Goal: Information Seeking & Learning: Learn about a topic

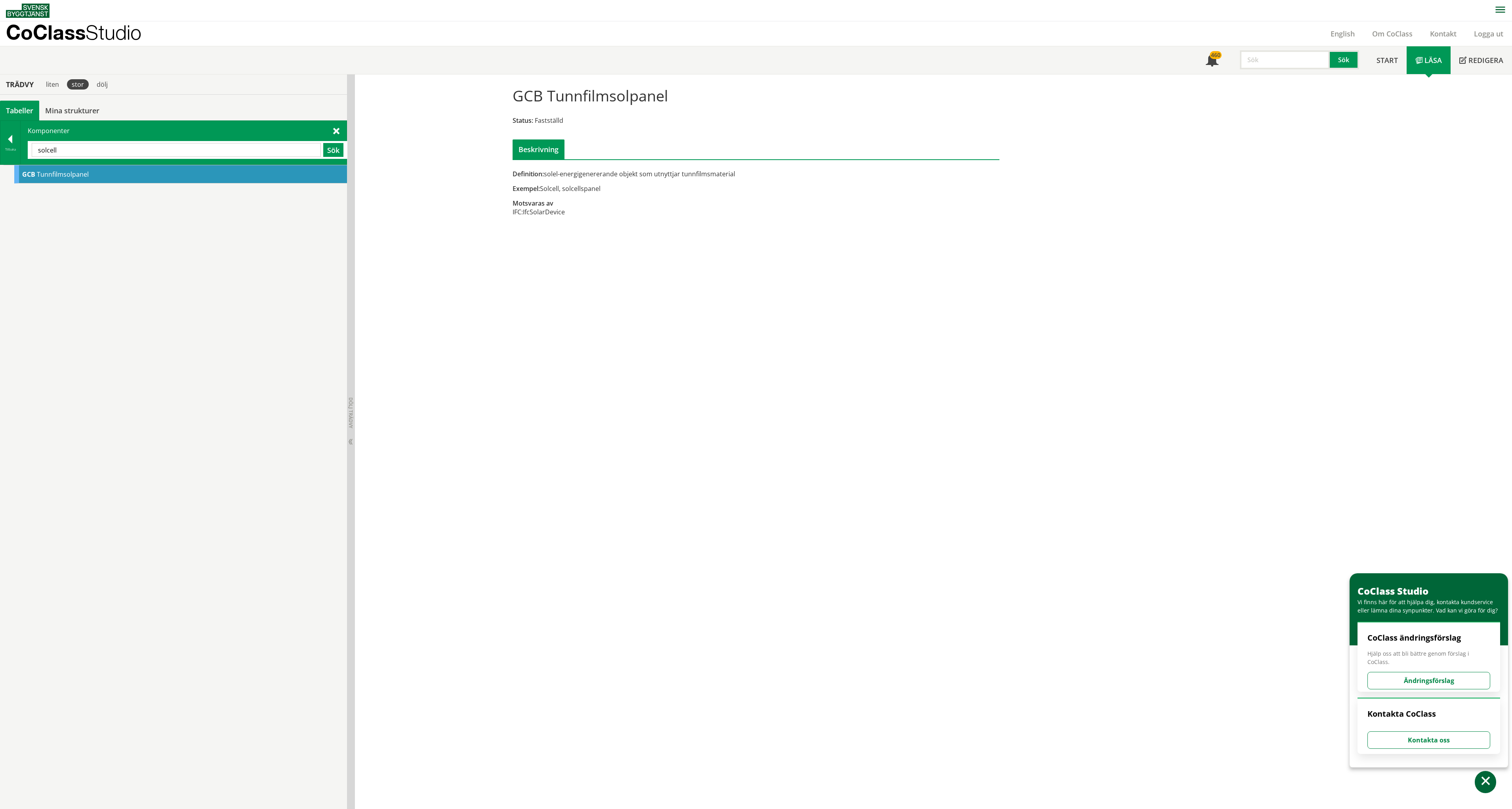
click at [41, 36] on p "CoClass Studio" at bounding box center [73, 32] width 135 height 9
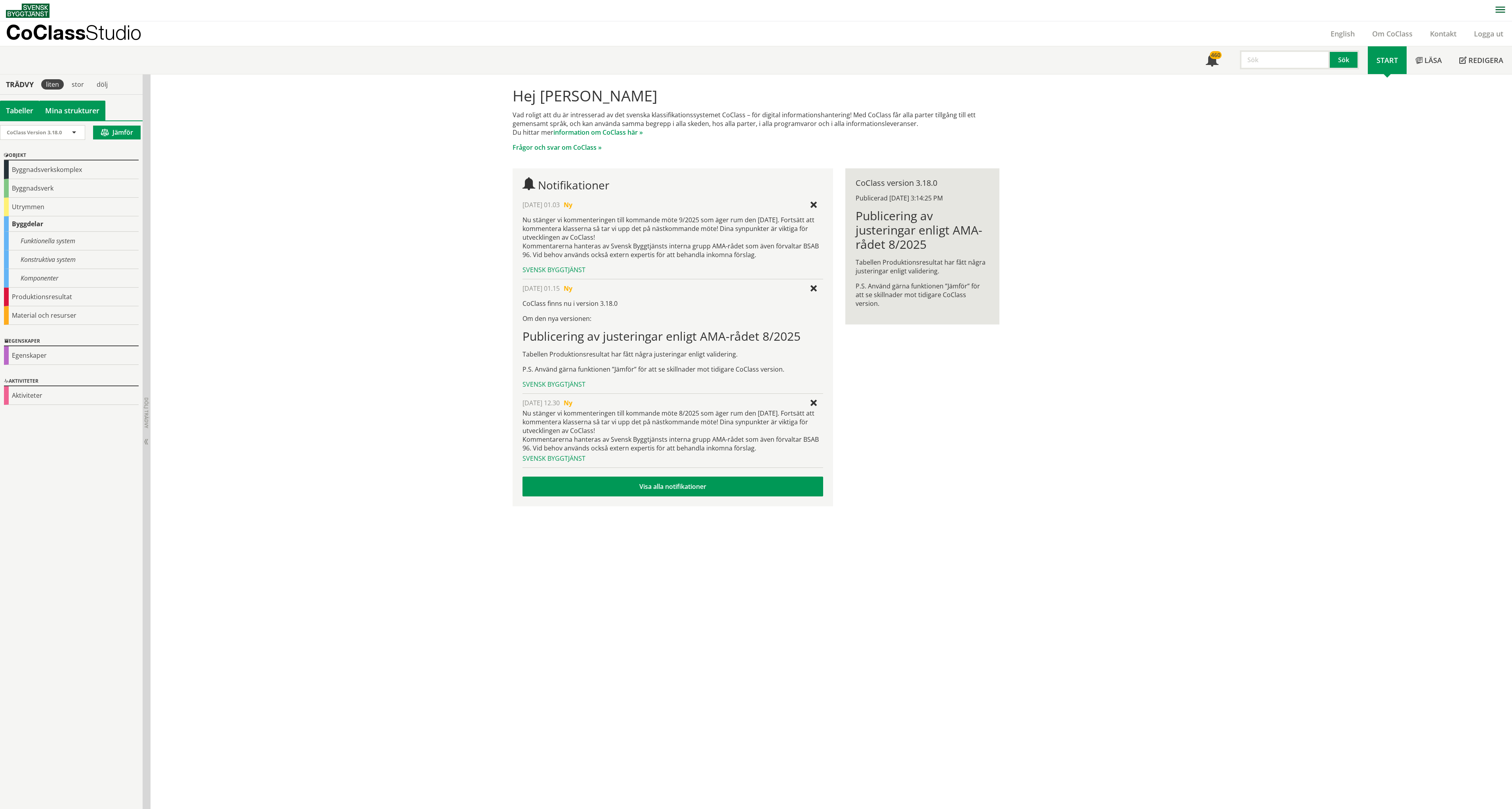
click at [80, 113] on link "Mina strukturer" at bounding box center [73, 111] width 66 height 20
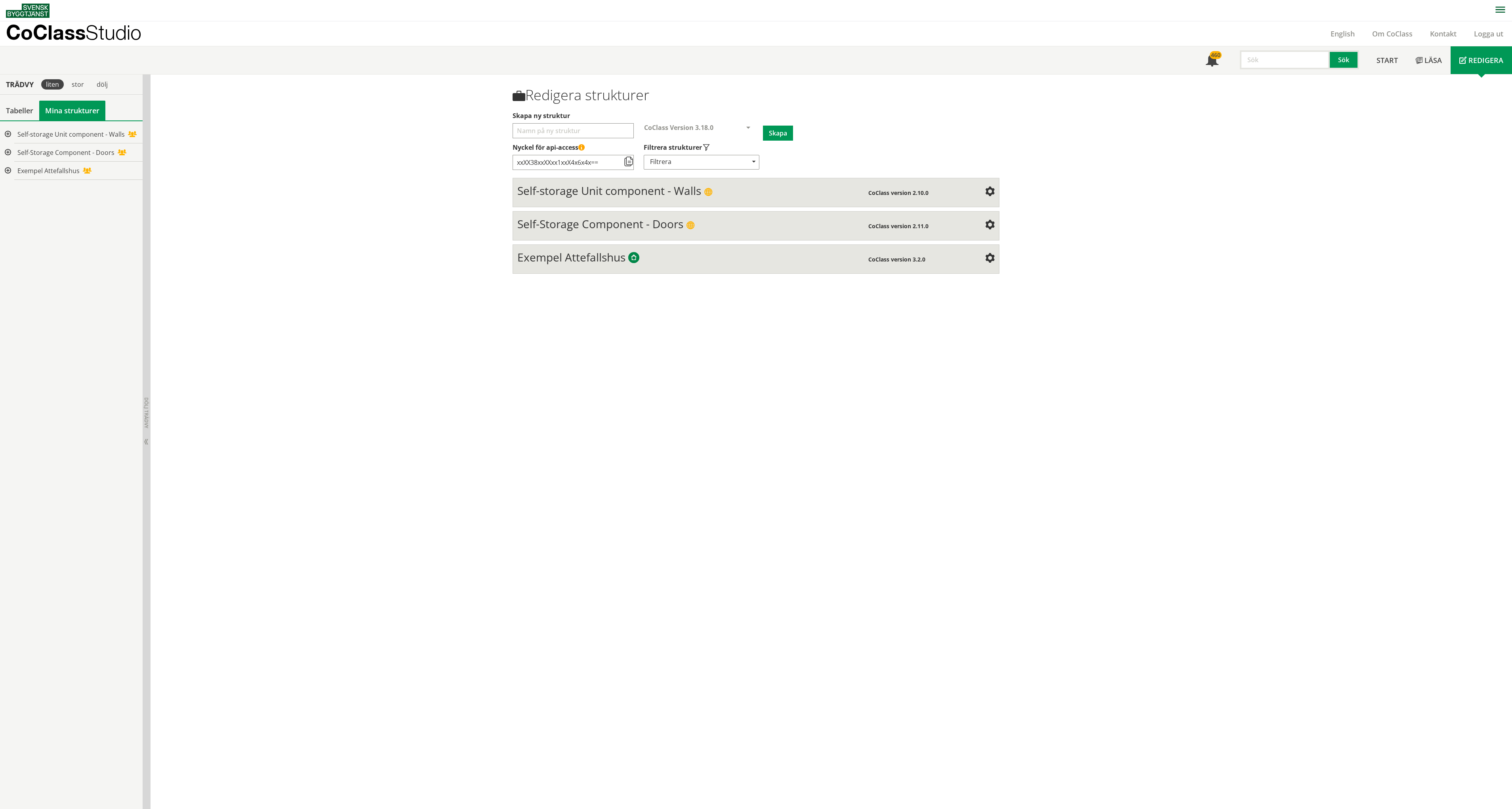
click at [9, 132] on div at bounding box center [7, 134] width 14 height 18
click at [12, 152] on div at bounding box center [13, 152] width 14 height 18
click at [670, 158] on div "Filtrera" at bounding box center [702, 162] width 116 height 14
click at [1409, 34] on link "Om CoClass" at bounding box center [1392, 33] width 58 height 9
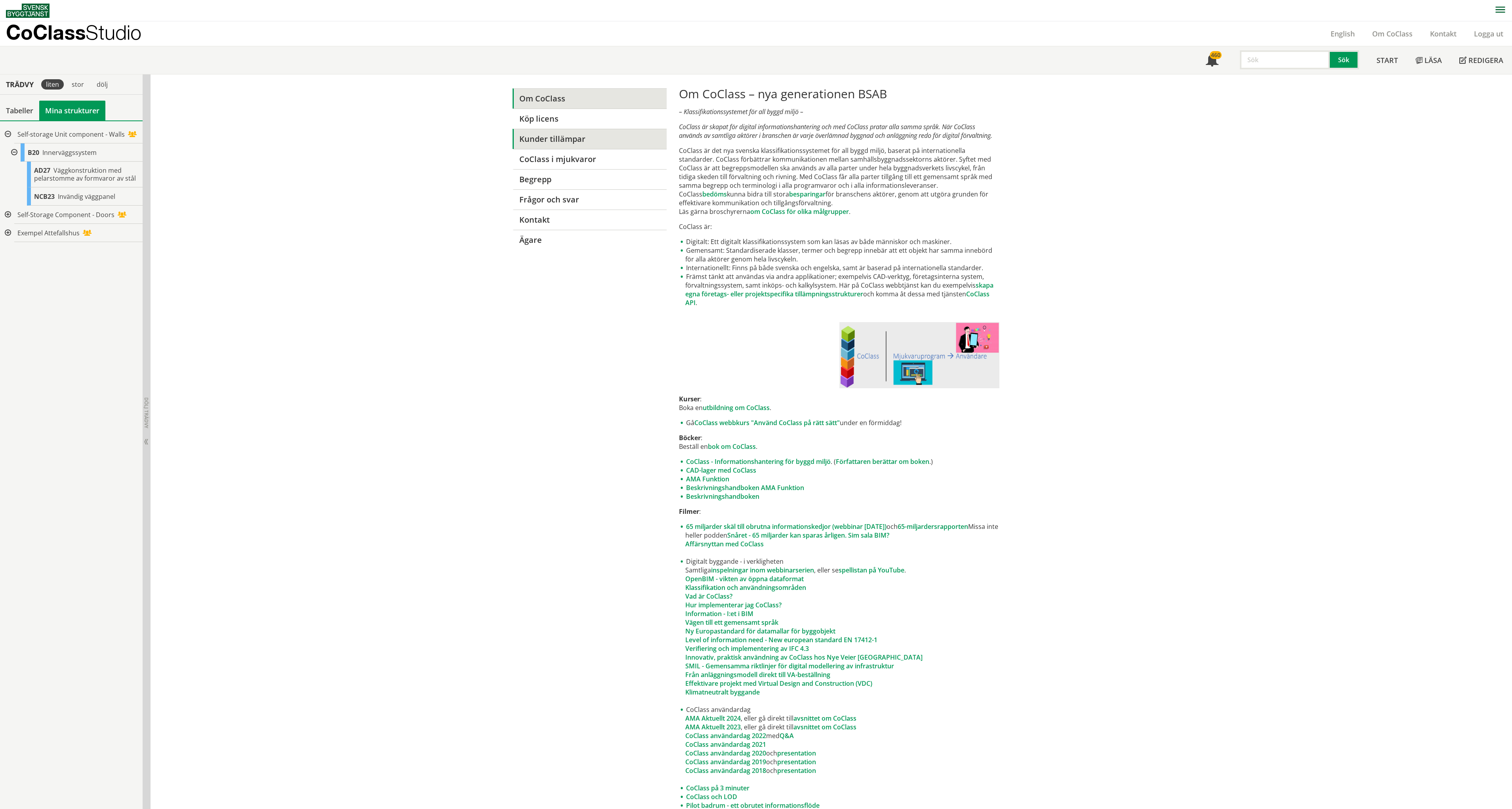
click at [562, 145] on link "Kunder tillämpar" at bounding box center [589, 139] width 154 height 20
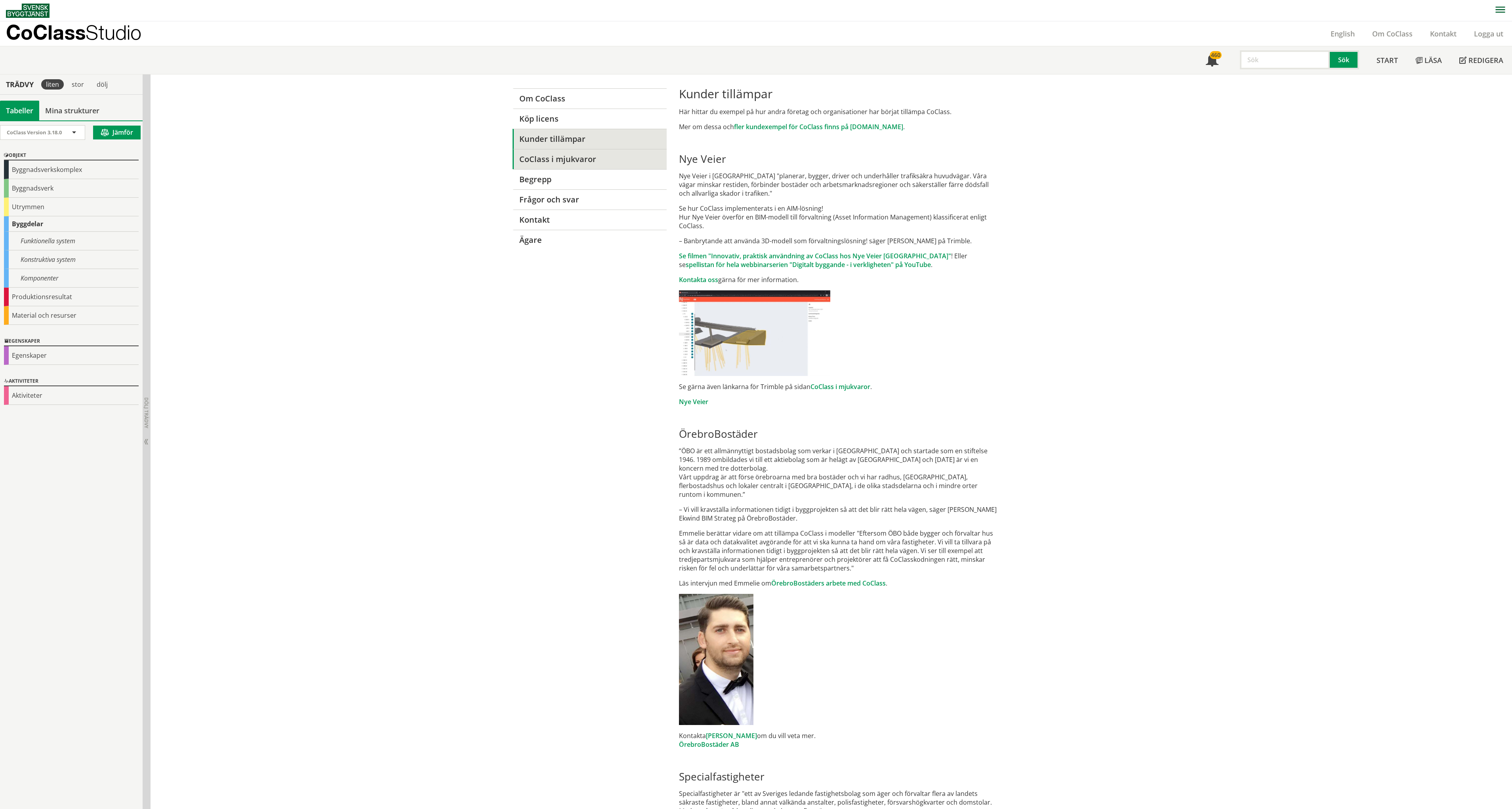
click at [571, 159] on link "CoClass i mjukvaror" at bounding box center [589, 159] width 154 height 20
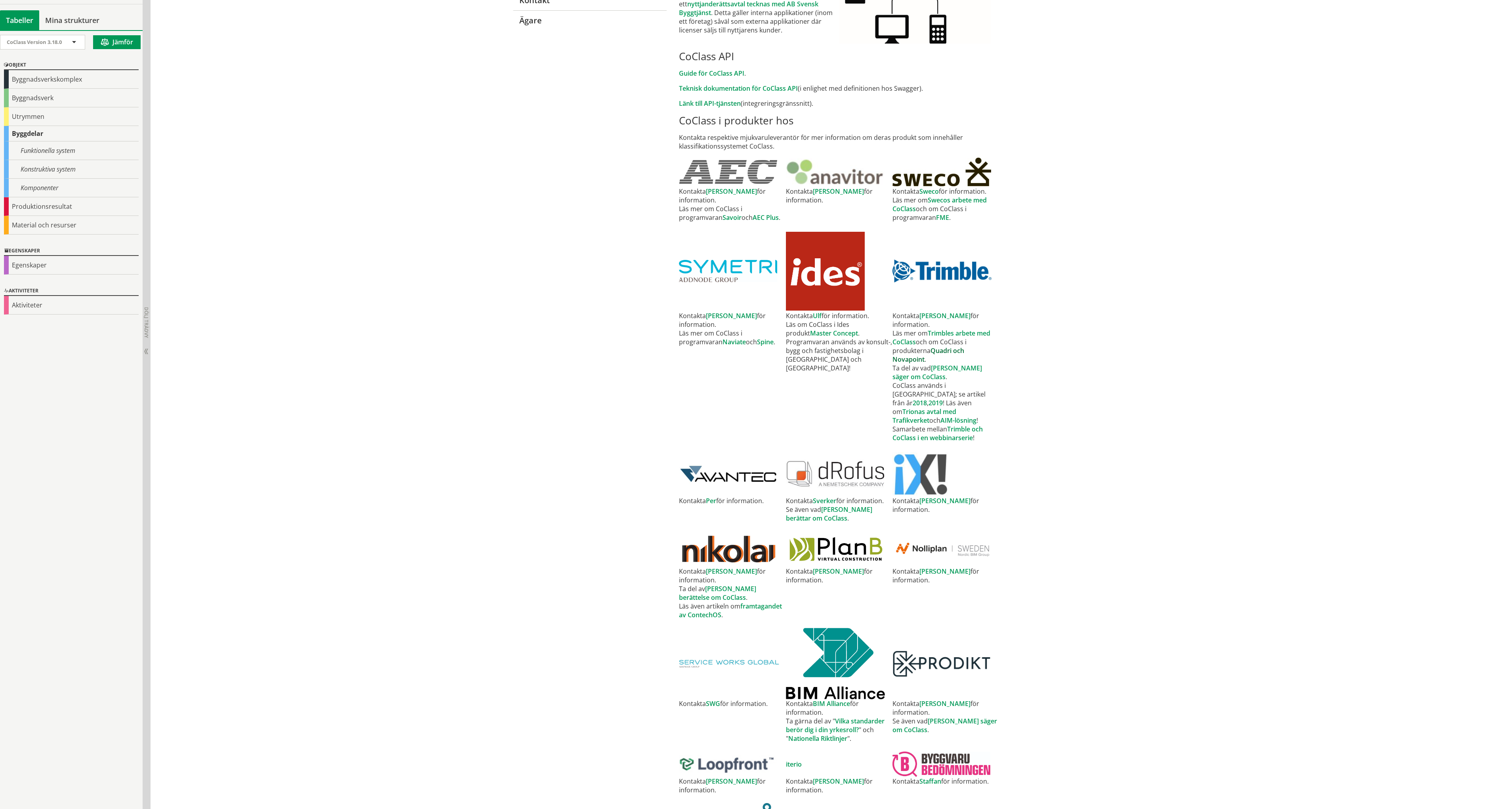
scroll to position [237, 0]
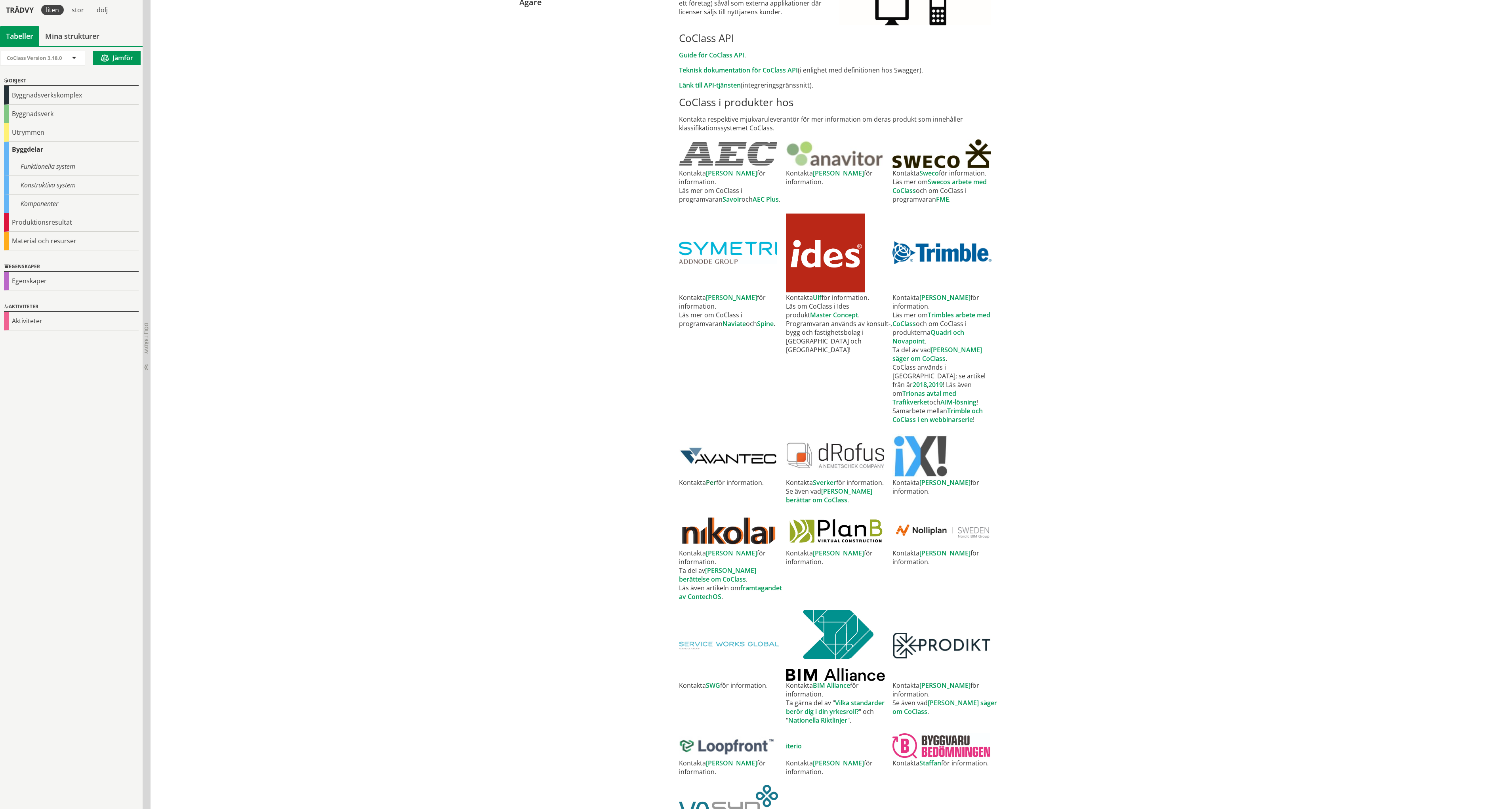
click at [710, 478] on link "Per" at bounding box center [711, 483] width 10 height 9
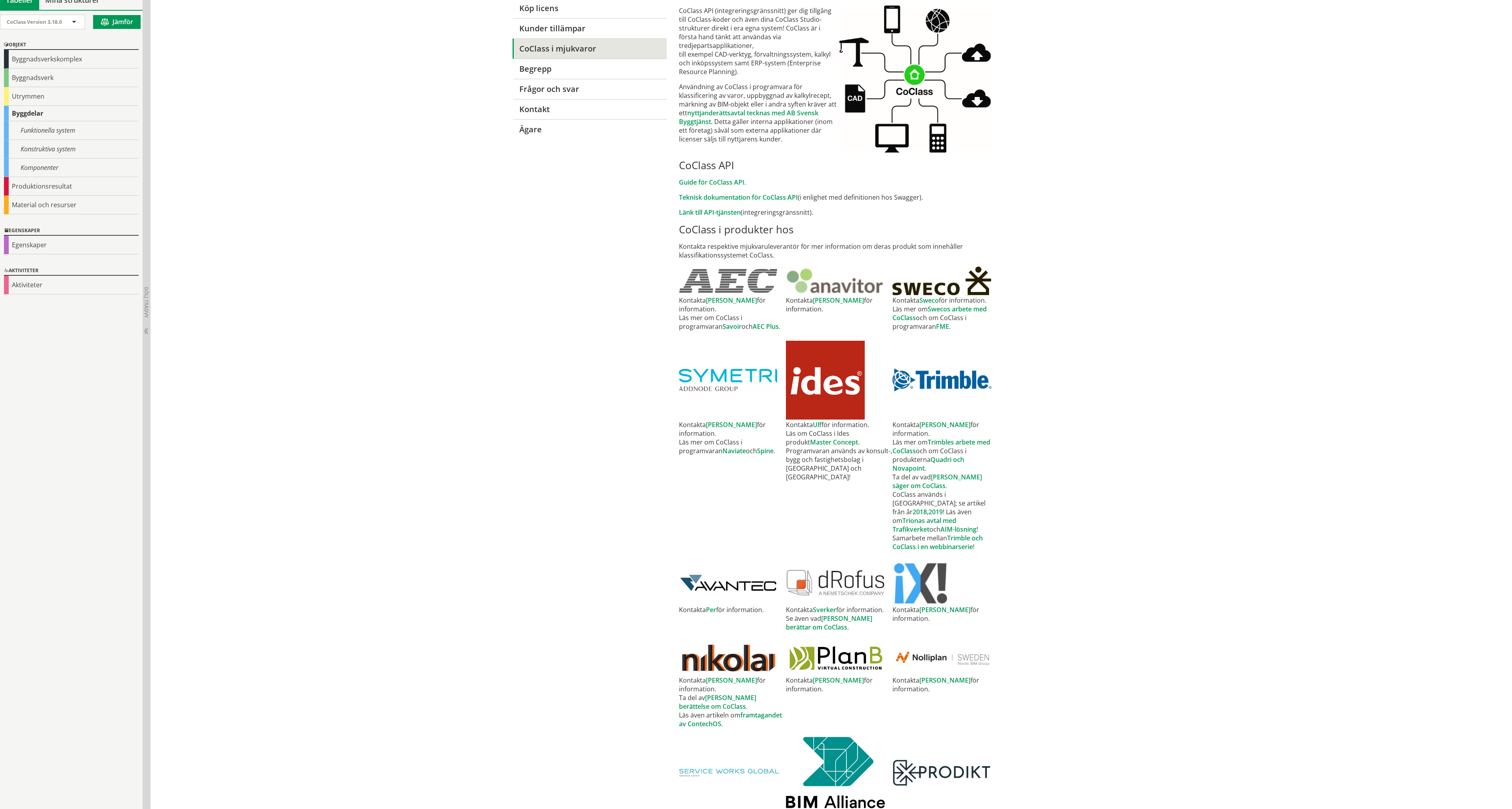
scroll to position [44, 0]
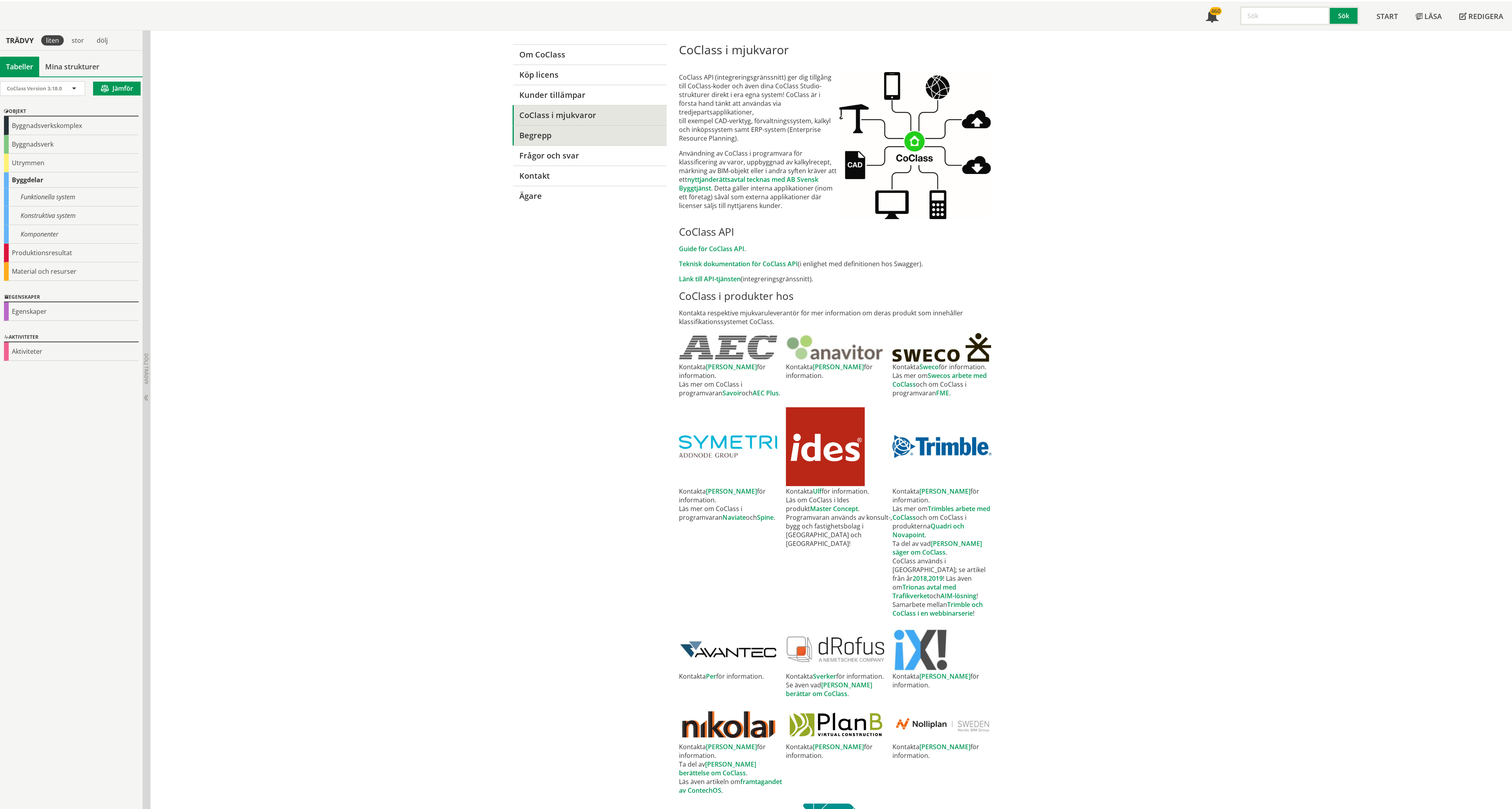
click at [565, 137] on link "Begrepp" at bounding box center [589, 135] width 154 height 20
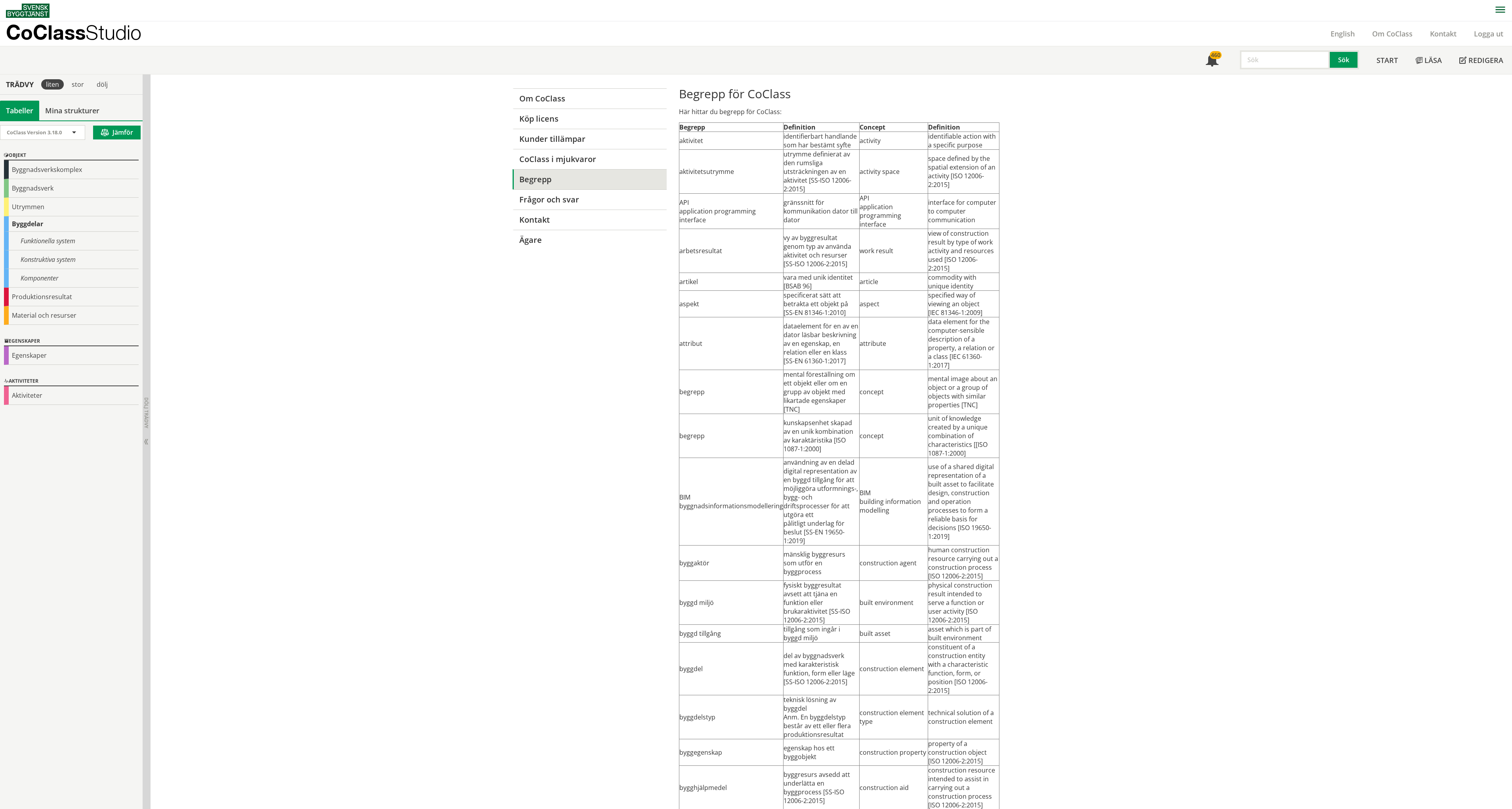
scroll to position [44, 0]
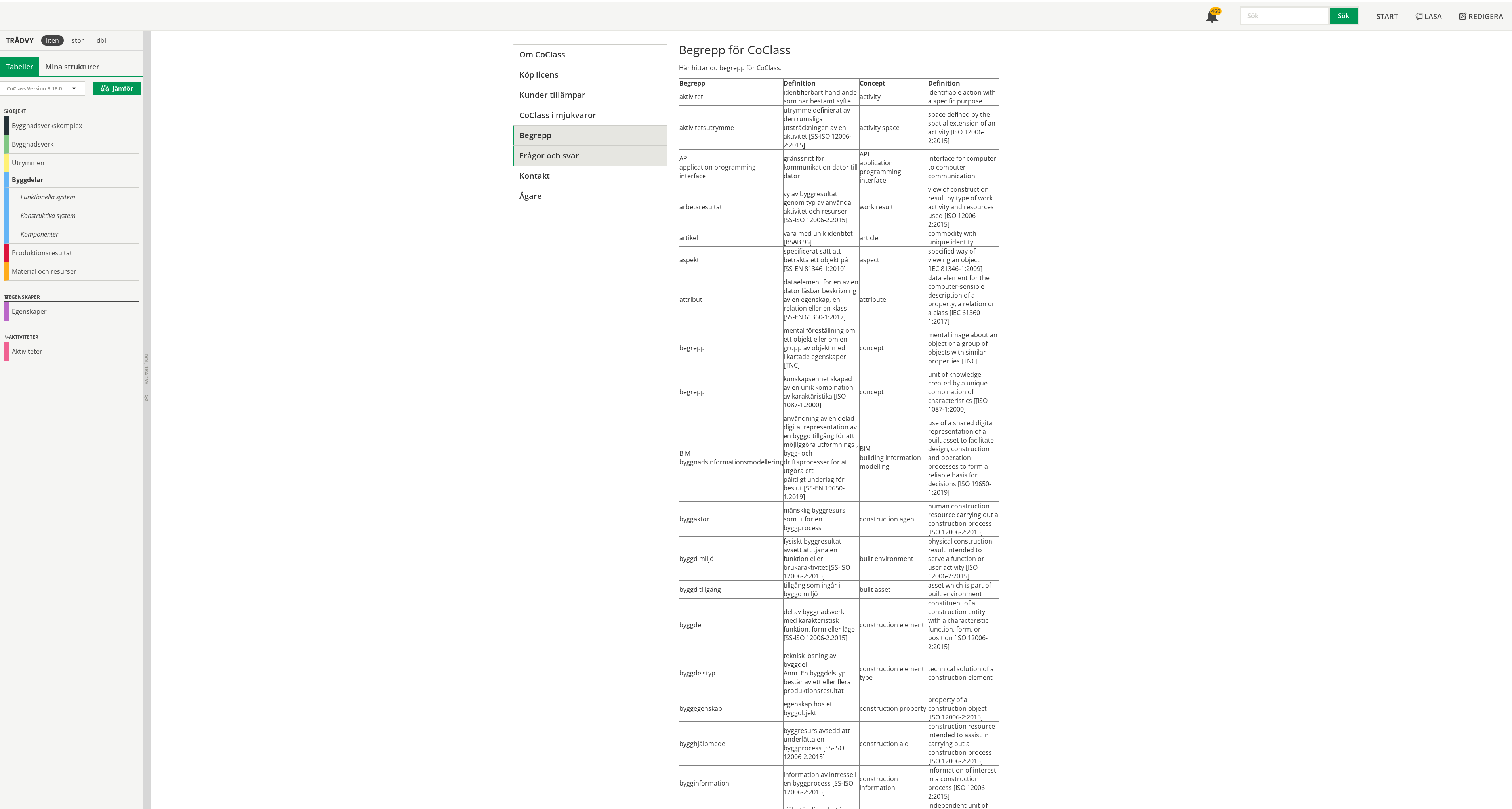
click at [557, 159] on link "Frågor och svar" at bounding box center [589, 155] width 154 height 20
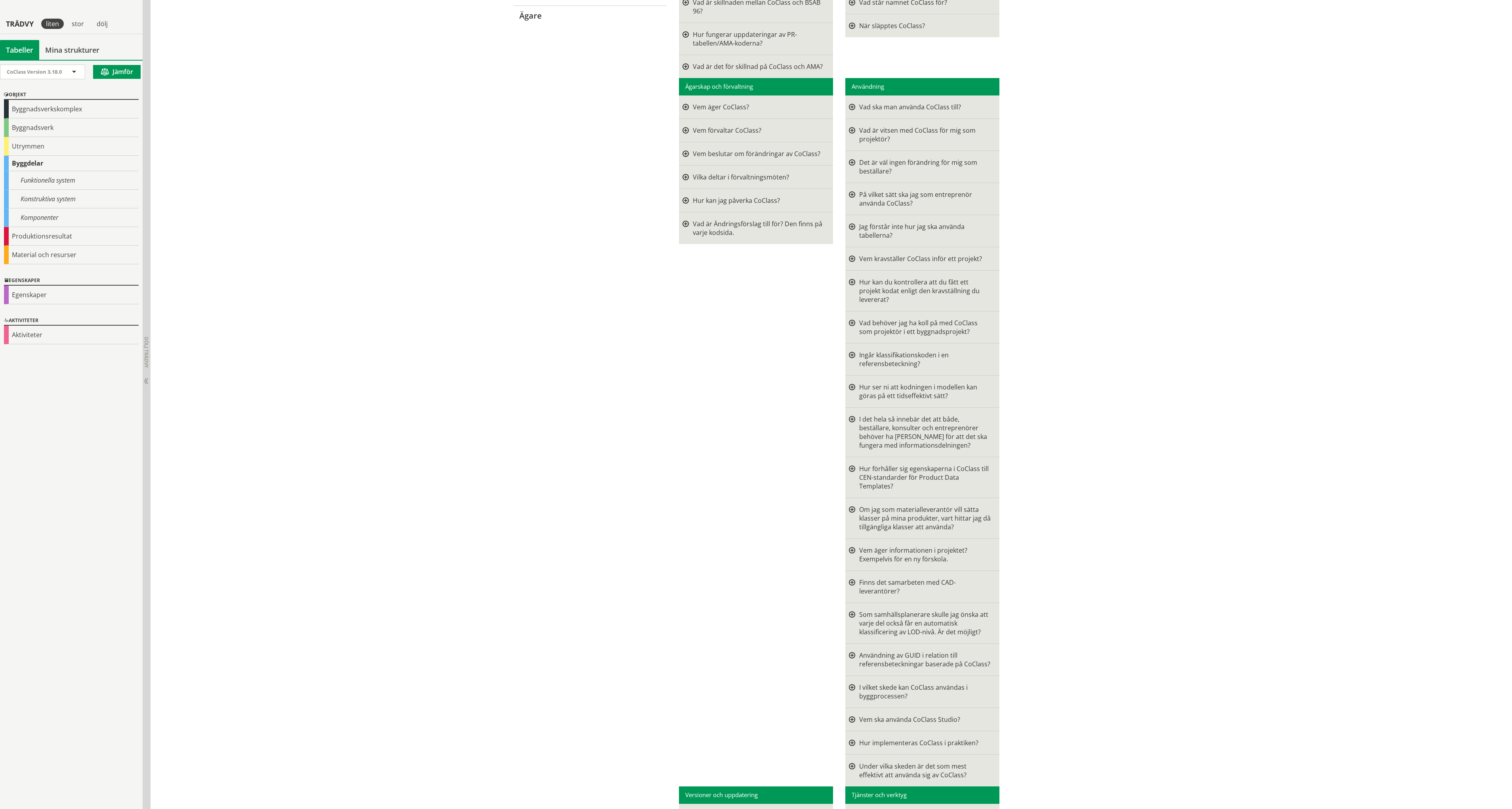
scroll to position [238, 0]
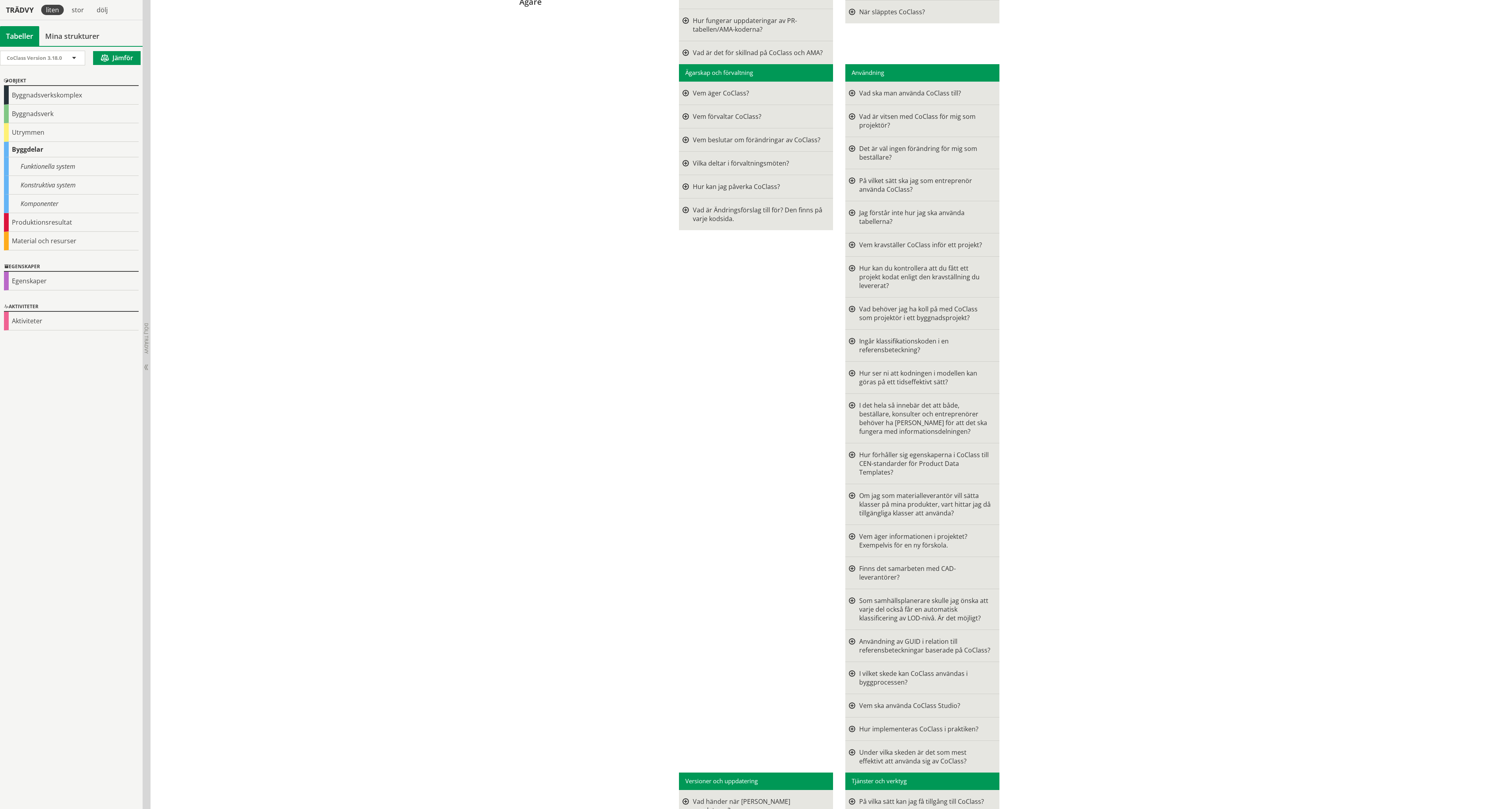
click at [885, 217] on div "Jag förstår inte hur jag ska använda tabellerna?" at bounding box center [925, 217] width 132 height 18
click at [849, 210] on div at bounding box center [852, 217] width 6 height 18
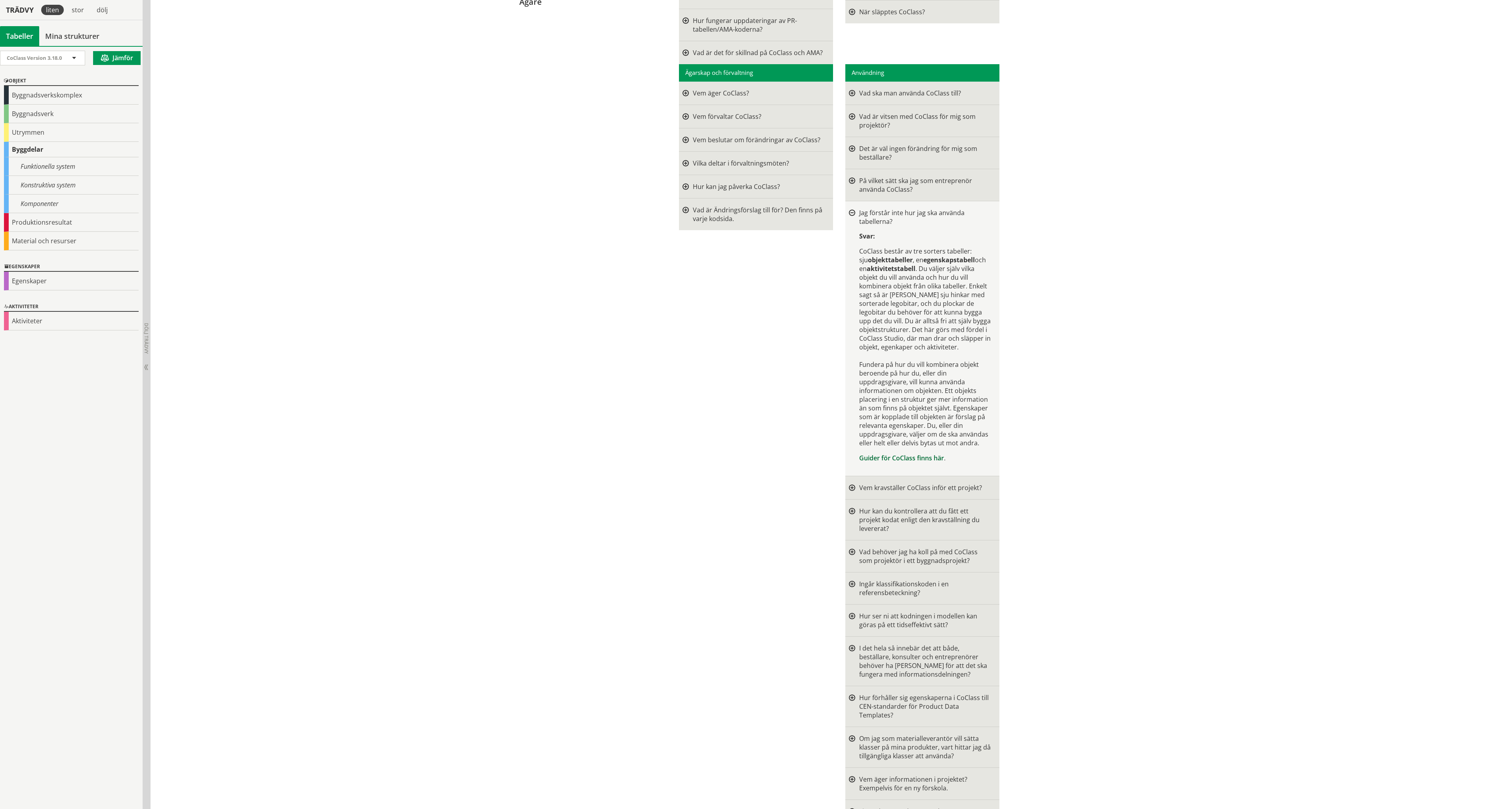
click at [925, 459] on link "Guider för CoClass finns här" at bounding box center [901, 458] width 85 height 9
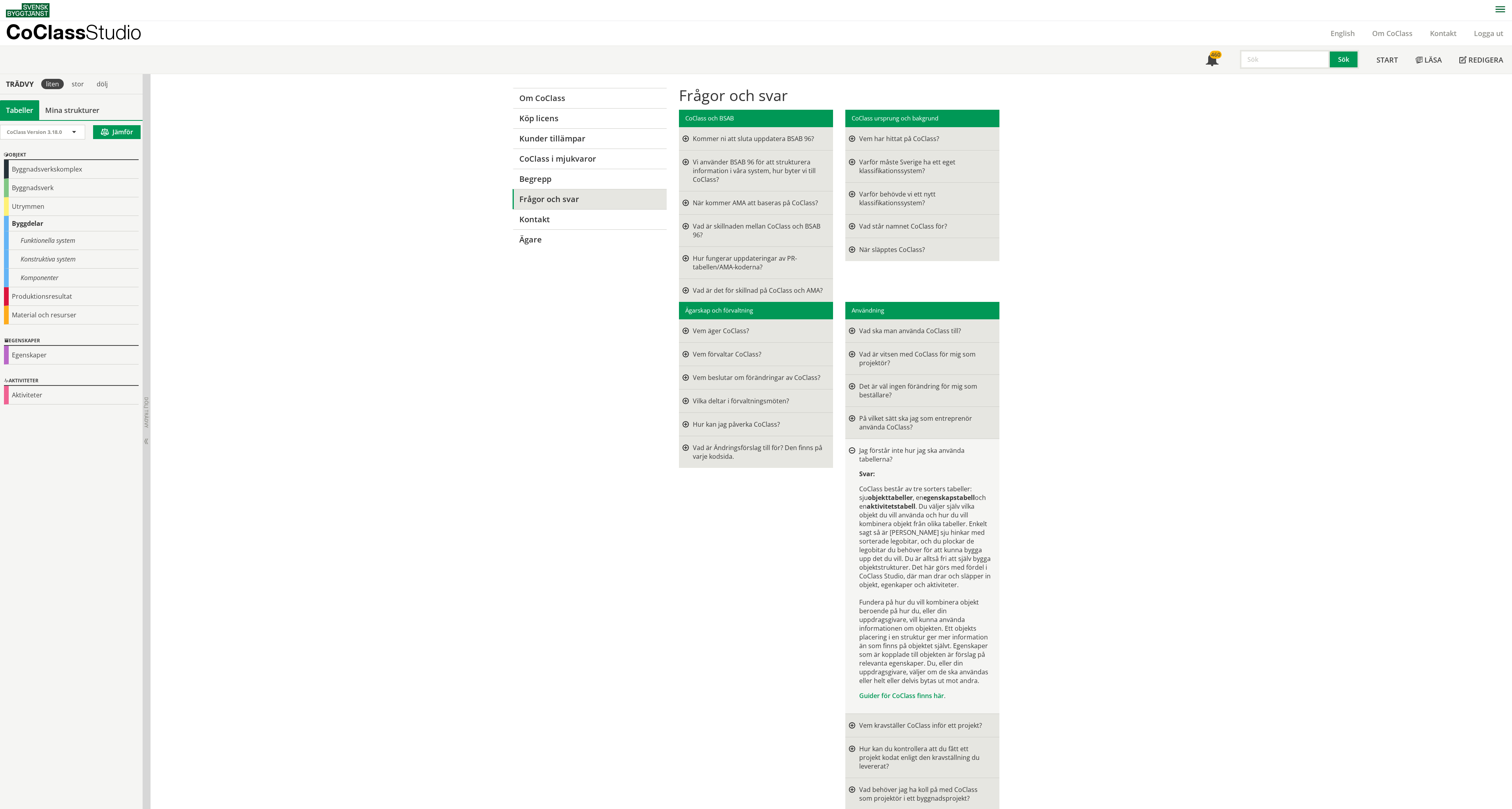
scroll to position [0, 0]
click at [532, 180] on link "Begrepp" at bounding box center [589, 179] width 154 height 20
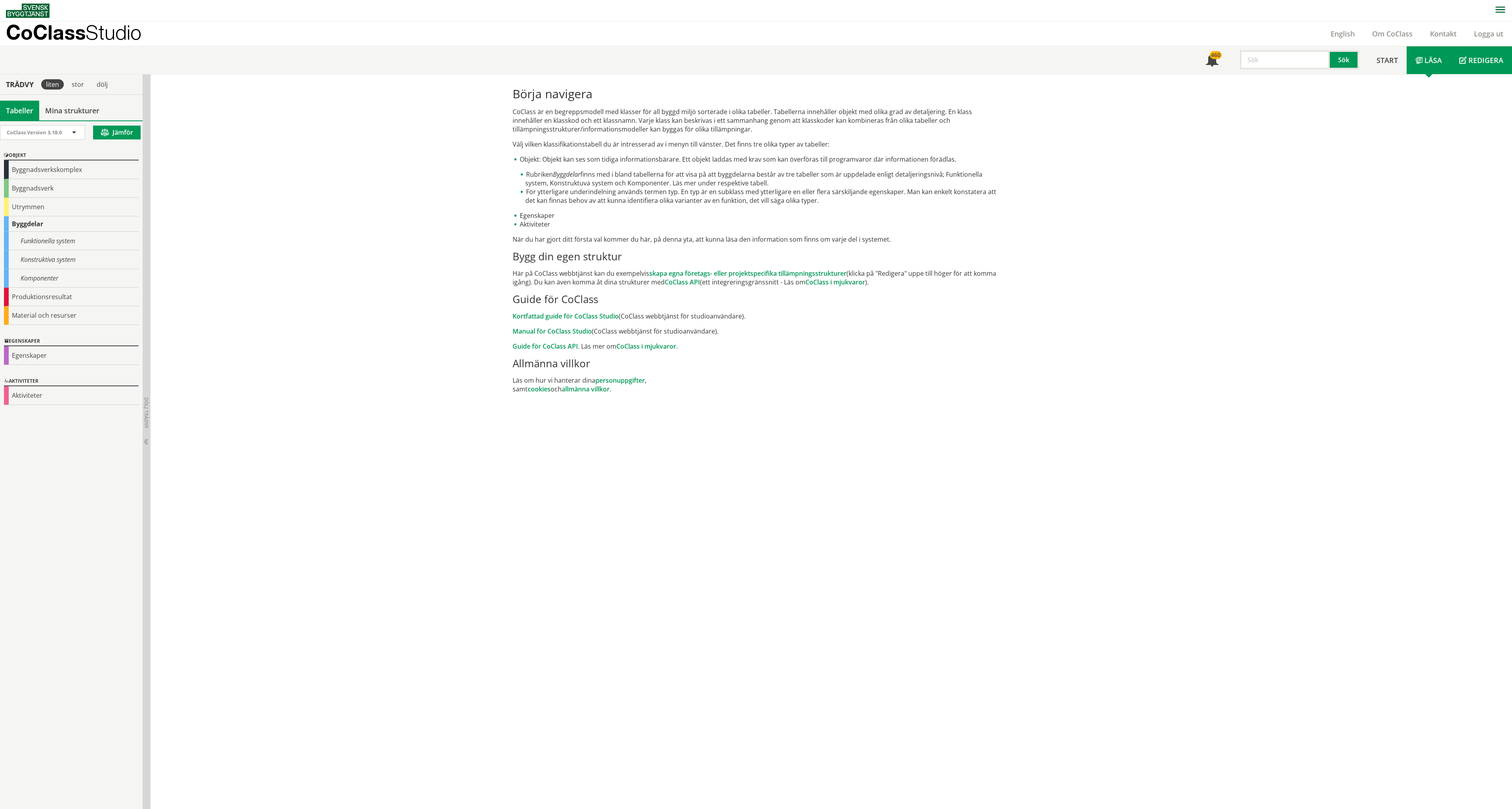
click at [1471, 63] on span "Redigera" at bounding box center [1486, 60] width 35 height 9
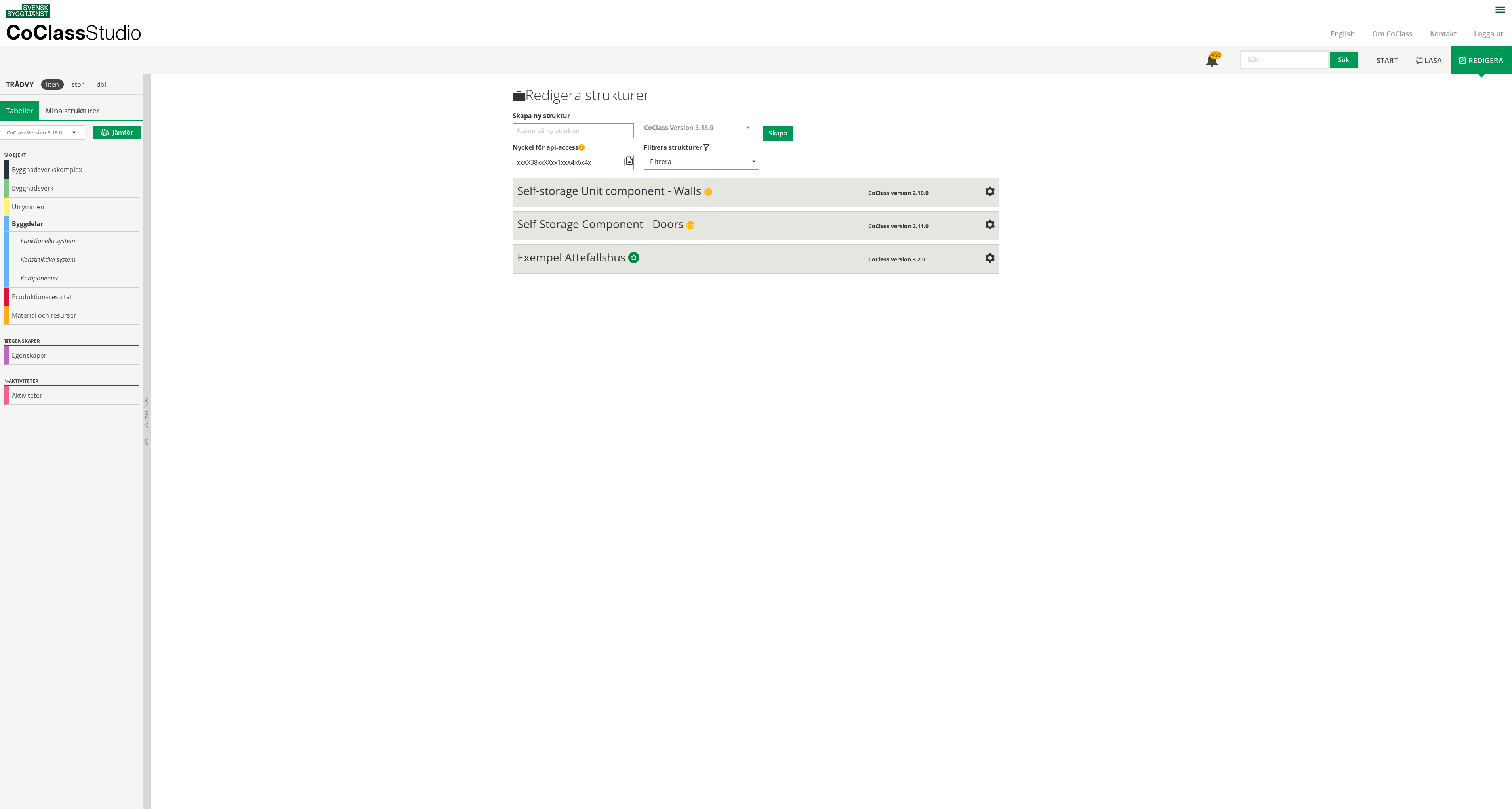
click at [745, 126] on span at bounding box center [748, 128] width 7 height 7
click at [745, 125] on span at bounding box center [748, 128] width 7 height 7
click at [697, 165] on div "Filtrera" at bounding box center [702, 162] width 116 height 14
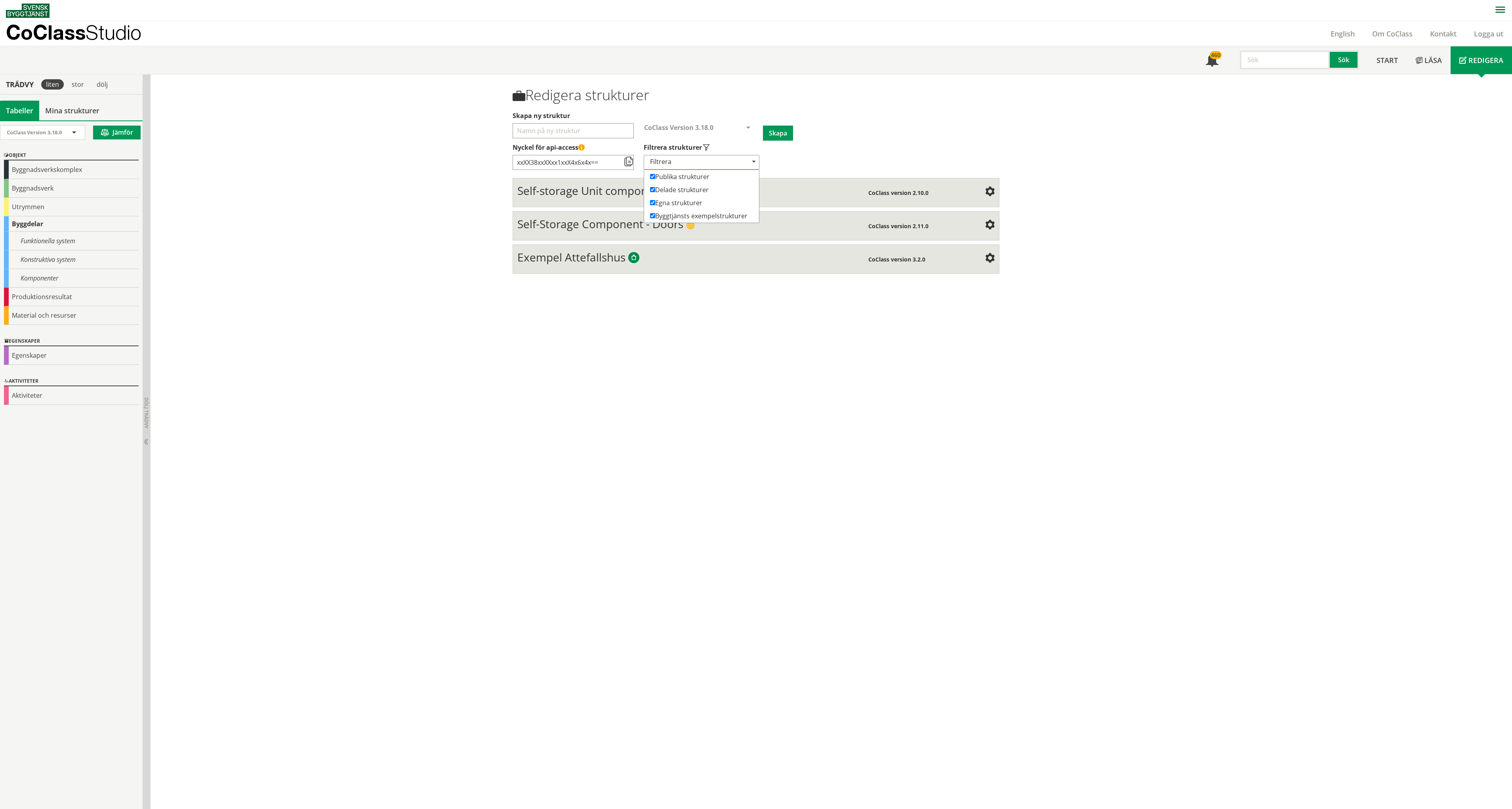
click at [697, 165] on div "Filtrera" at bounding box center [702, 162] width 116 height 14
click at [594, 191] on span "Self-storage Unit component - Walls" at bounding box center [609, 191] width 184 height 15
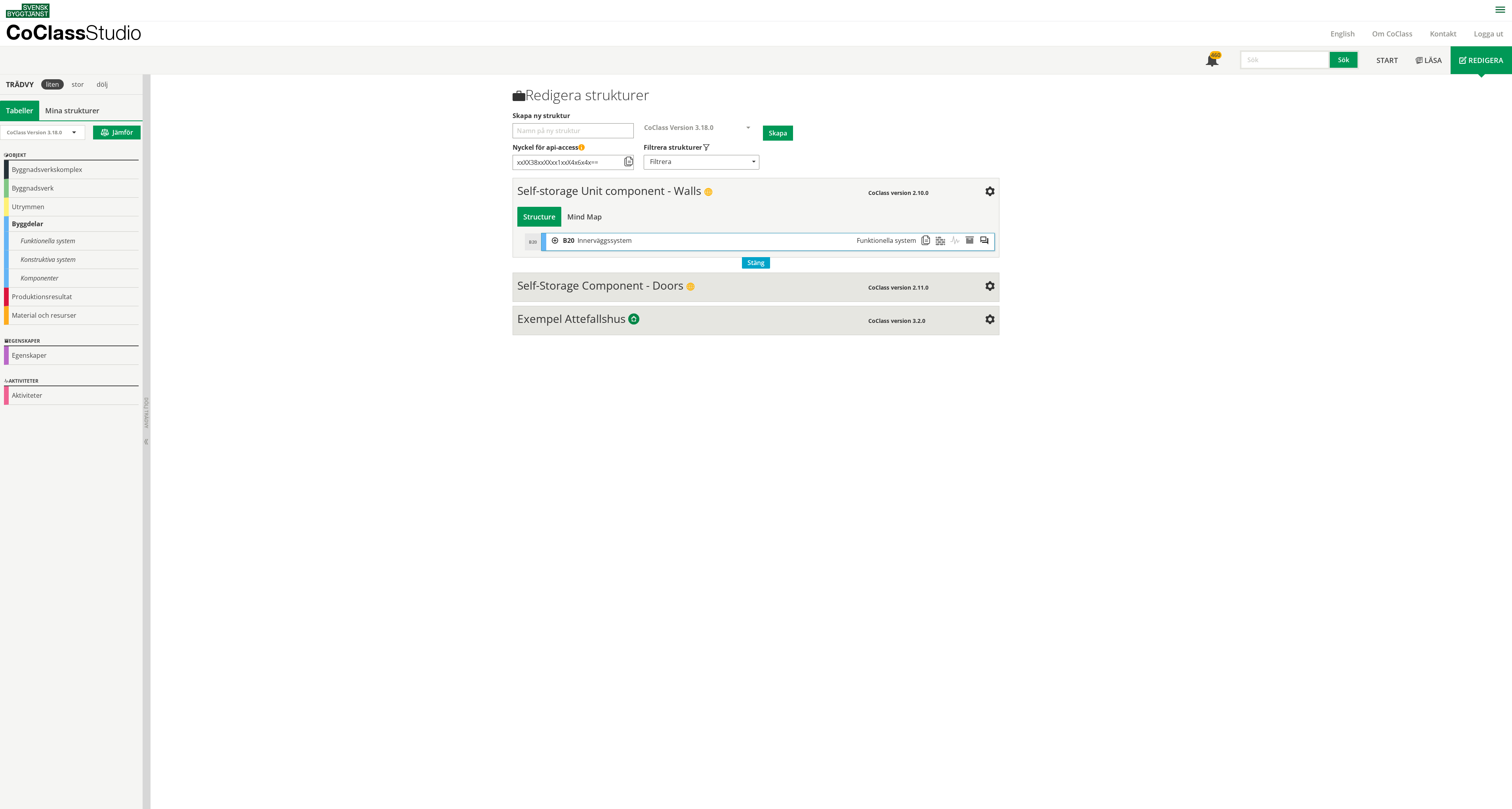
click at [552, 241] on div at bounding box center [552, 240] width 12 height 14
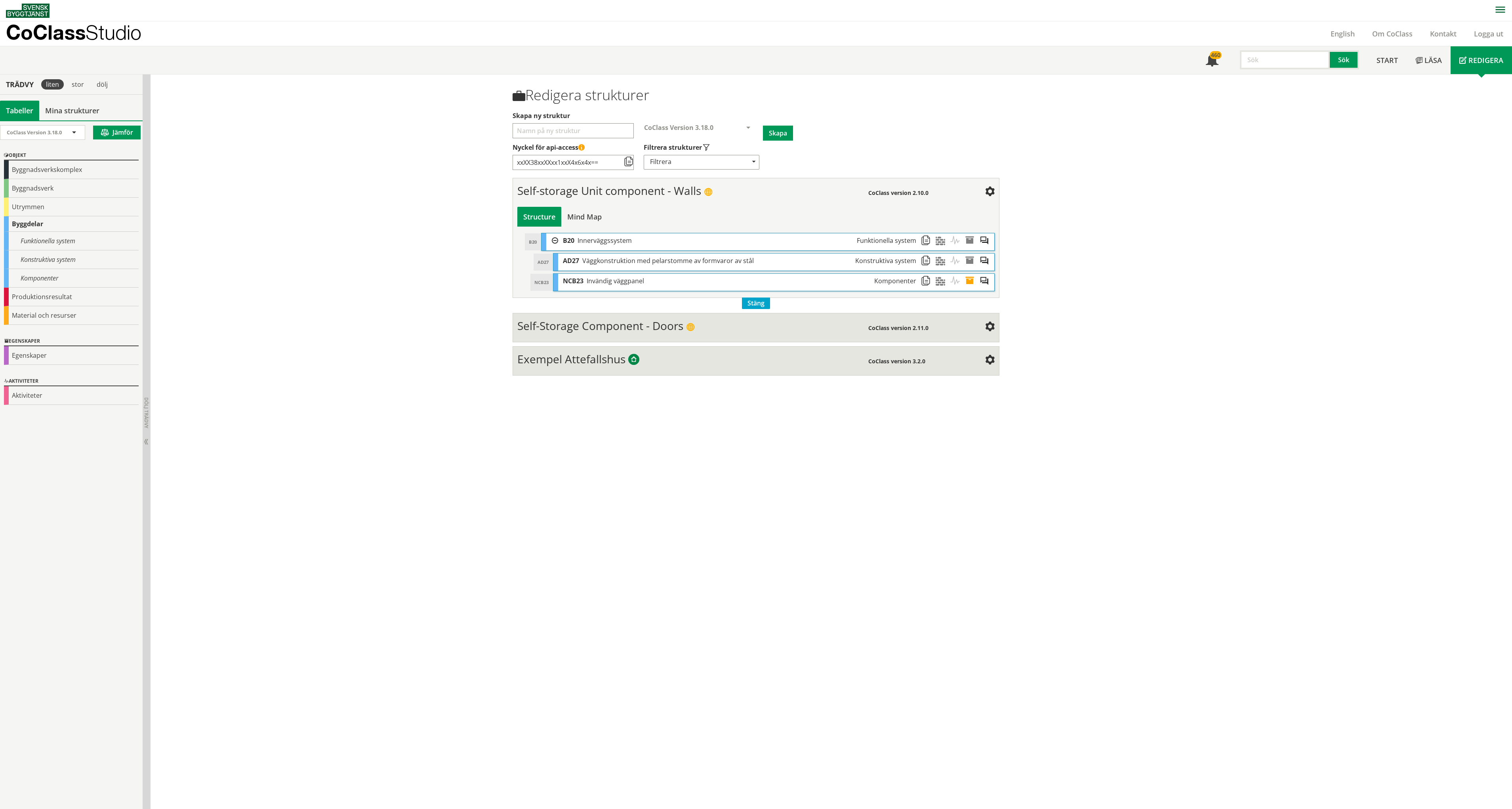
click at [589, 263] on span "Väggkonstruktion med pelarstomme av formvaror av stål" at bounding box center [668, 261] width 172 height 9
click at [940, 260] on span at bounding box center [943, 261] width 14 height 14
click at [927, 260] on span at bounding box center [928, 261] width 14 height 14
click at [967, 261] on span at bounding box center [971, 261] width 14 height 14
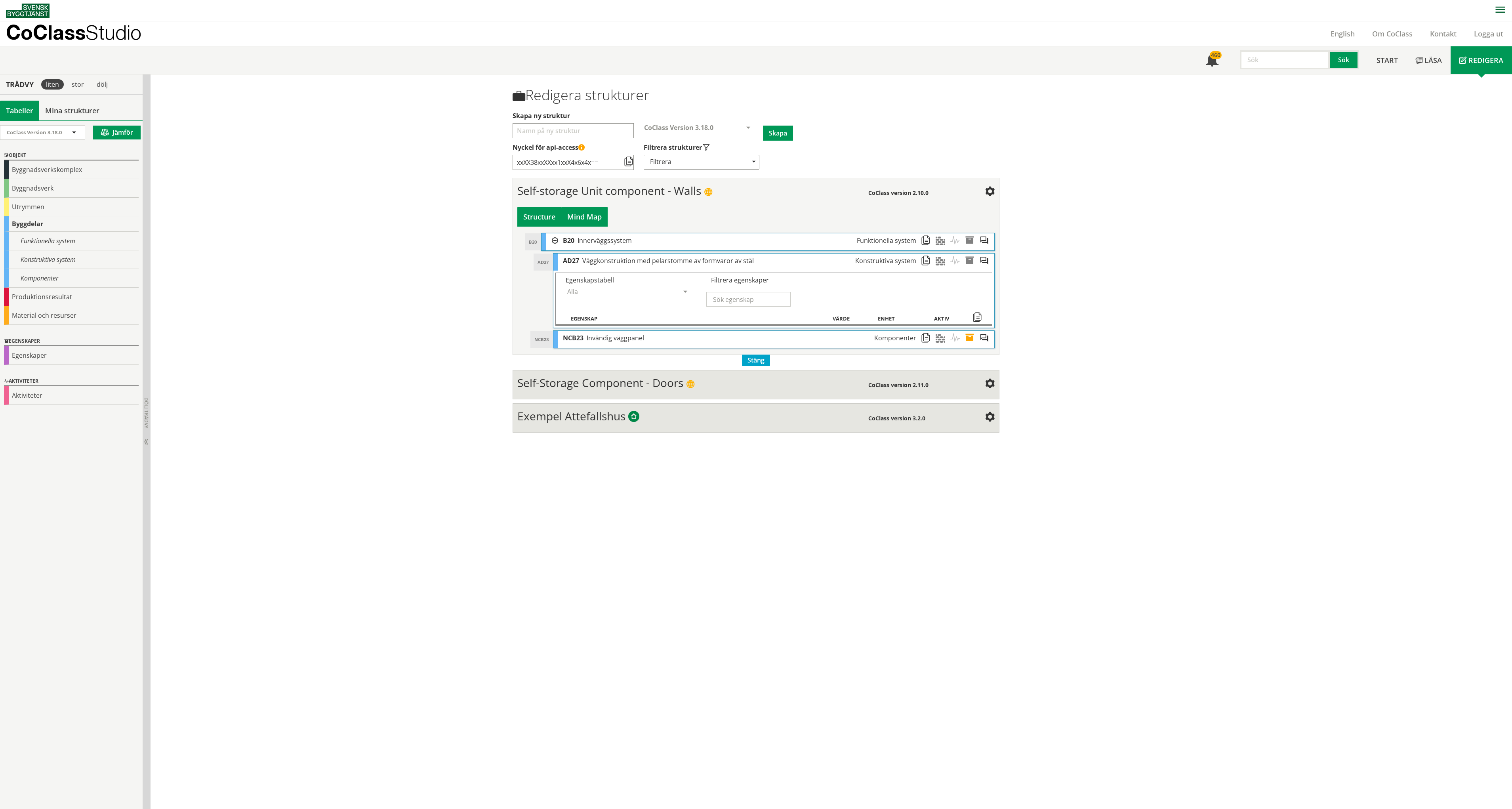
click at [593, 221] on div "Mind Map" at bounding box center [584, 217] width 46 height 20
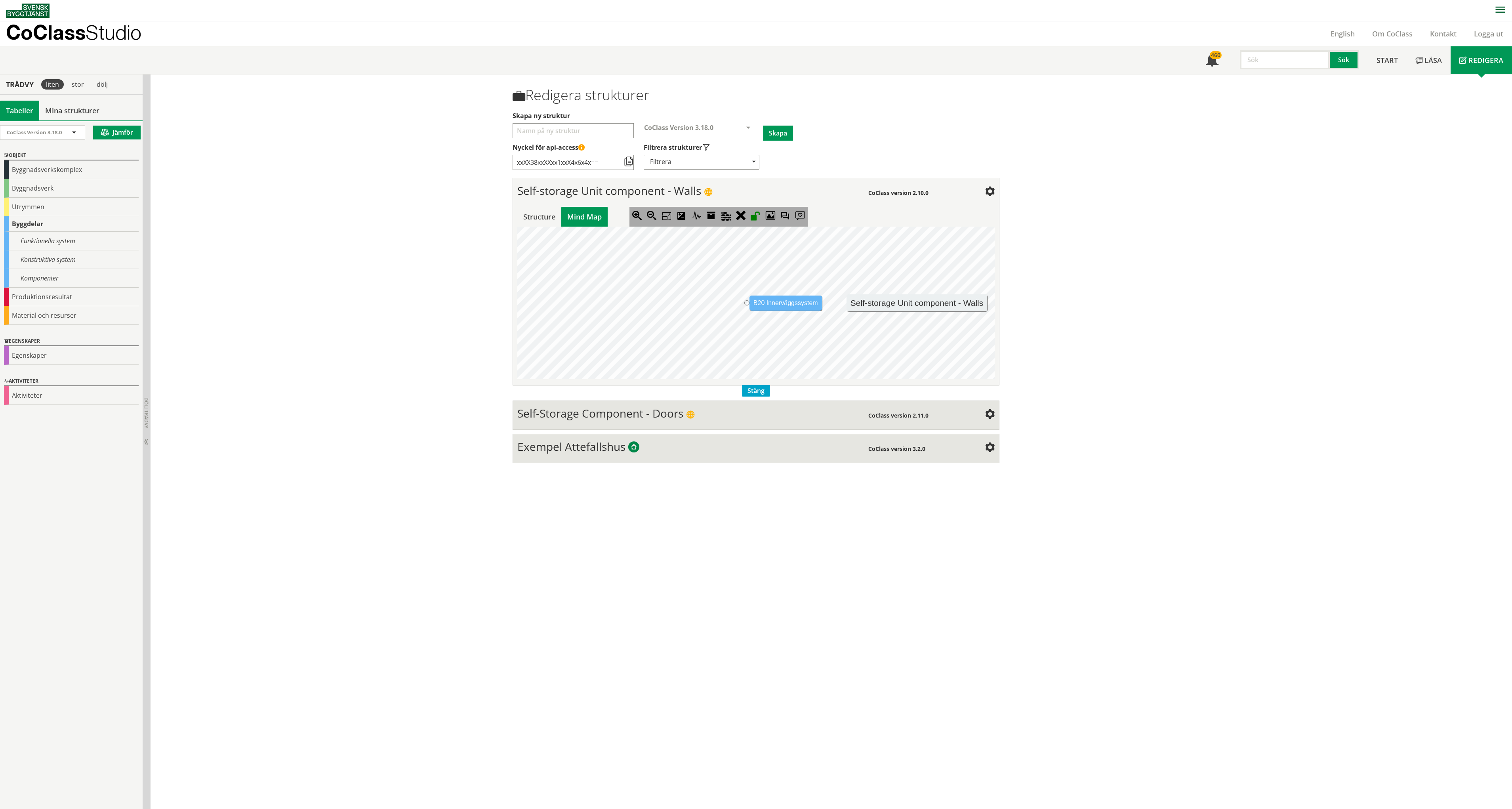
scroll to position [0, 51]
click at [693, 304] on jmexpander "+" at bounding box center [696, 303] width 5 height 5
click at [645, 219] on icon at bounding box center [651, 216] width 14 height 19
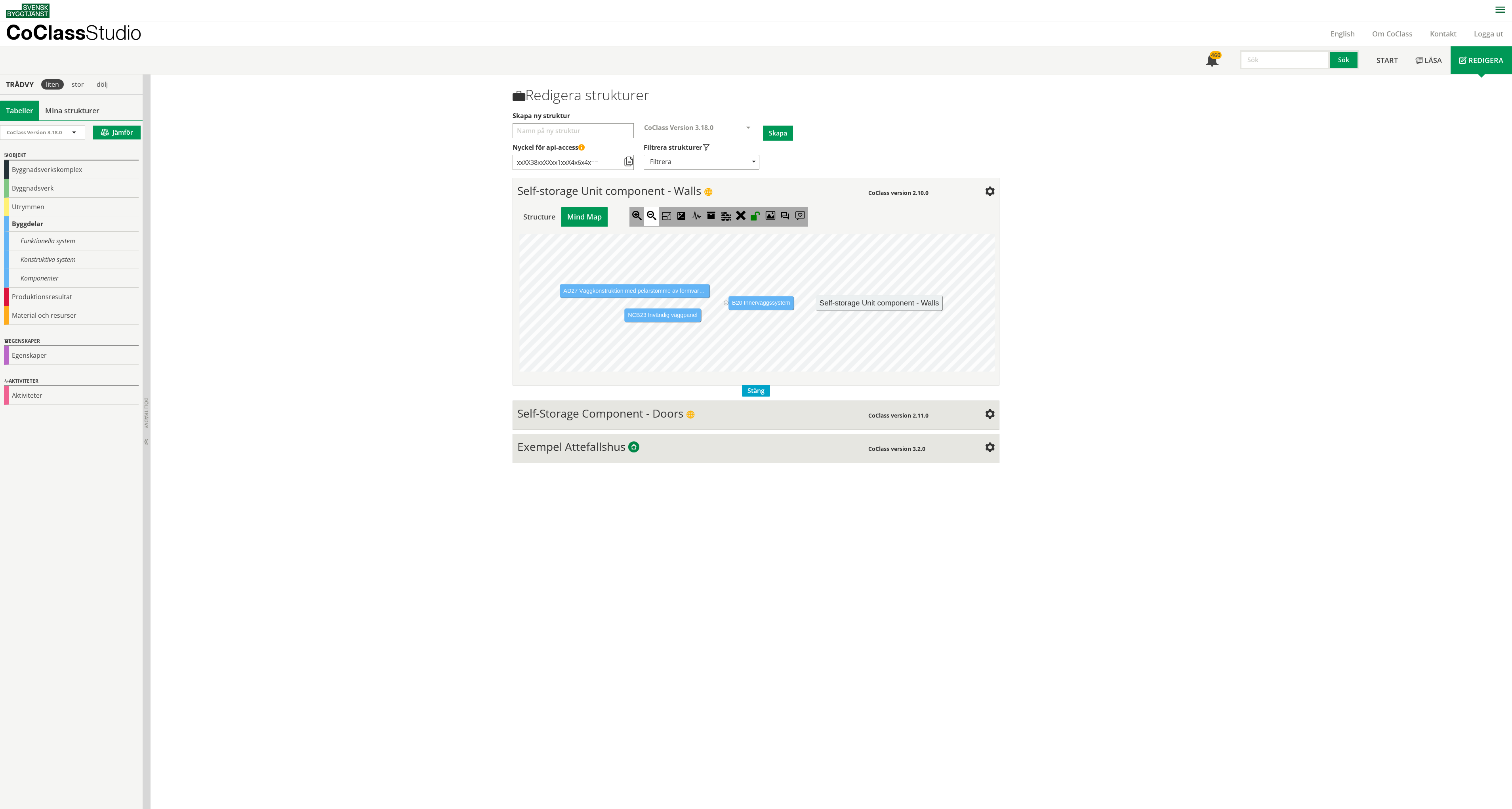
click at [645, 219] on icon at bounding box center [651, 216] width 14 height 19
click at [646, 219] on icon at bounding box center [651, 216] width 14 height 19
click at [646, 218] on icon at bounding box center [651, 216] width 14 height 19
click at [636, 217] on icon at bounding box center [636, 216] width 14 height 19
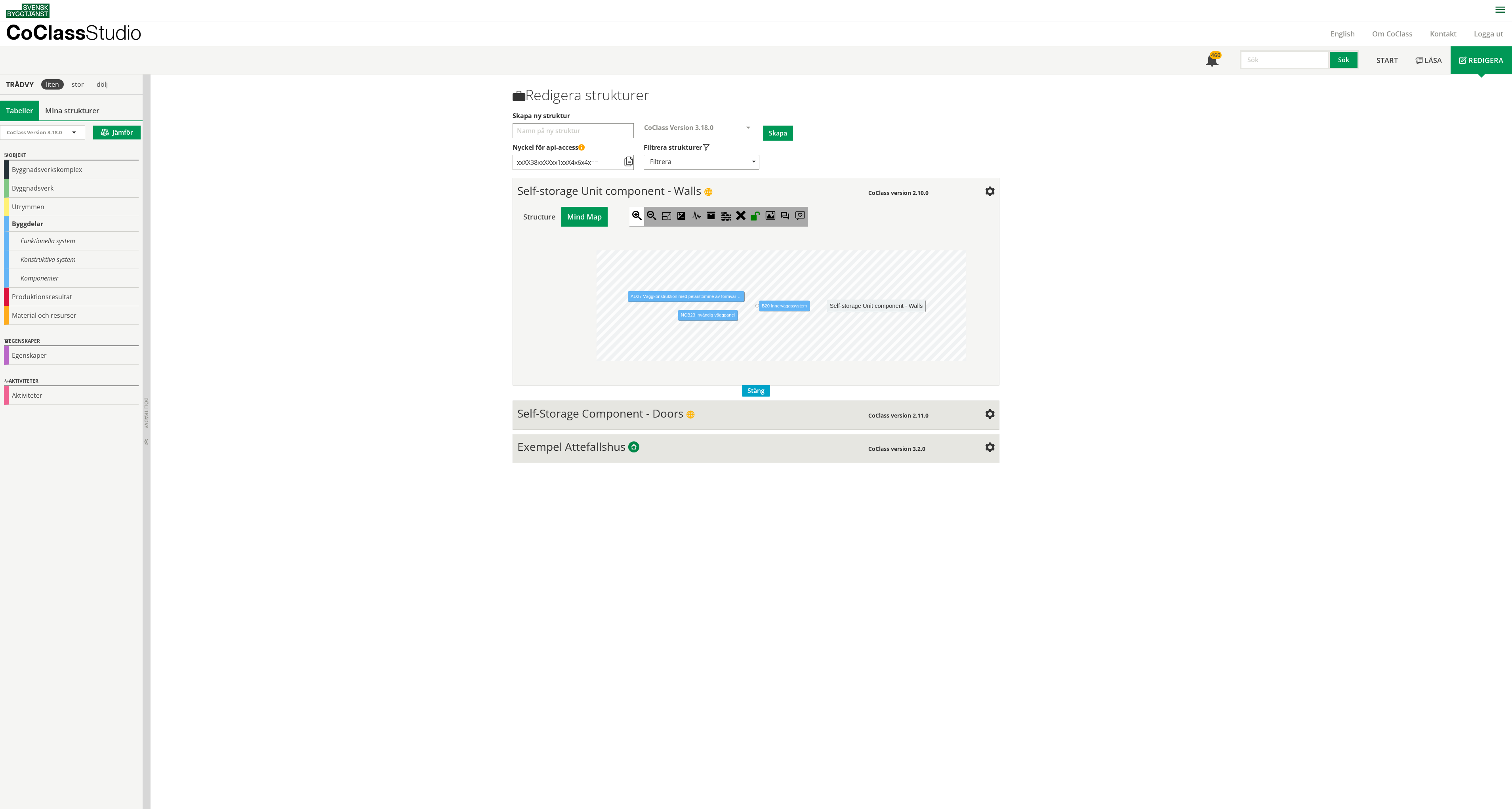
click at [636, 217] on icon at bounding box center [636, 216] width 14 height 19
click at [703, 217] on icon at bounding box center [710, 216] width 14 height 19
click at [686, 313] on jmnode "NCB23 Invändig väggpanel" at bounding box center [697, 316] width 68 height 12
click at [703, 214] on icon at bounding box center [710, 216] width 14 height 19
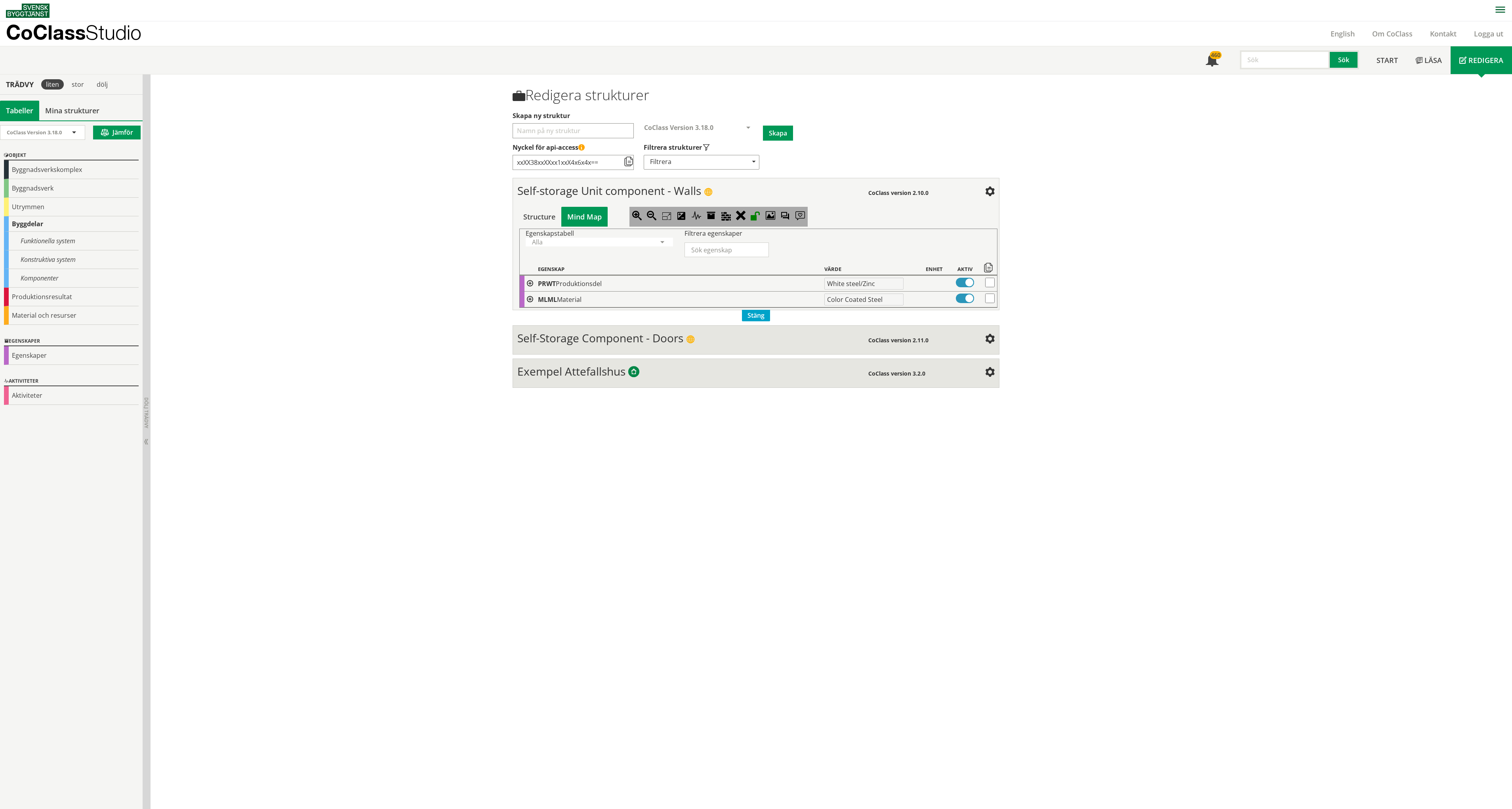
click at [554, 243] on div "Alla" at bounding box center [595, 242] width 127 height 9
click at [560, 252] on span "Materiella egenskaper" at bounding box center [565, 253] width 66 height 9
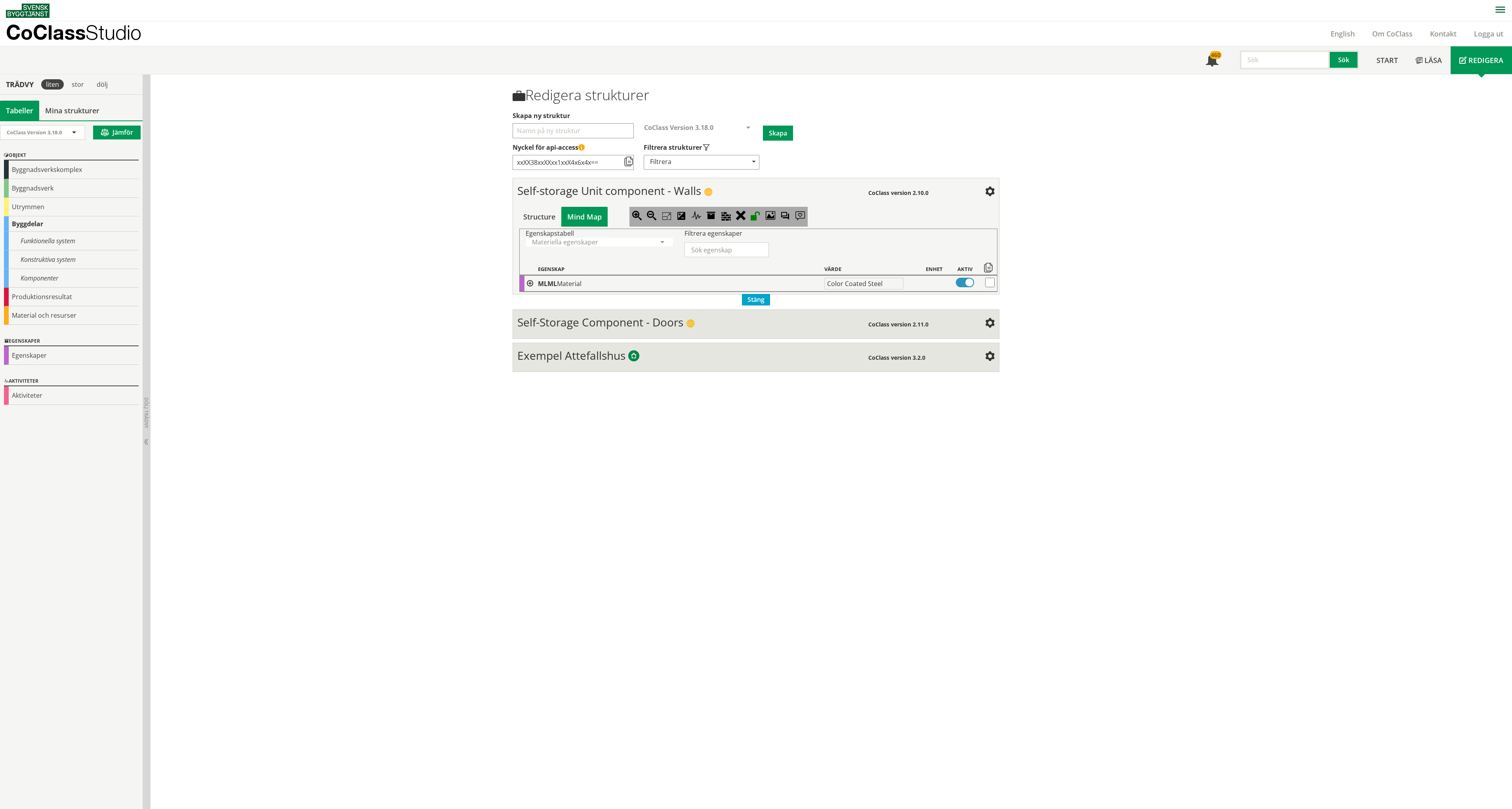
click at [571, 244] on span "Materiella egenskaper" at bounding box center [565, 242] width 66 height 9
click at [569, 260] on div "Kulturella egenskaper" at bounding box center [599, 265] width 147 height 13
click at [463, 256] on div "Redigera strukturer Skapa ny struktur CoClass Version 3.18.0 CoClass Version 3.…" at bounding box center [831, 442] width 1361 height 735
click at [1385, 68] on link "Start" at bounding box center [1387, 60] width 39 height 28
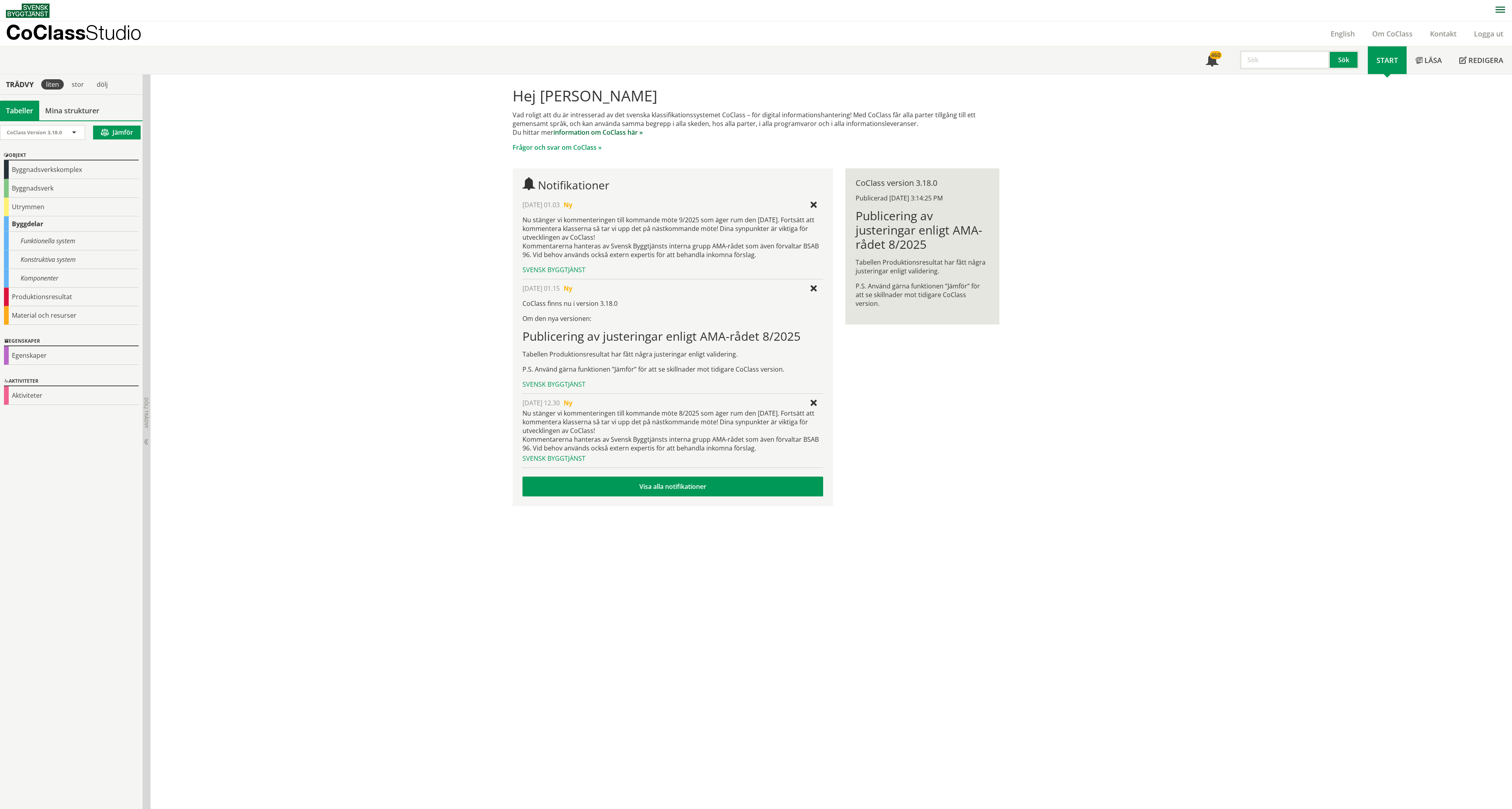
click at [611, 134] on link "information om CoClass här »" at bounding box center [598, 132] width 90 height 9
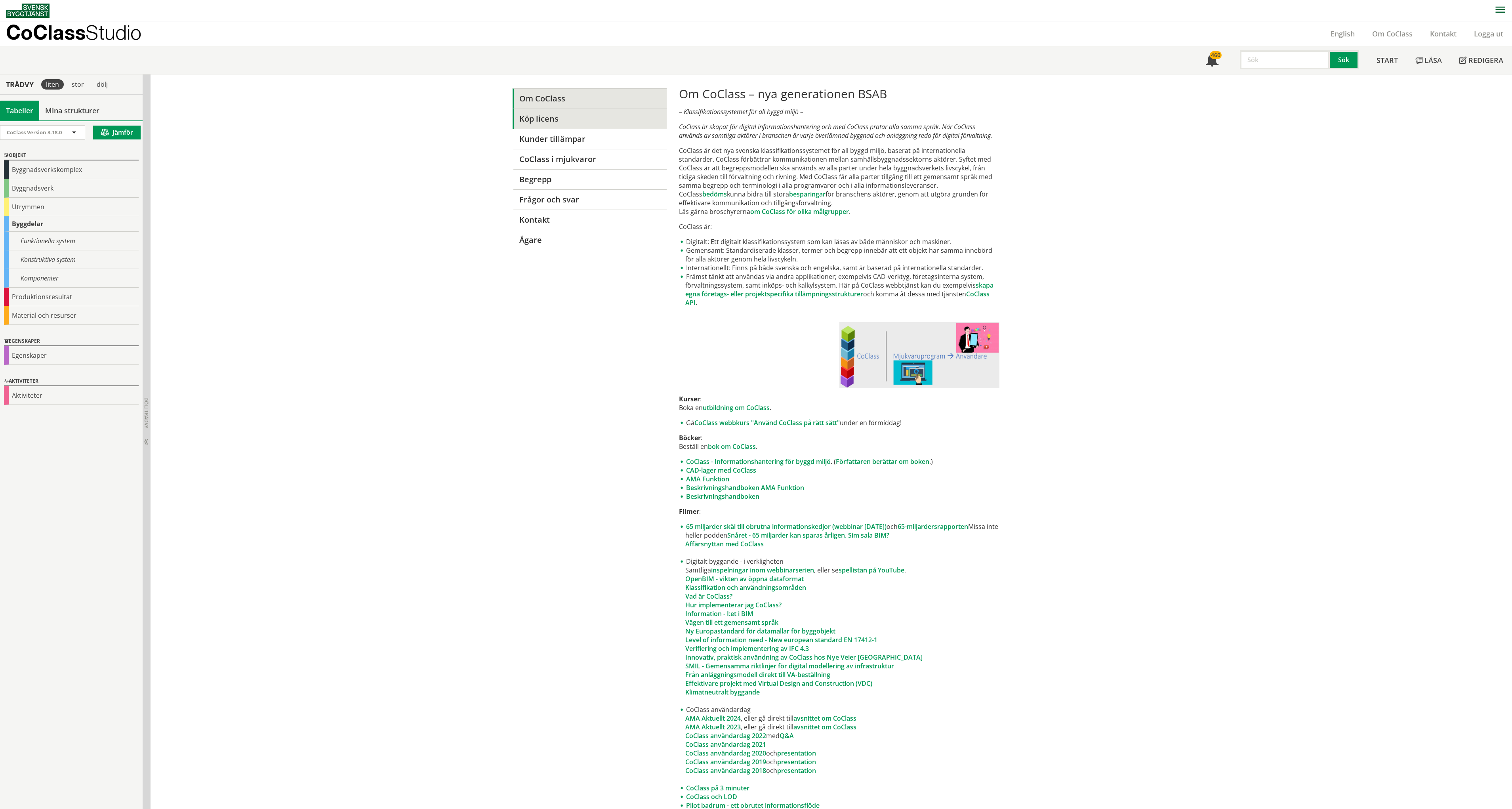
click at [554, 118] on link "Köp licens" at bounding box center [589, 118] width 154 height 20
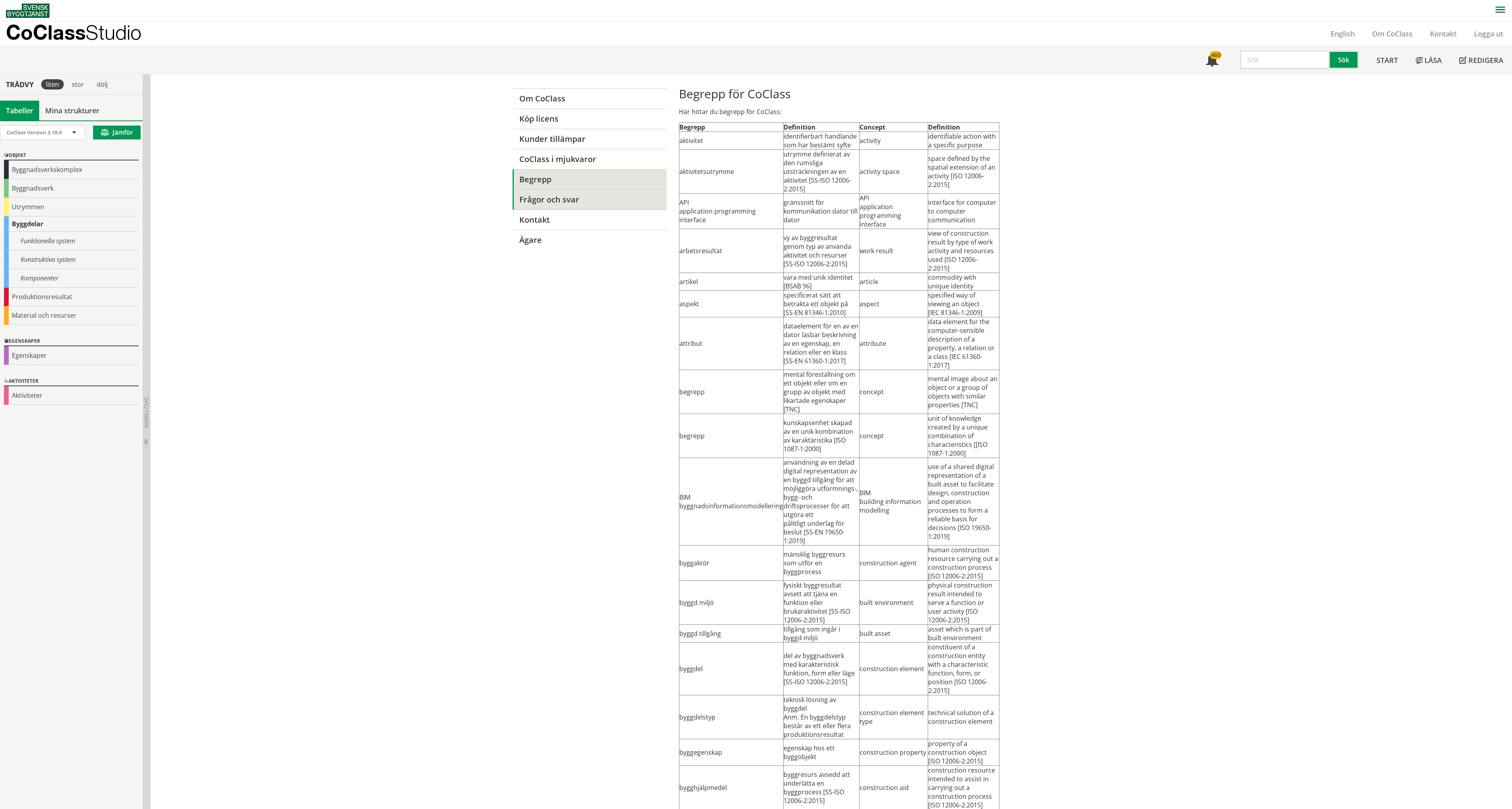
click at [551, 200] on link "Frågor och svar" at bounding box center [589, 199] width 154 height 20
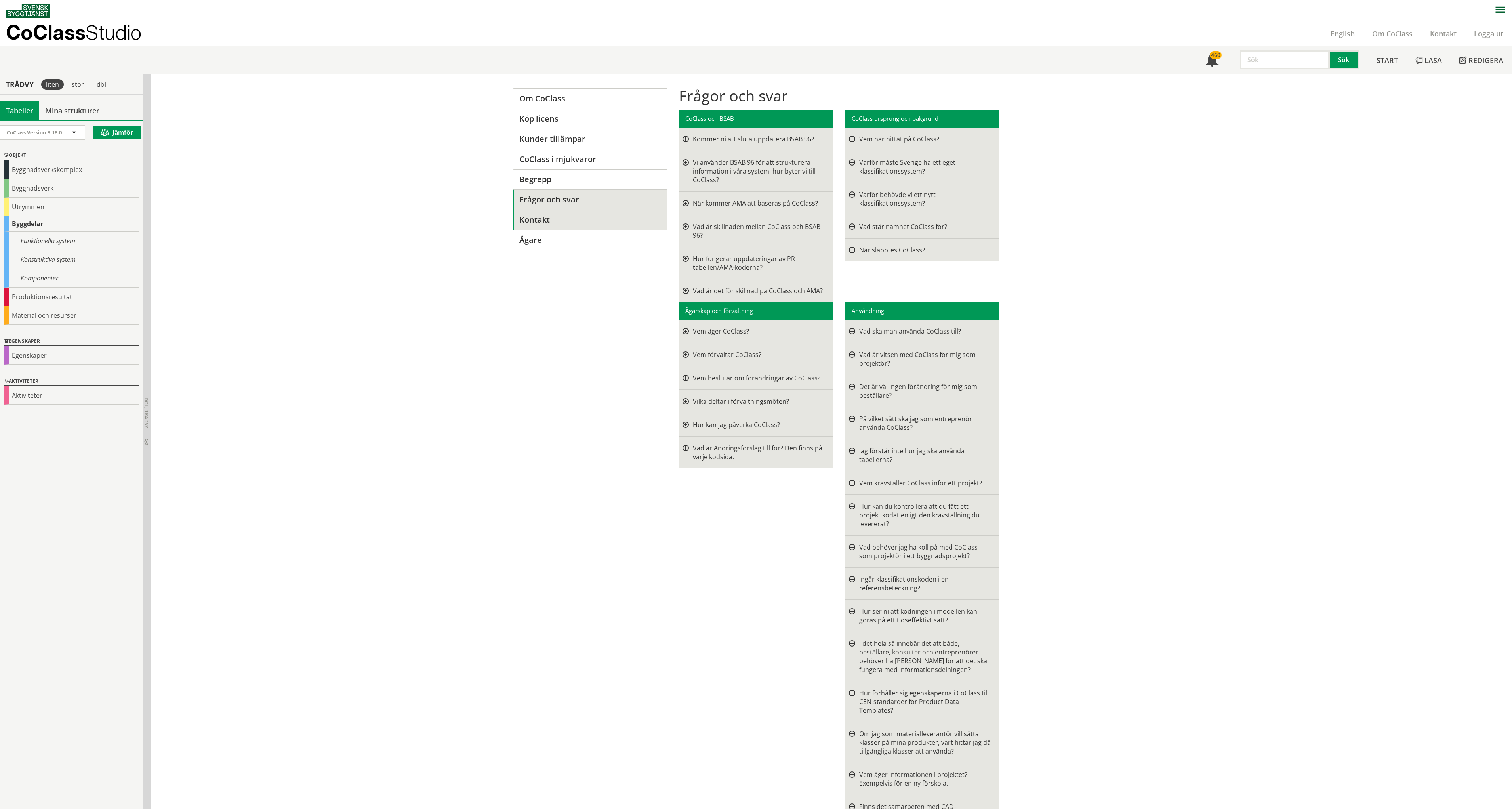
click at [550, 222] on link "Kontakt" at bounding box center [589, 220] width 154 height 20
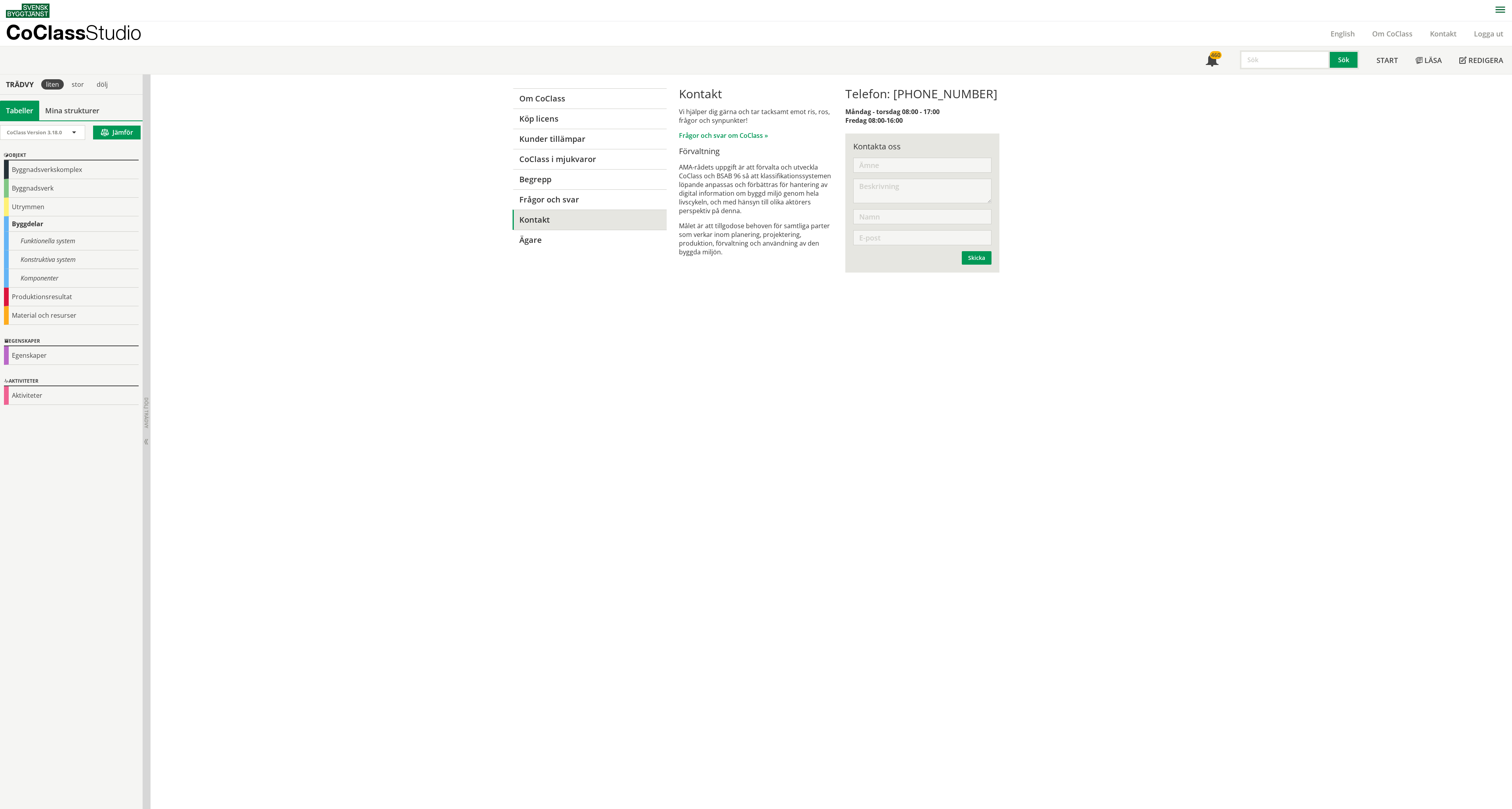
click at [542, 244] on link "Ägare" at bounding box center [589, 240] width 154 height 20
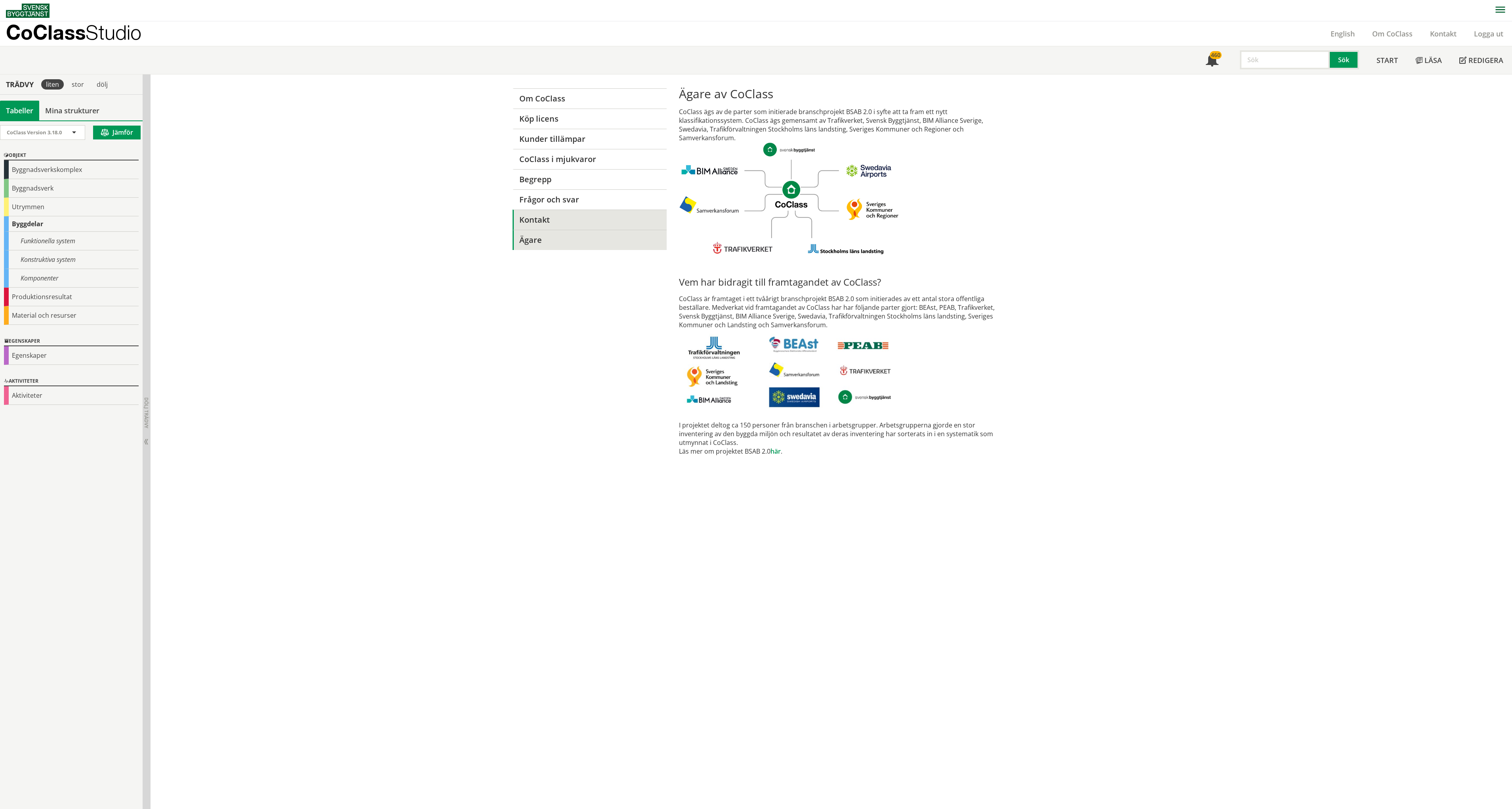
click at [562, 219] on link "Kontakt" at bounding box center [589, 220] width 154 height 20
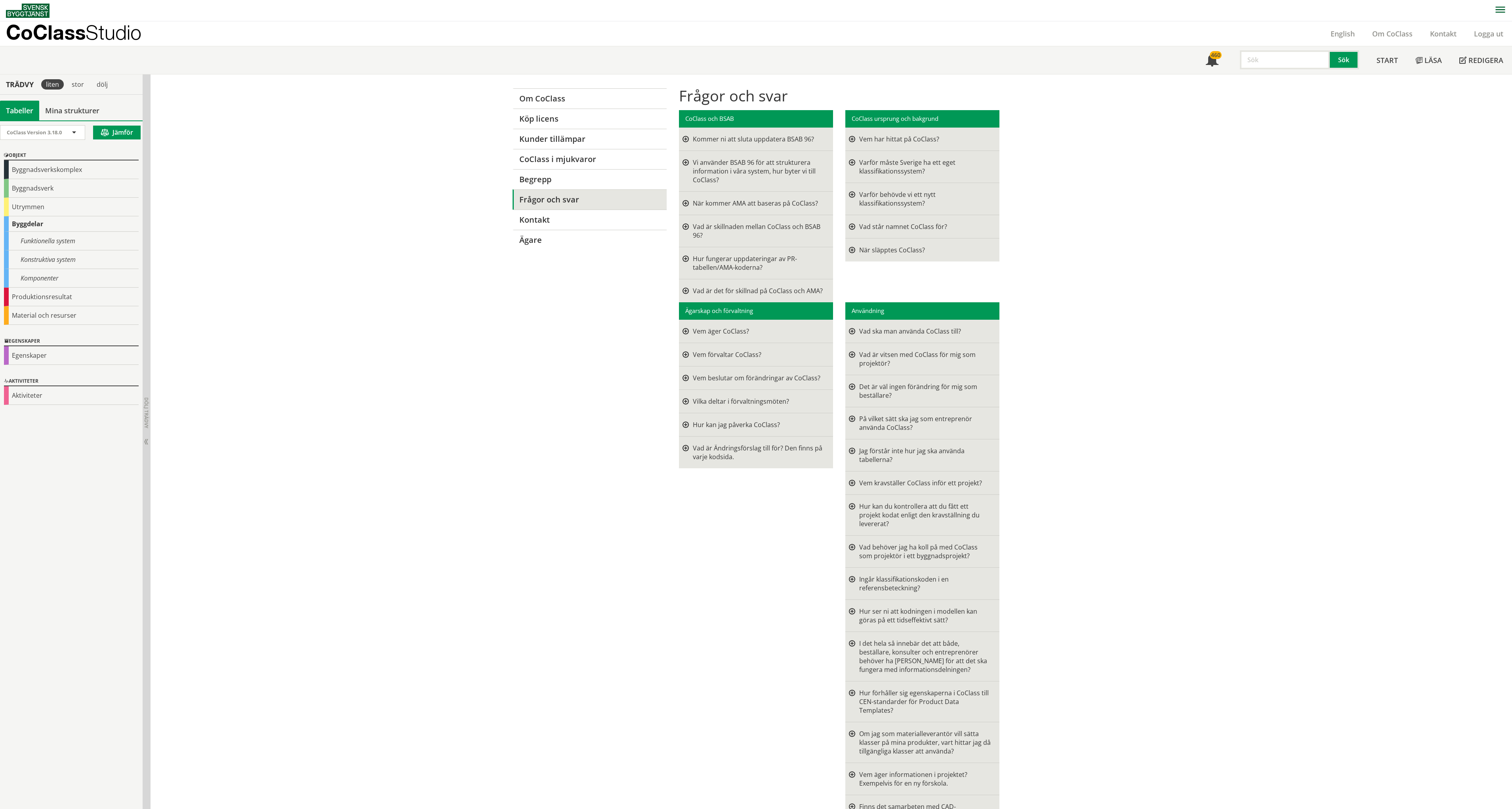
click at [902, 459] on div "Jag förstår inte hur jag ska använda tabellerna?" at bounding box center [925, 456] width 132 height 18
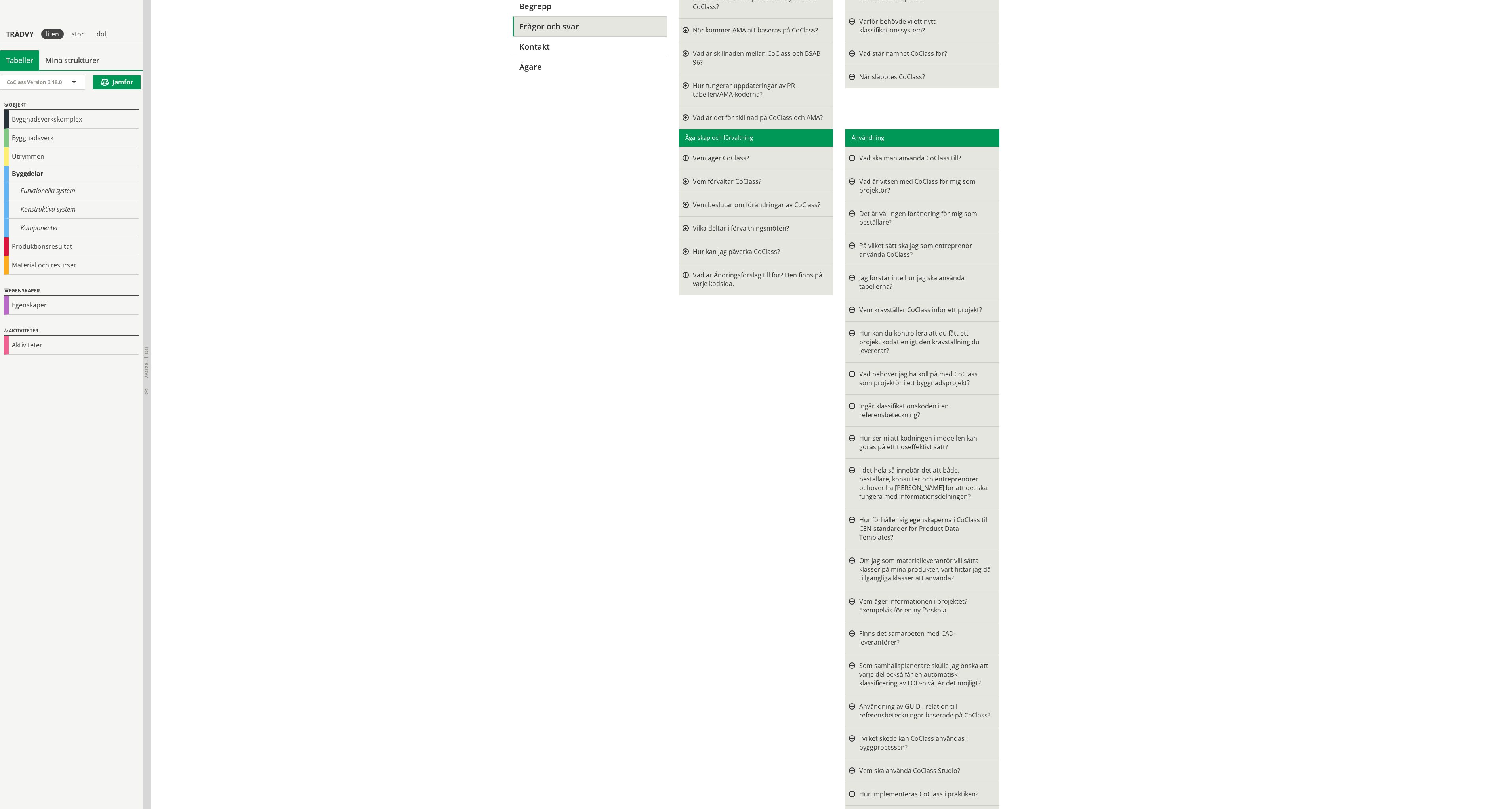
scroll to position [198, 0]
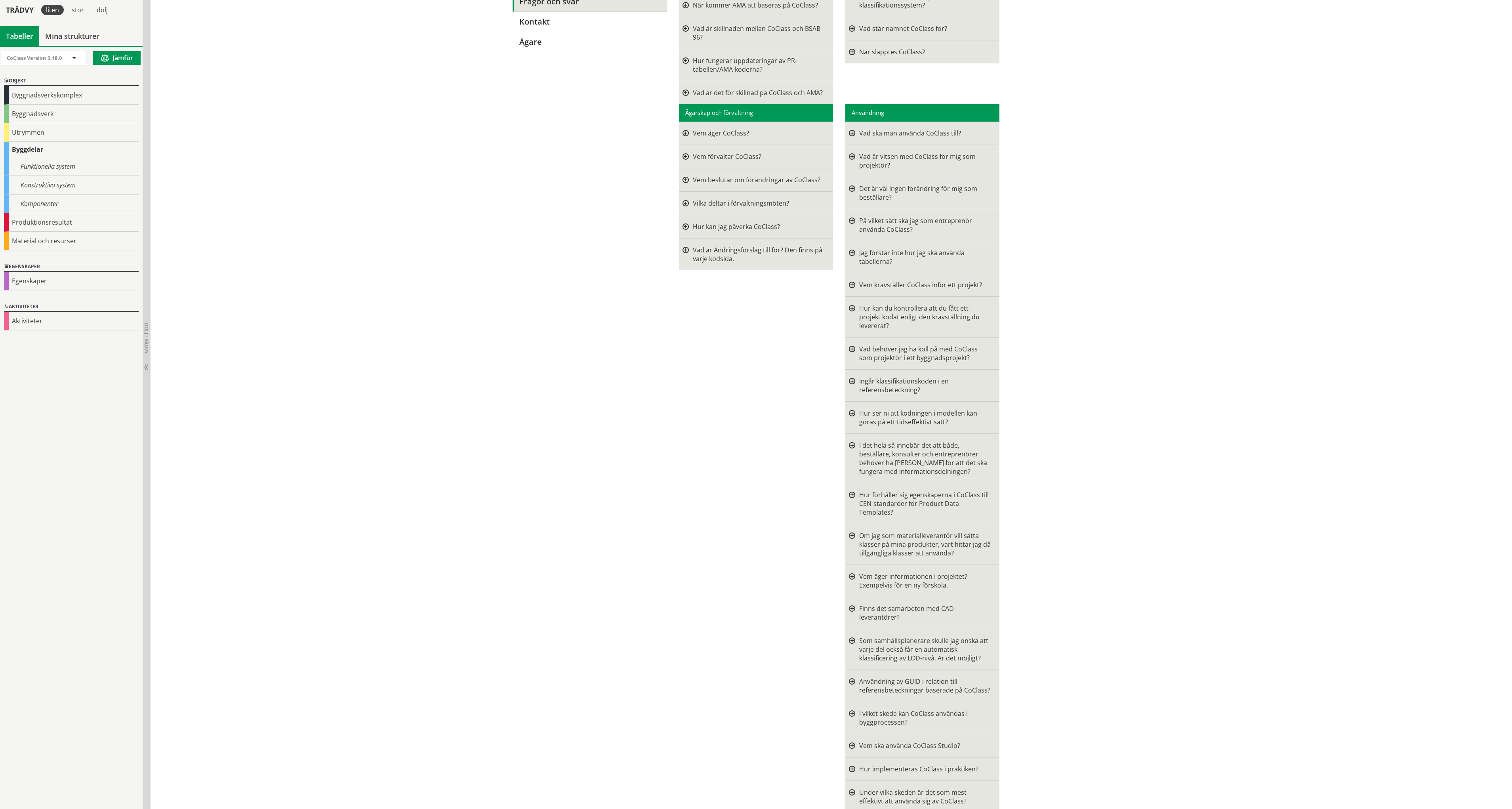
click at [851, 282] on div at bounding box center [852, 285] width 6 height 9
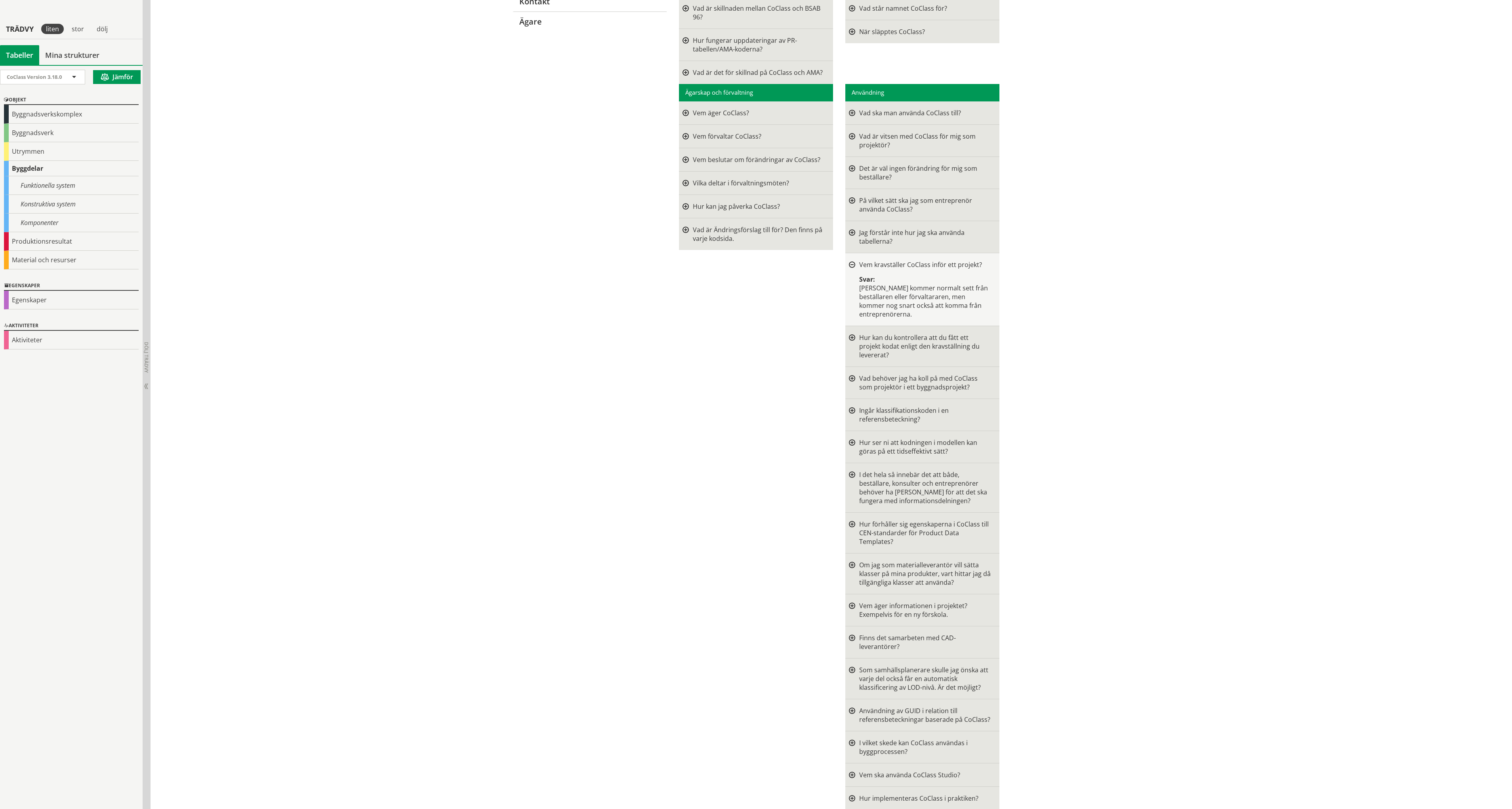
scroll to position [237, 0]
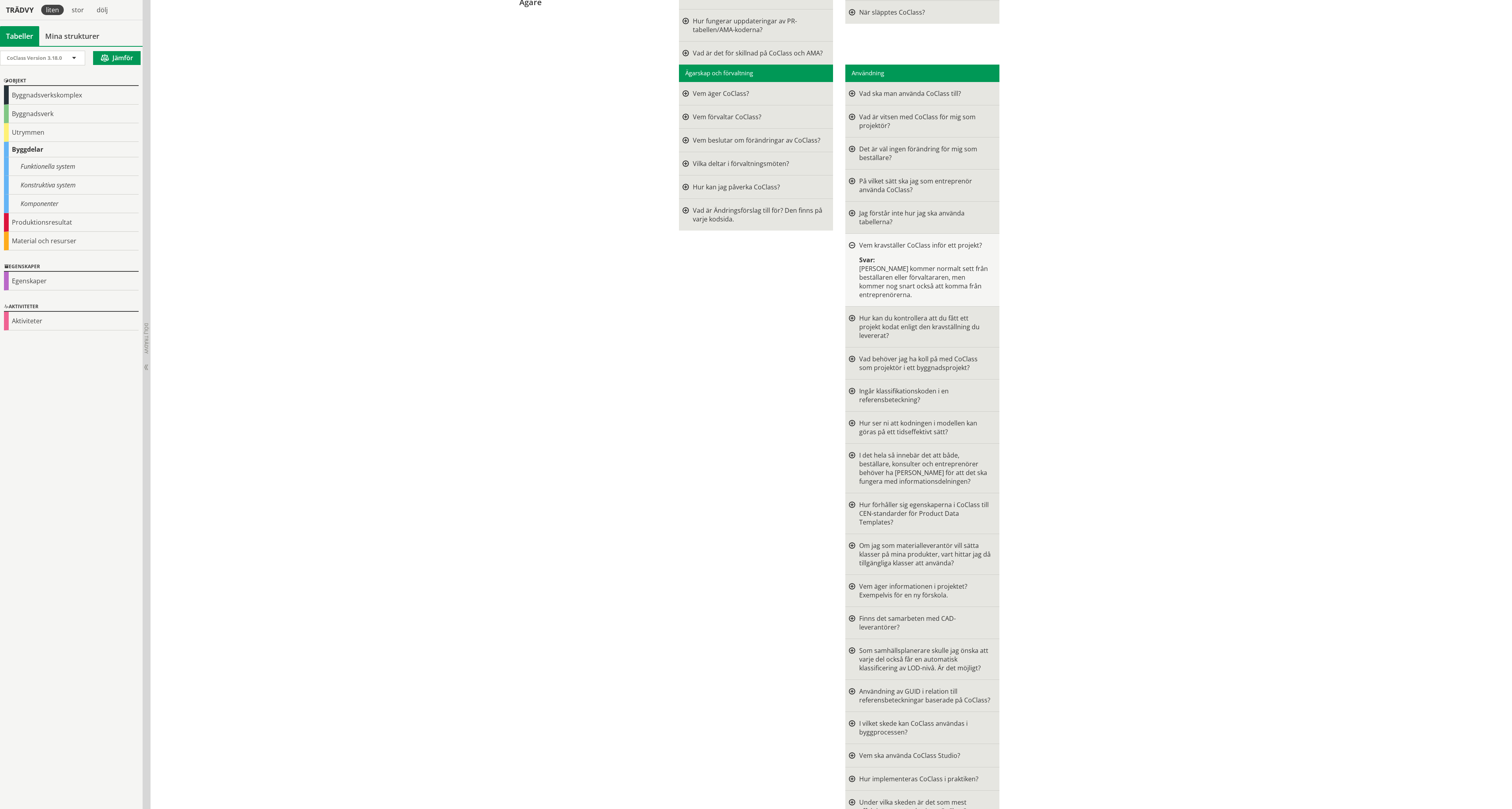
click at [849, 318] on div at bounding box center [852, 327] width 6 height 26
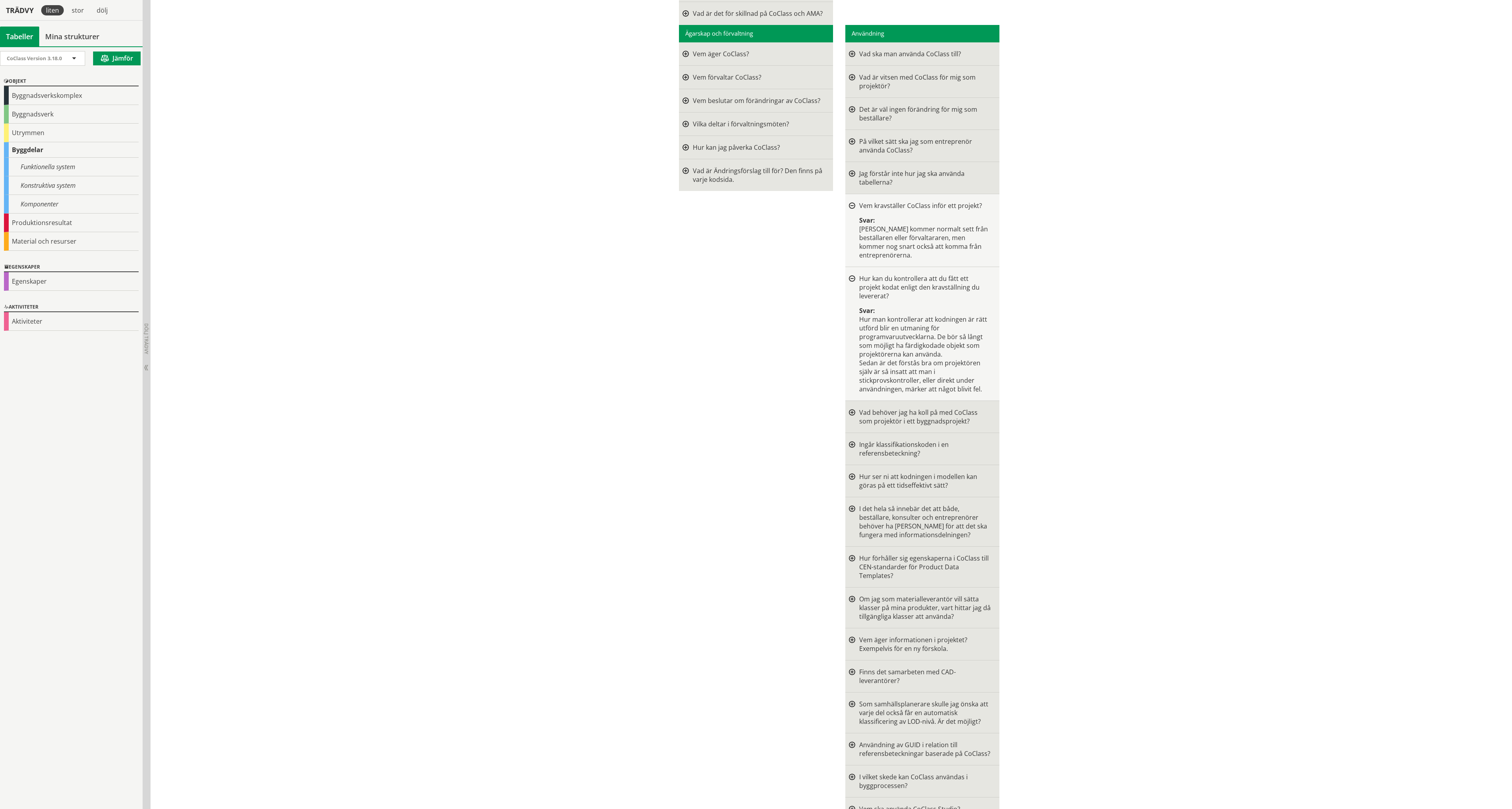
scroll to position [317, 0]
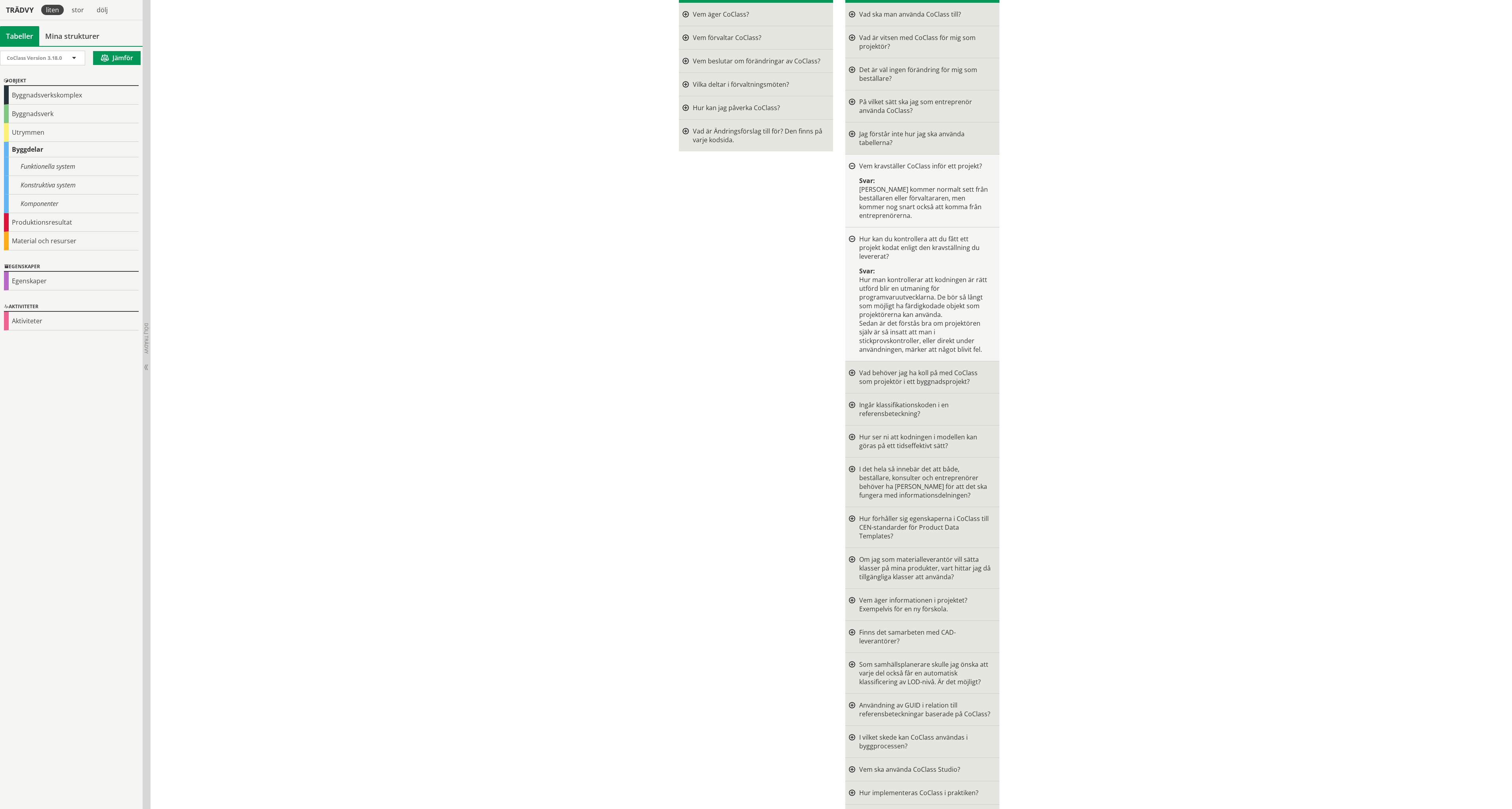
click at [850, 368] on div at bounding box center [852, 377] width 6 height 18
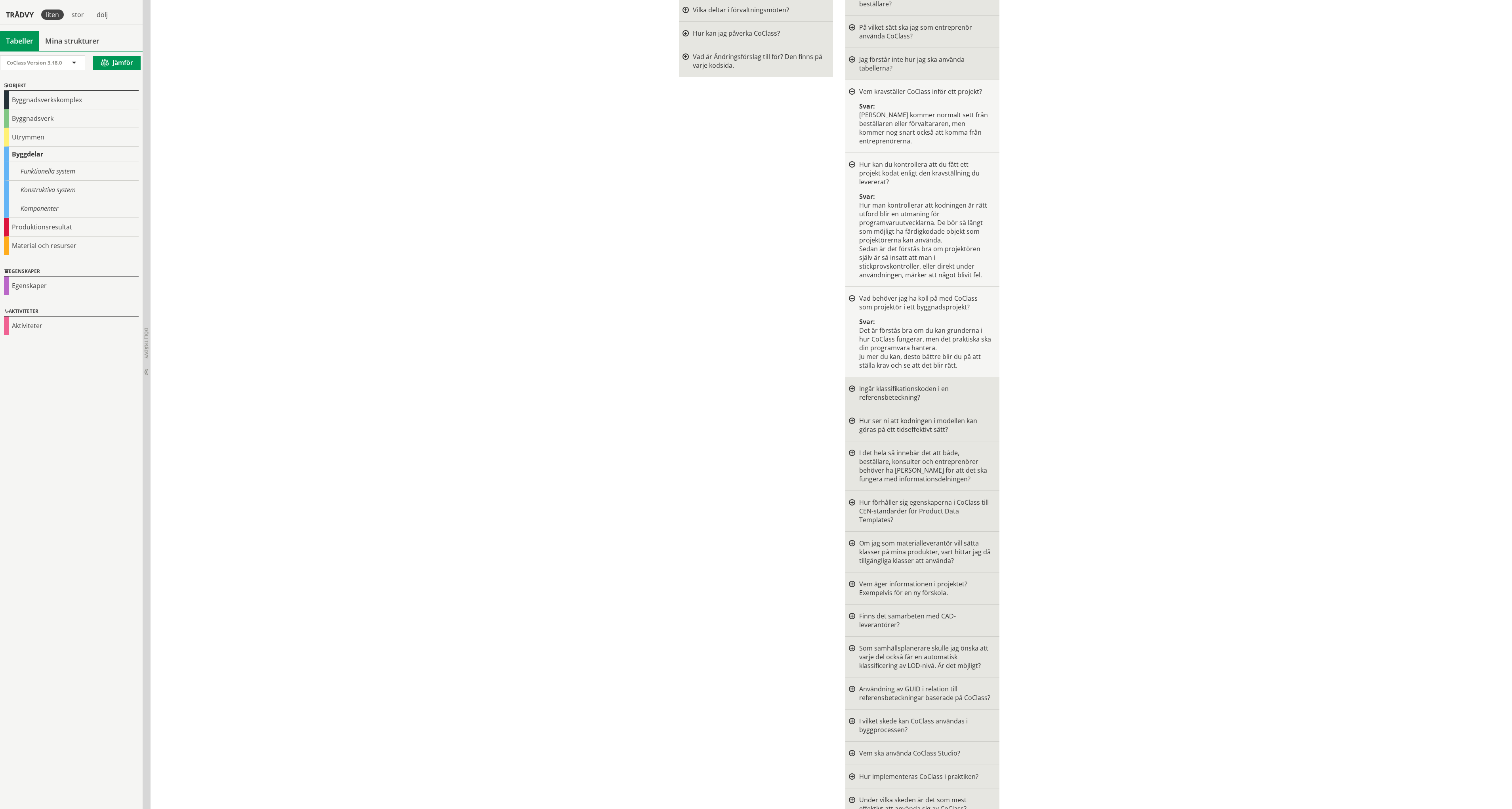
scroll to position [396, 0]
click at [849, 380] on div at bounding box center [852, 389] width 6 height 18
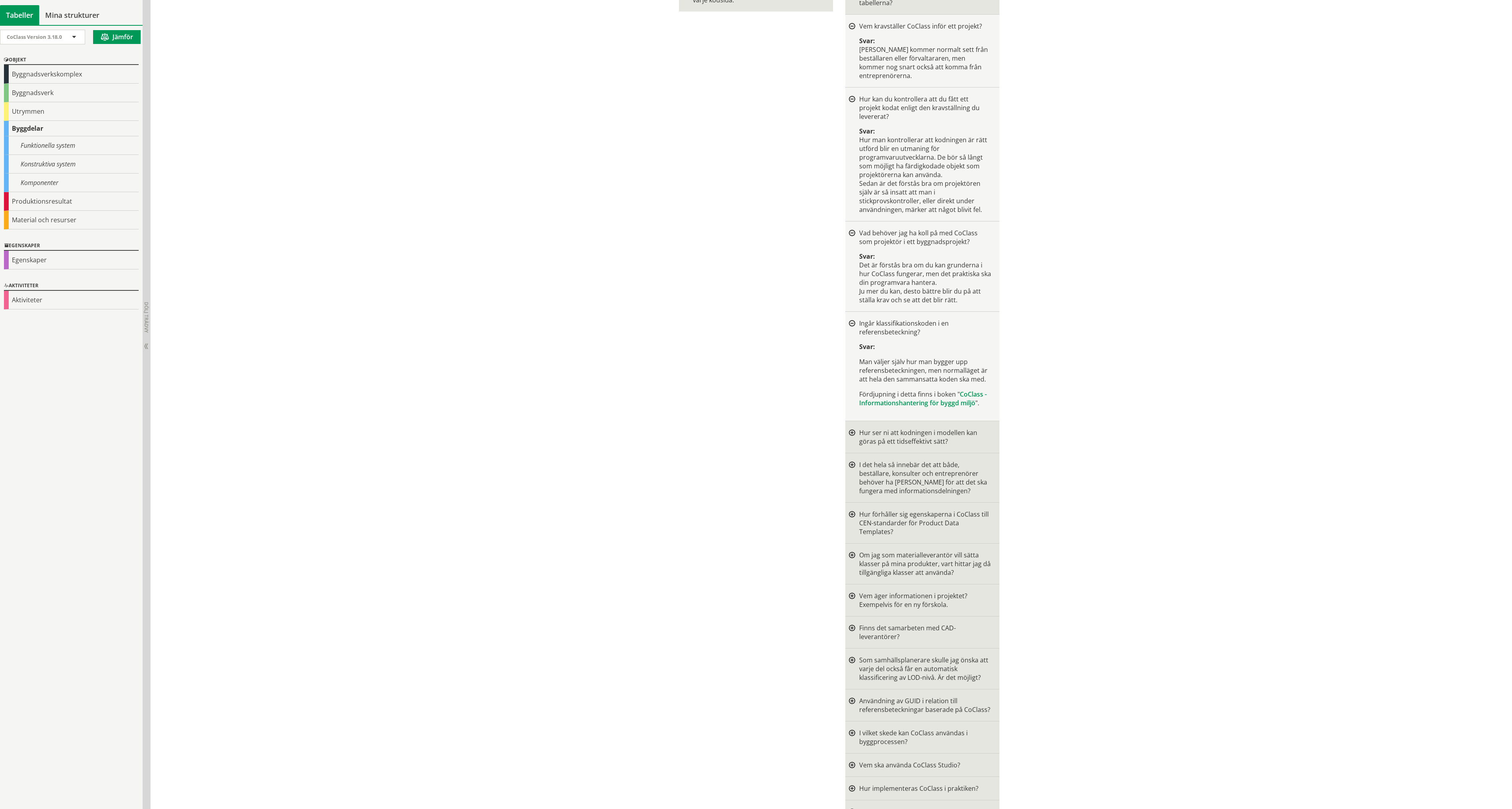
scroll to position [476, 0]
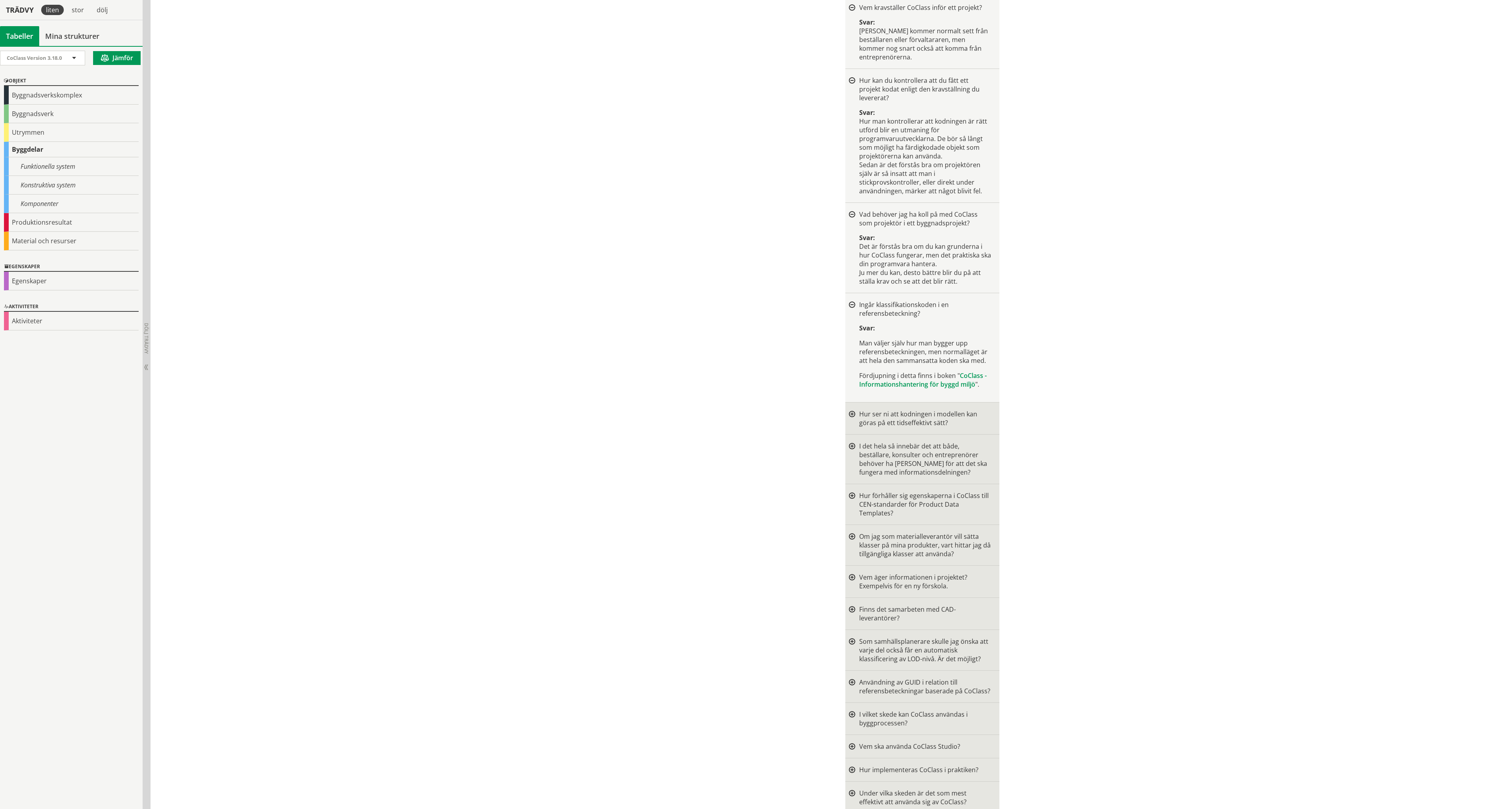
click at [849, 410] on div at bounding box center [852, 419] width 6 height 18
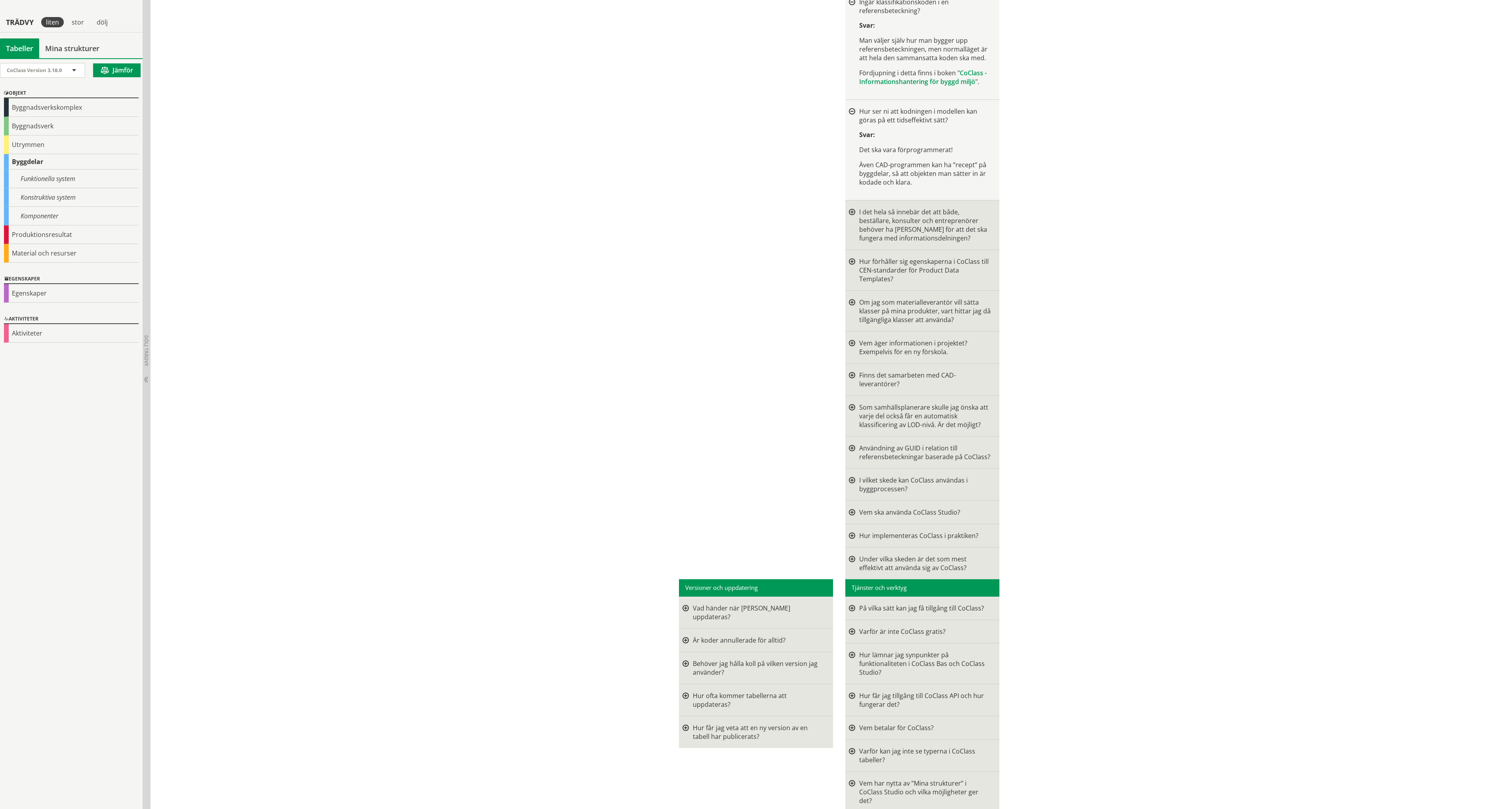
scroll to position [793, 0]
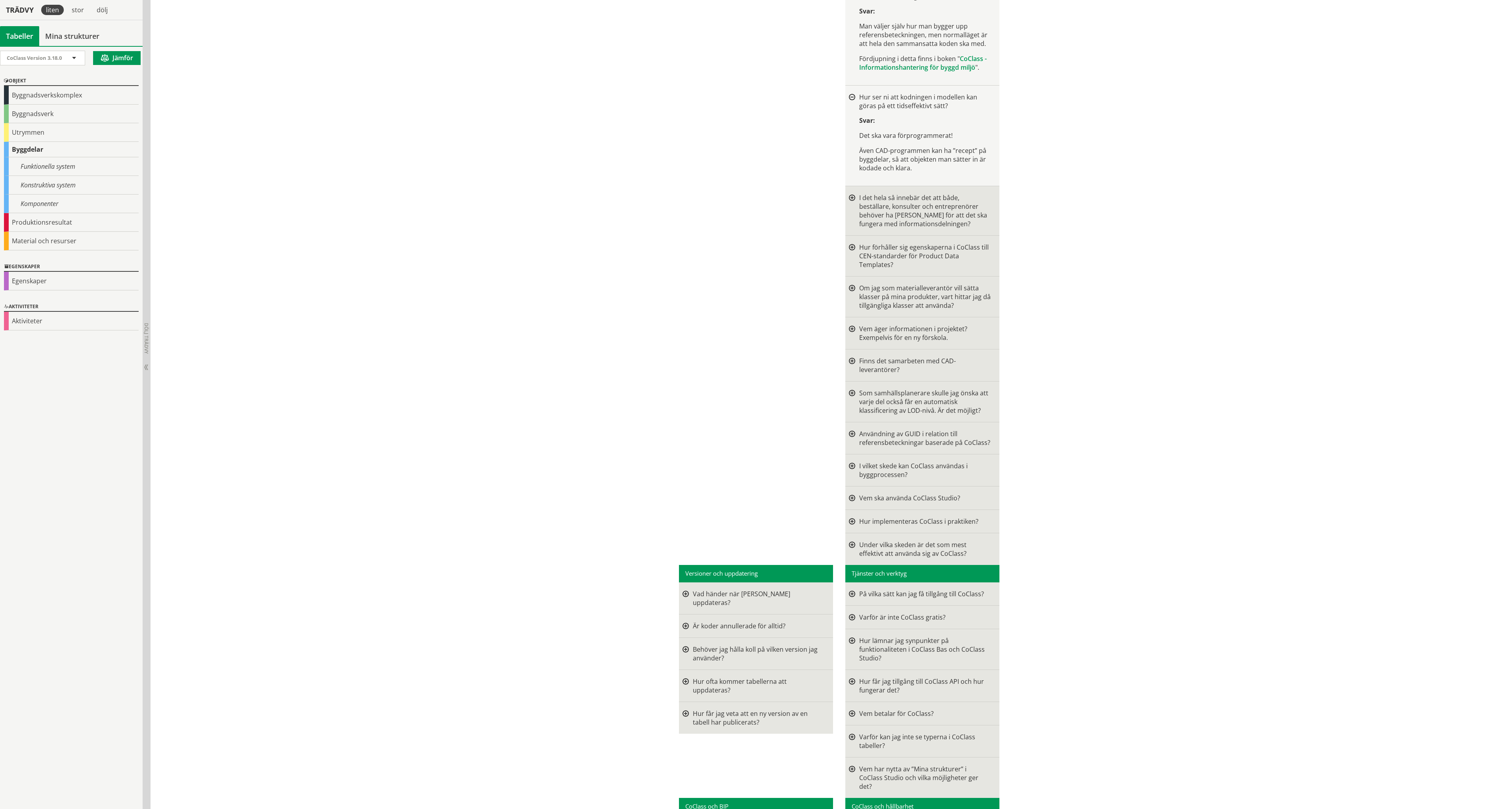
click at [849, 325] on div at bounding box center [852, 333] width 6 height 18
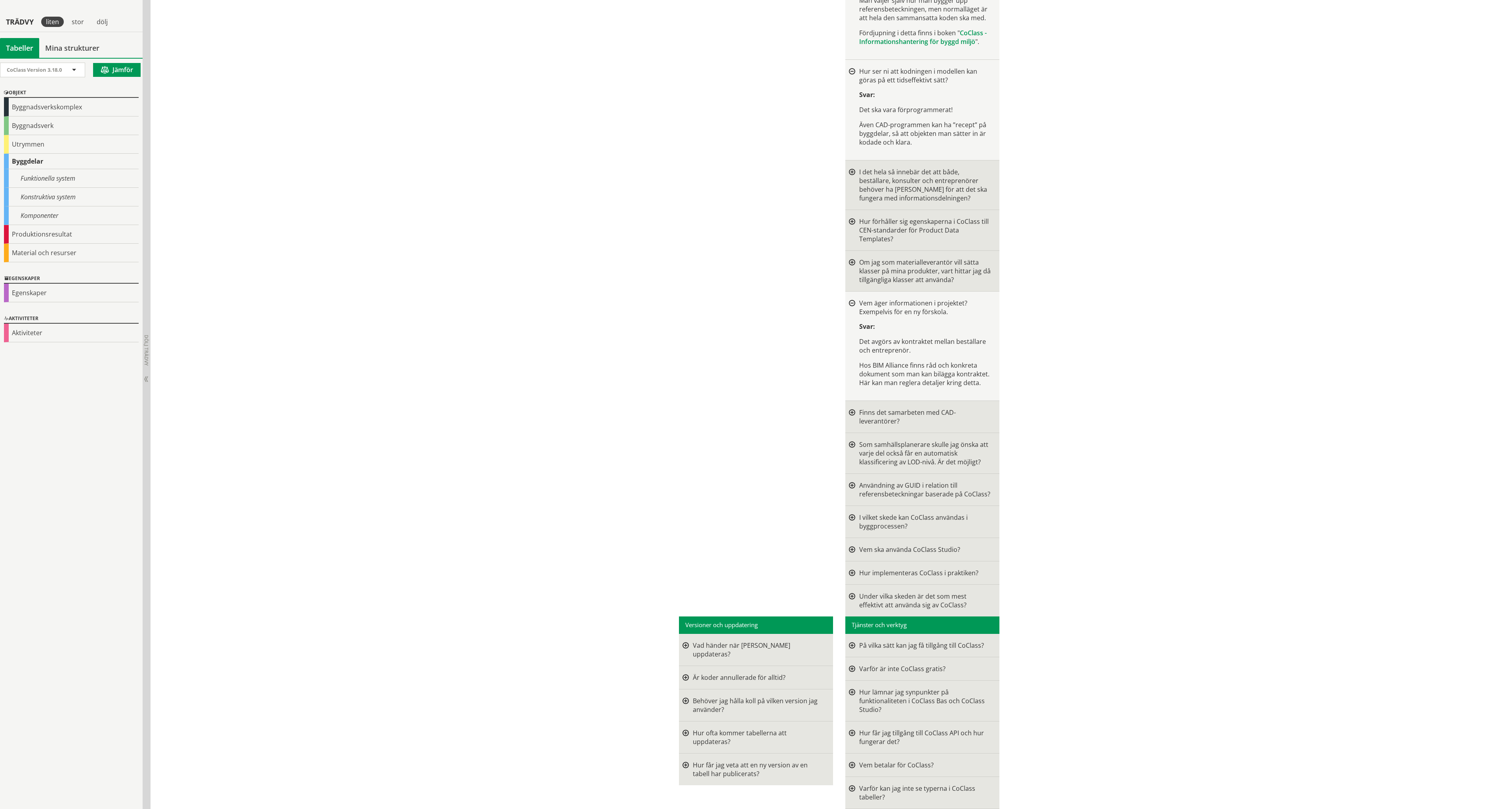
scroll to position [832, 0]
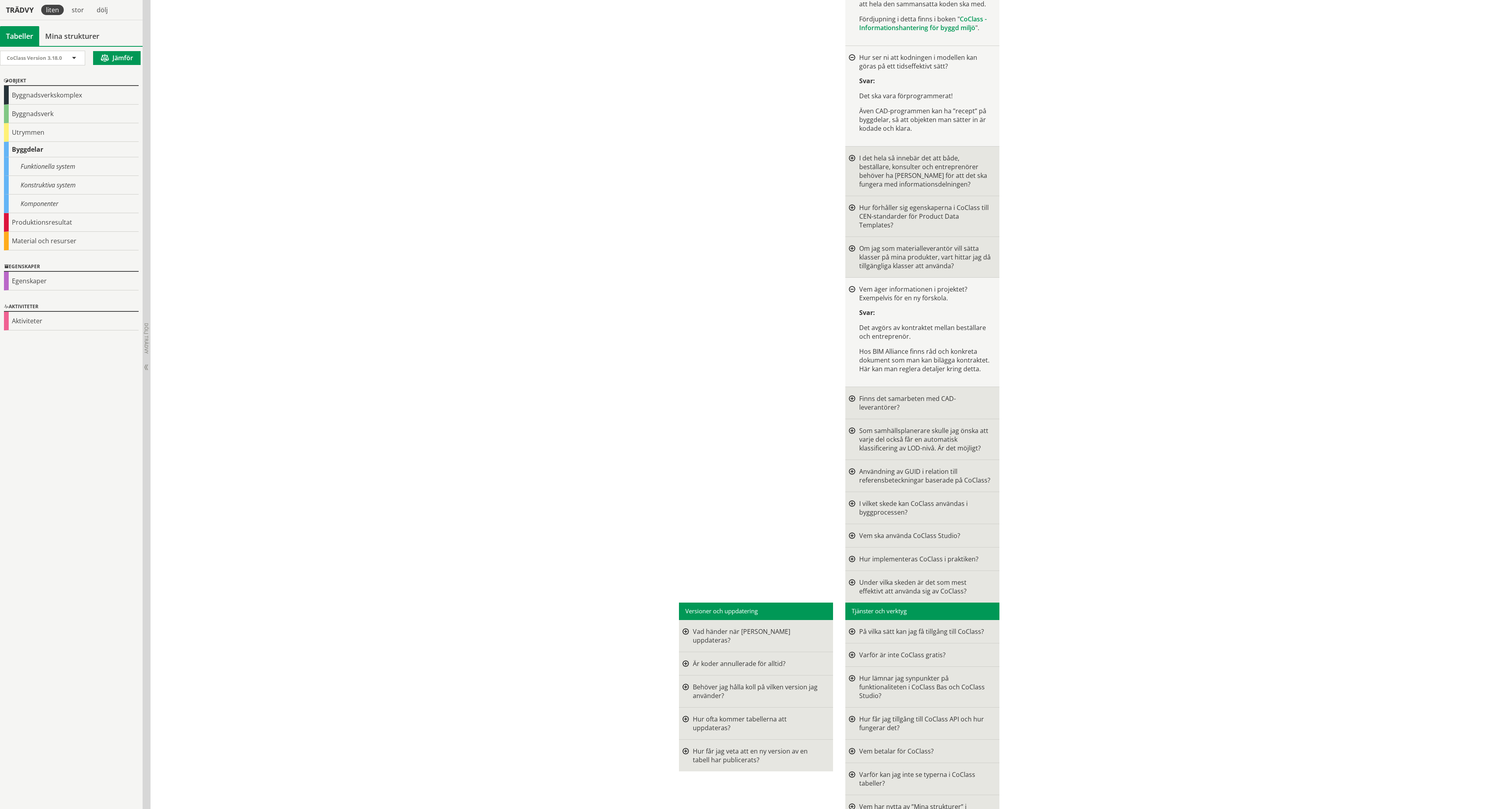
click at [851, 394] on div at bounding box center [852, 403] width 6 height 18
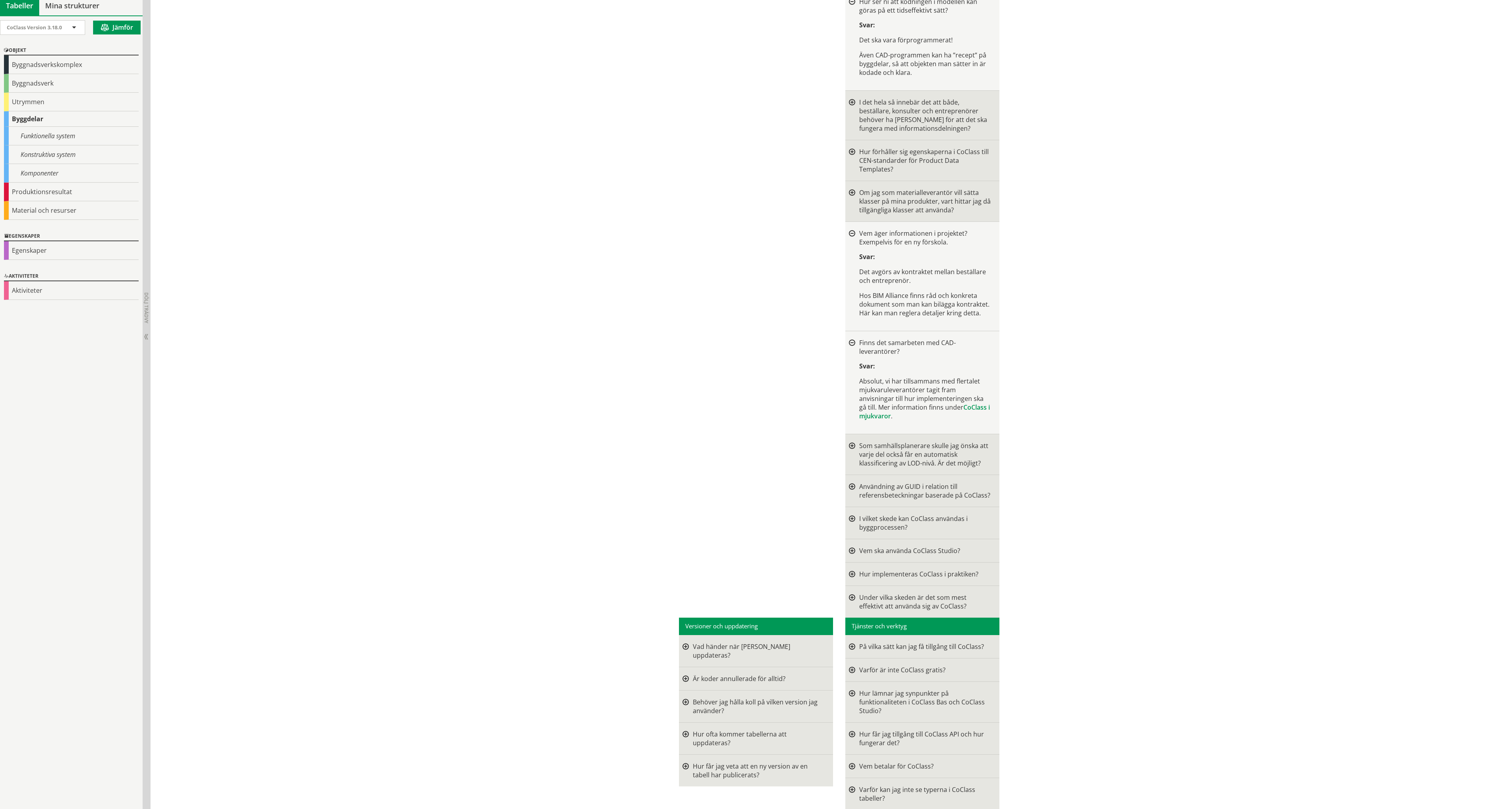
scroll to position [911, 0]
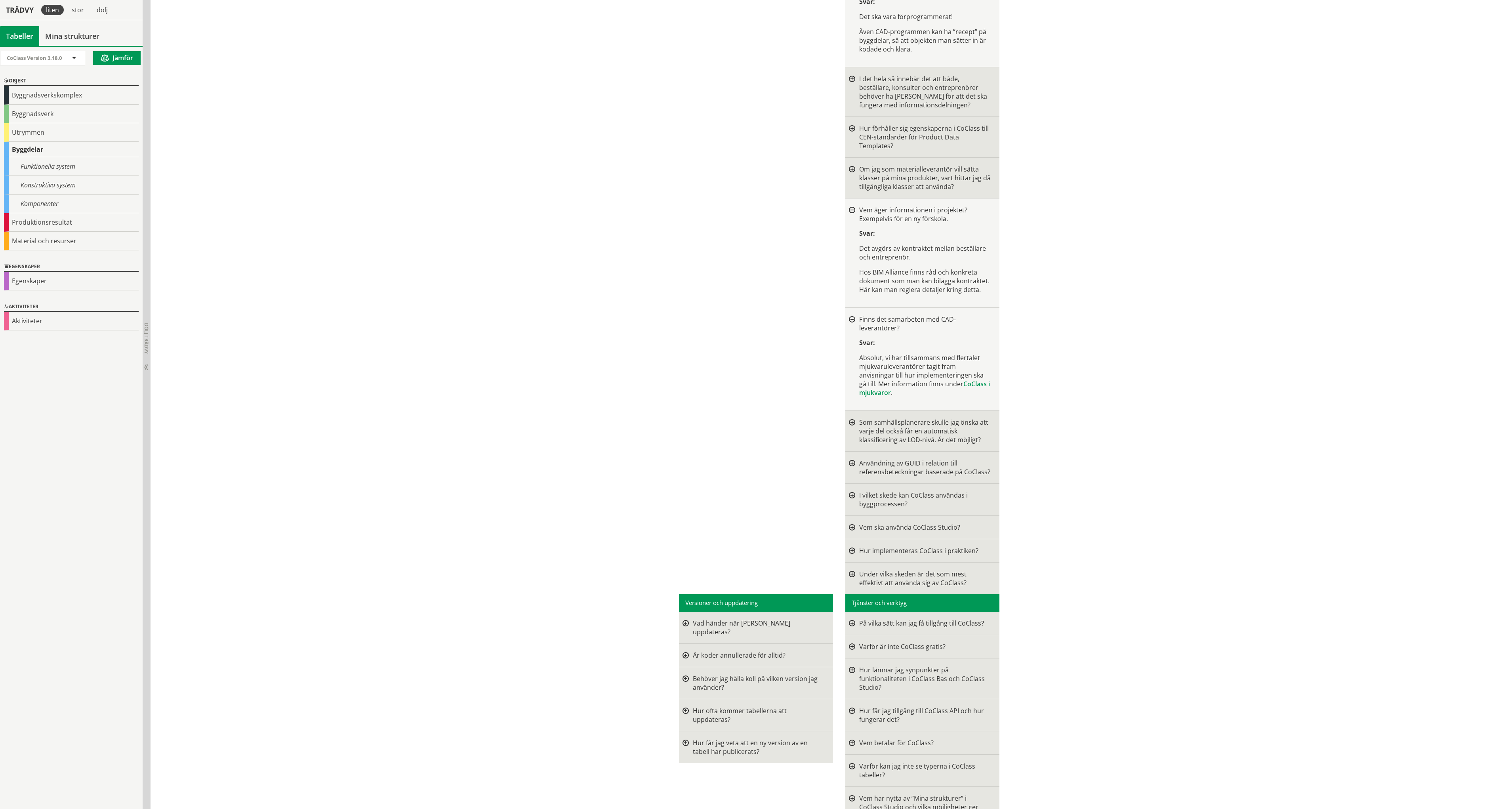
click at [849, 418] on div at bounding box center [852, 431] width 6 height 26
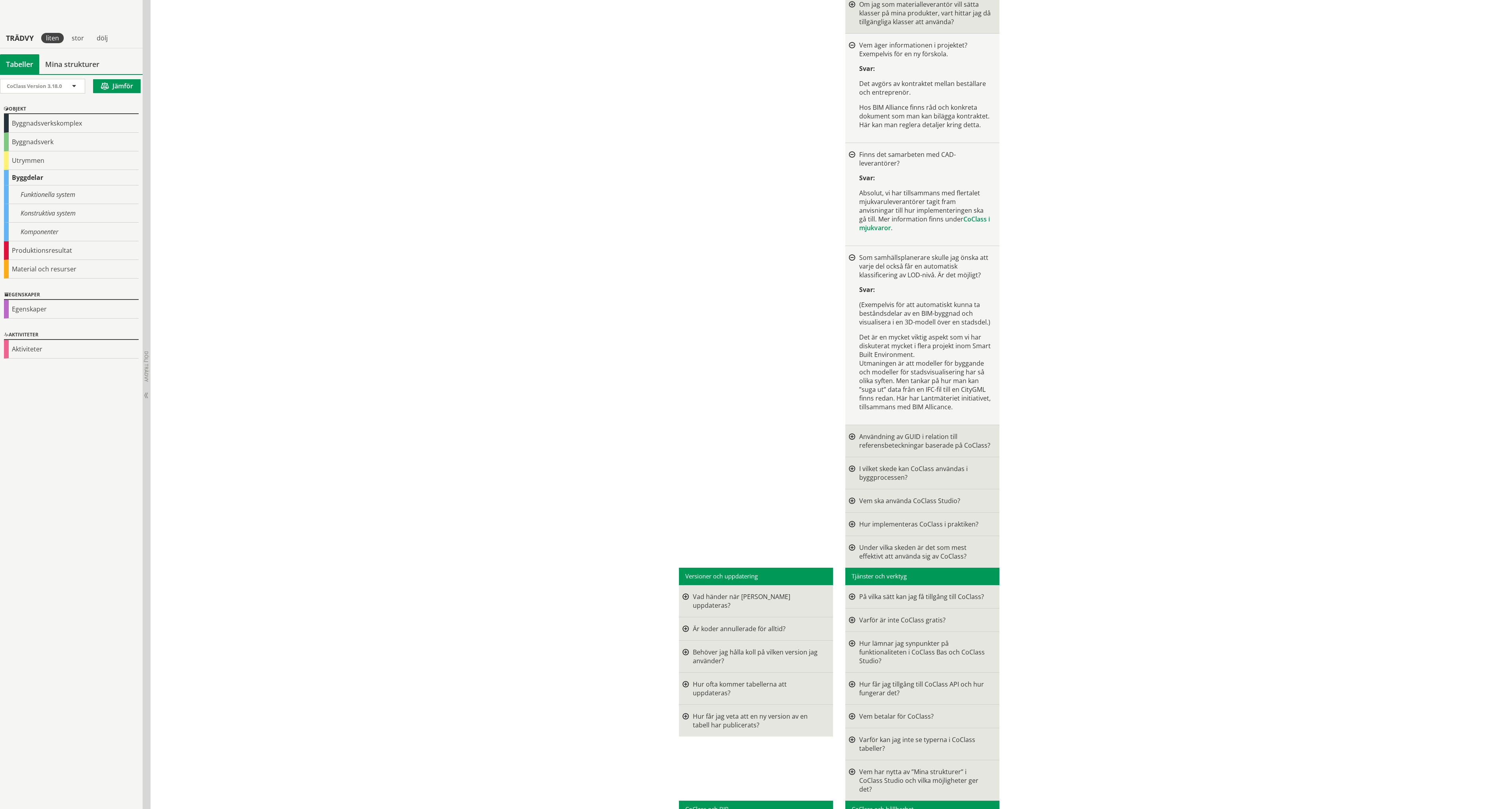
scroll to position [1110, 0]
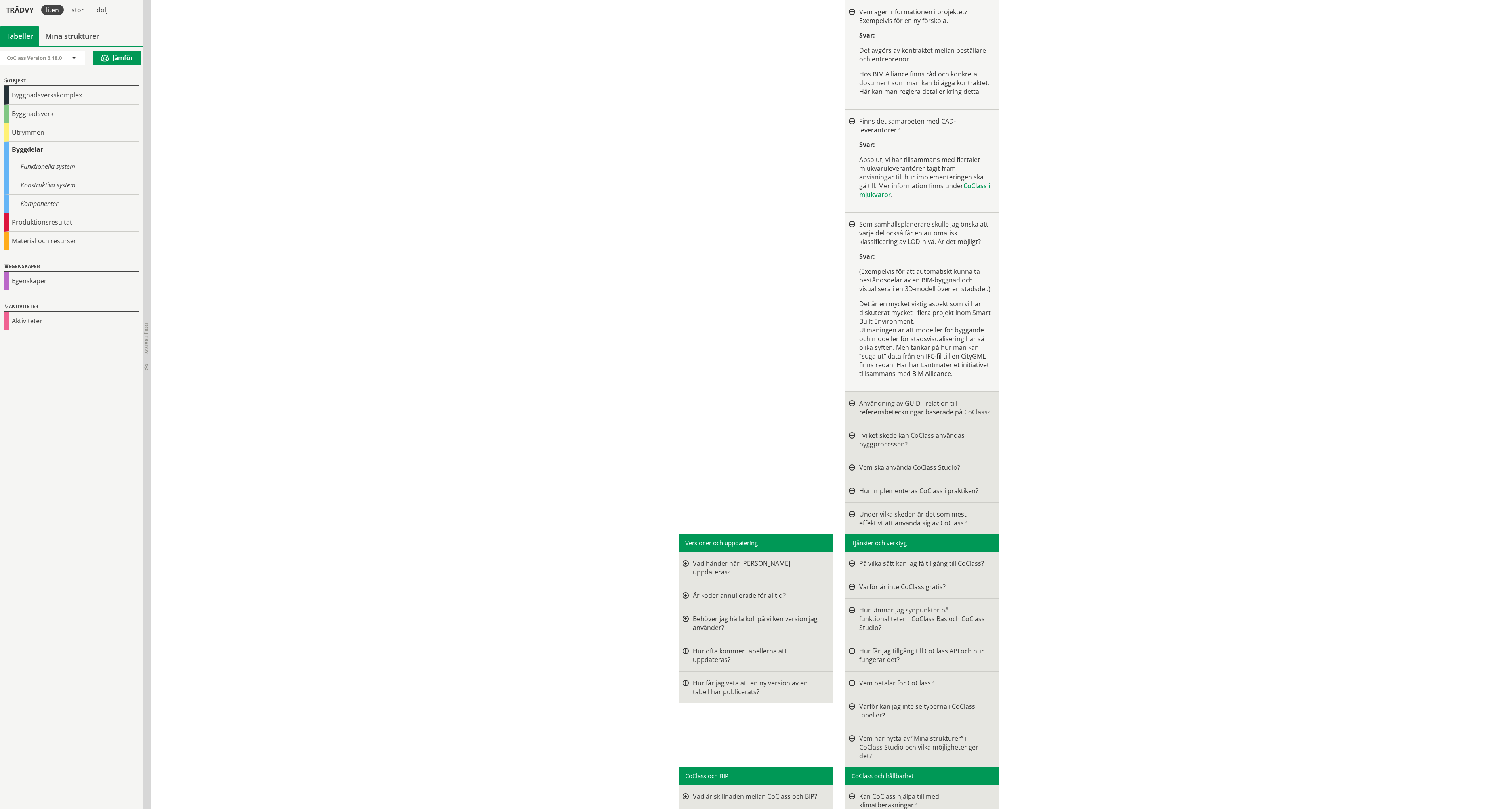
click at [851, 399] on div at bounding box center [852, 408] width 6 height 18
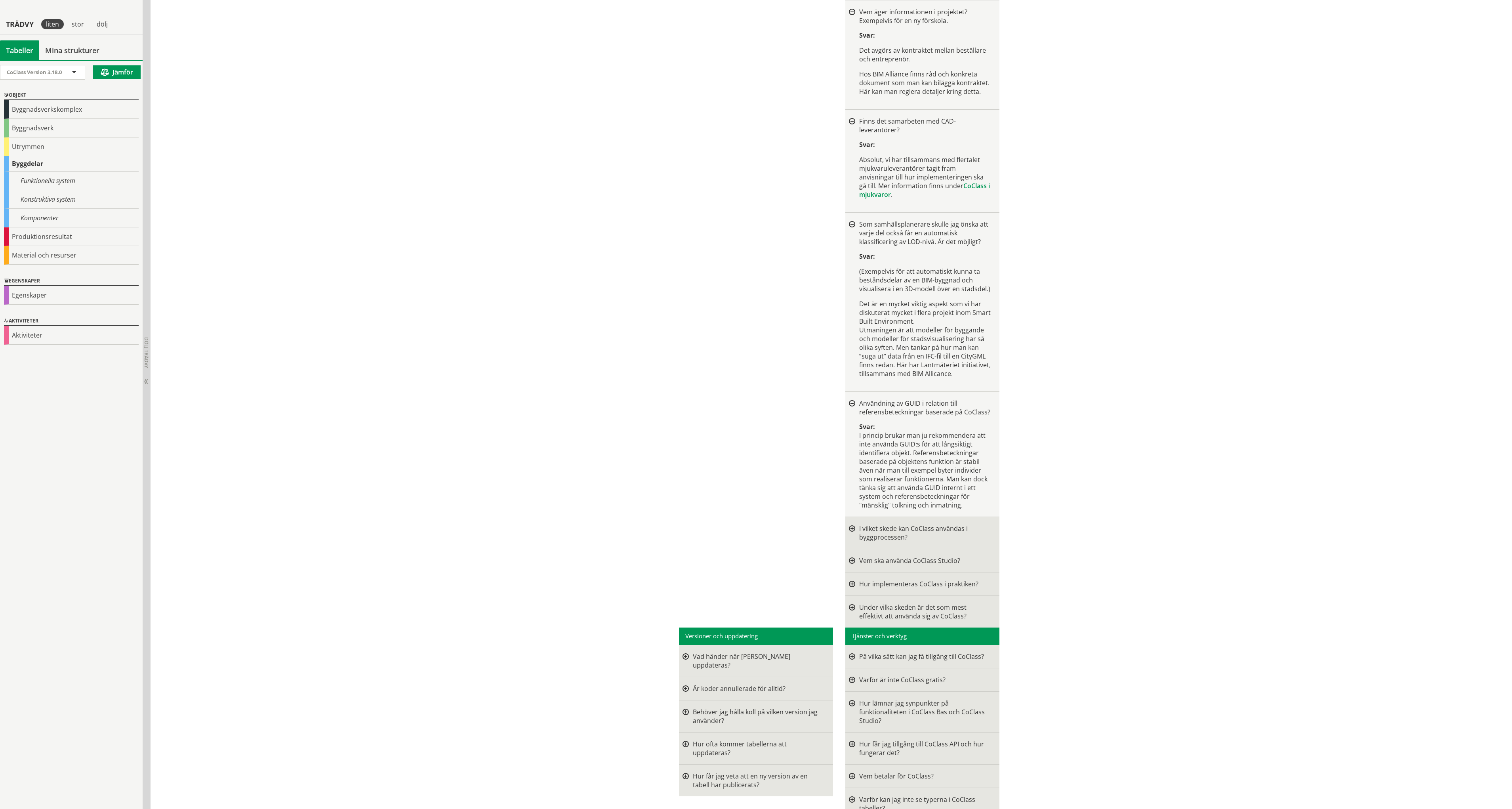
scroll to position [1149, 0]
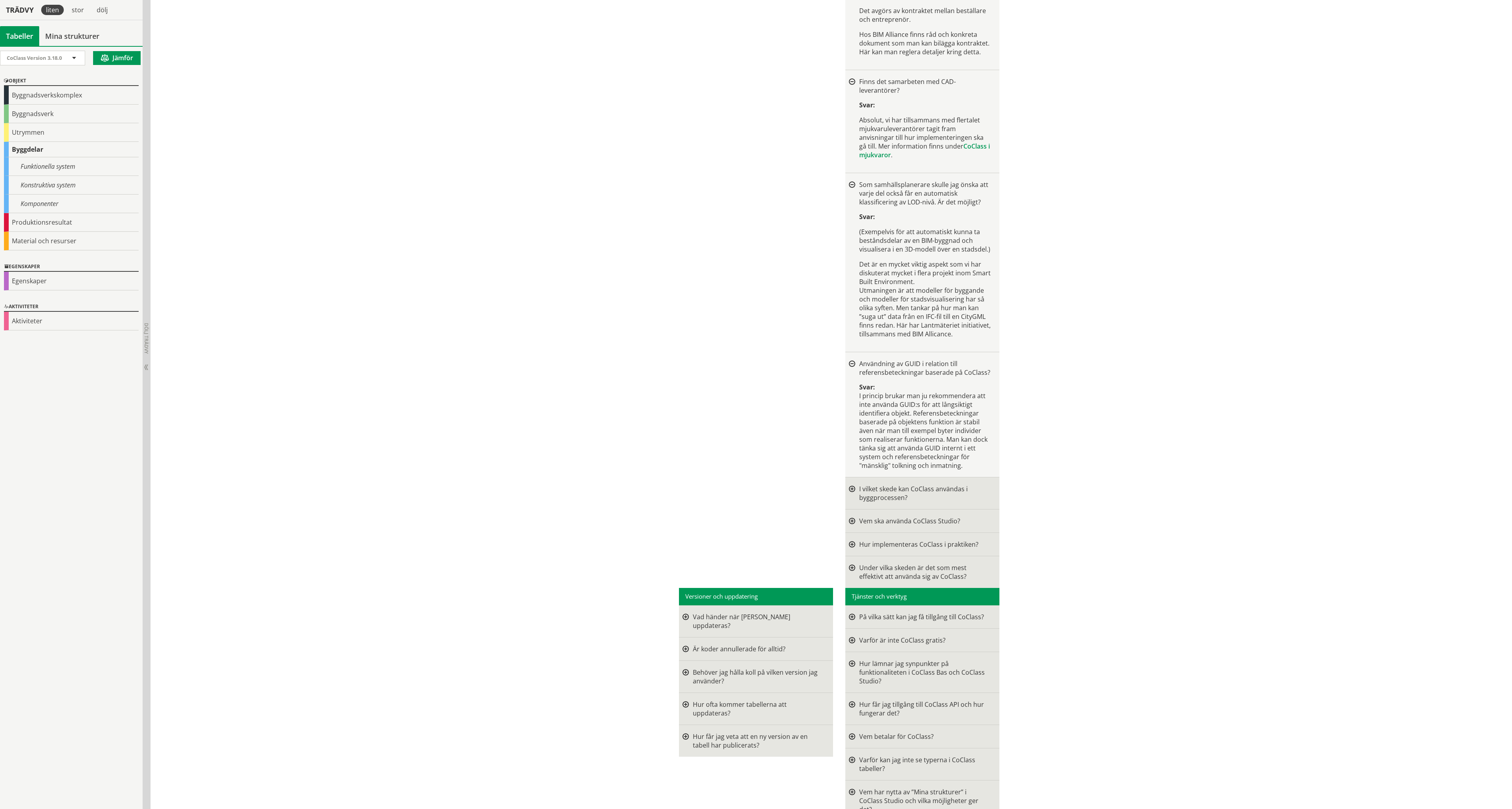
click at [849, 484] on div at bounding box center [852, 493] width 6 height 18
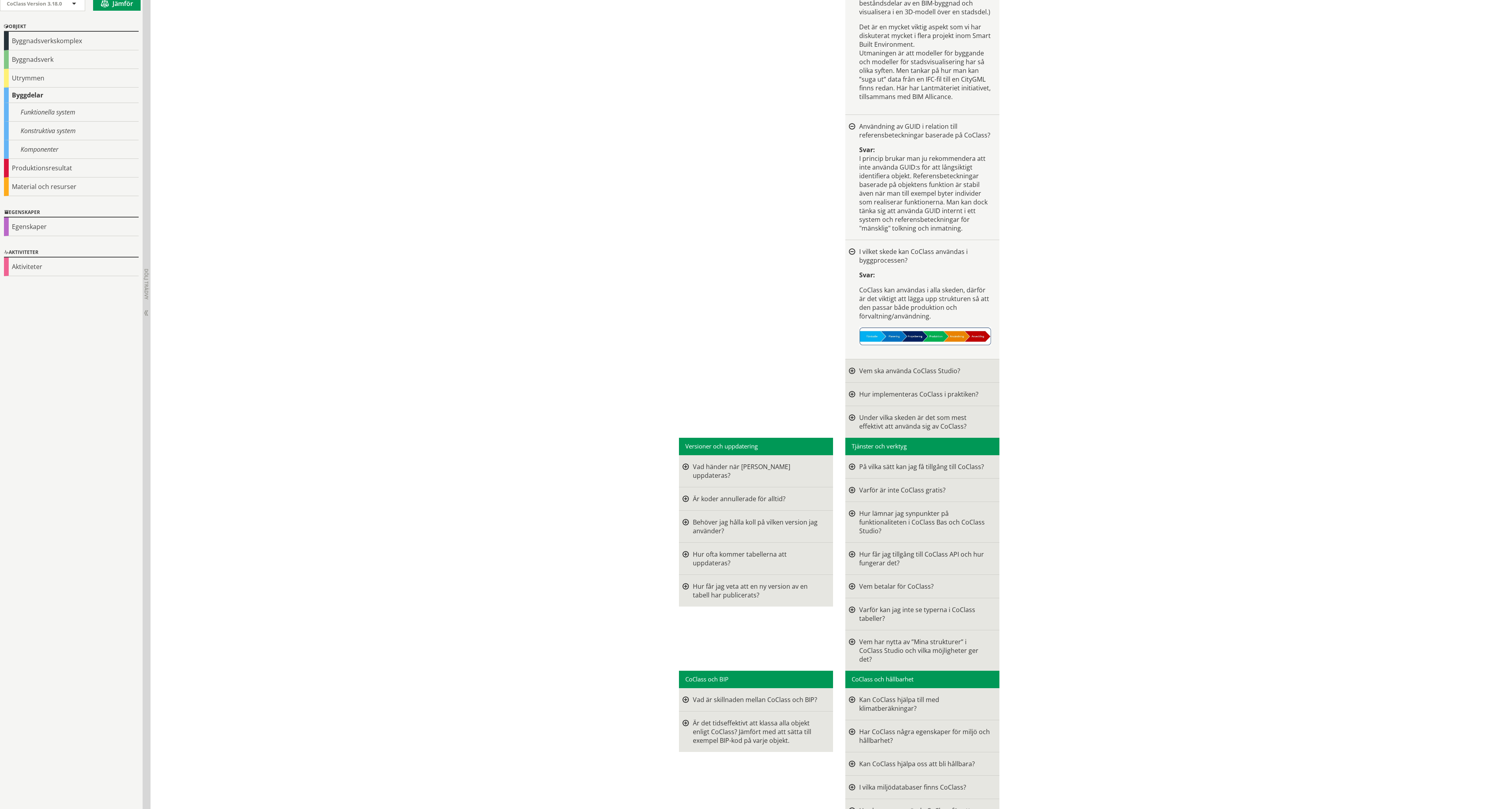
scroll to position [1387, 0]
click at [849, 390] on div at bounding box center [852, 394] width 6 height 9
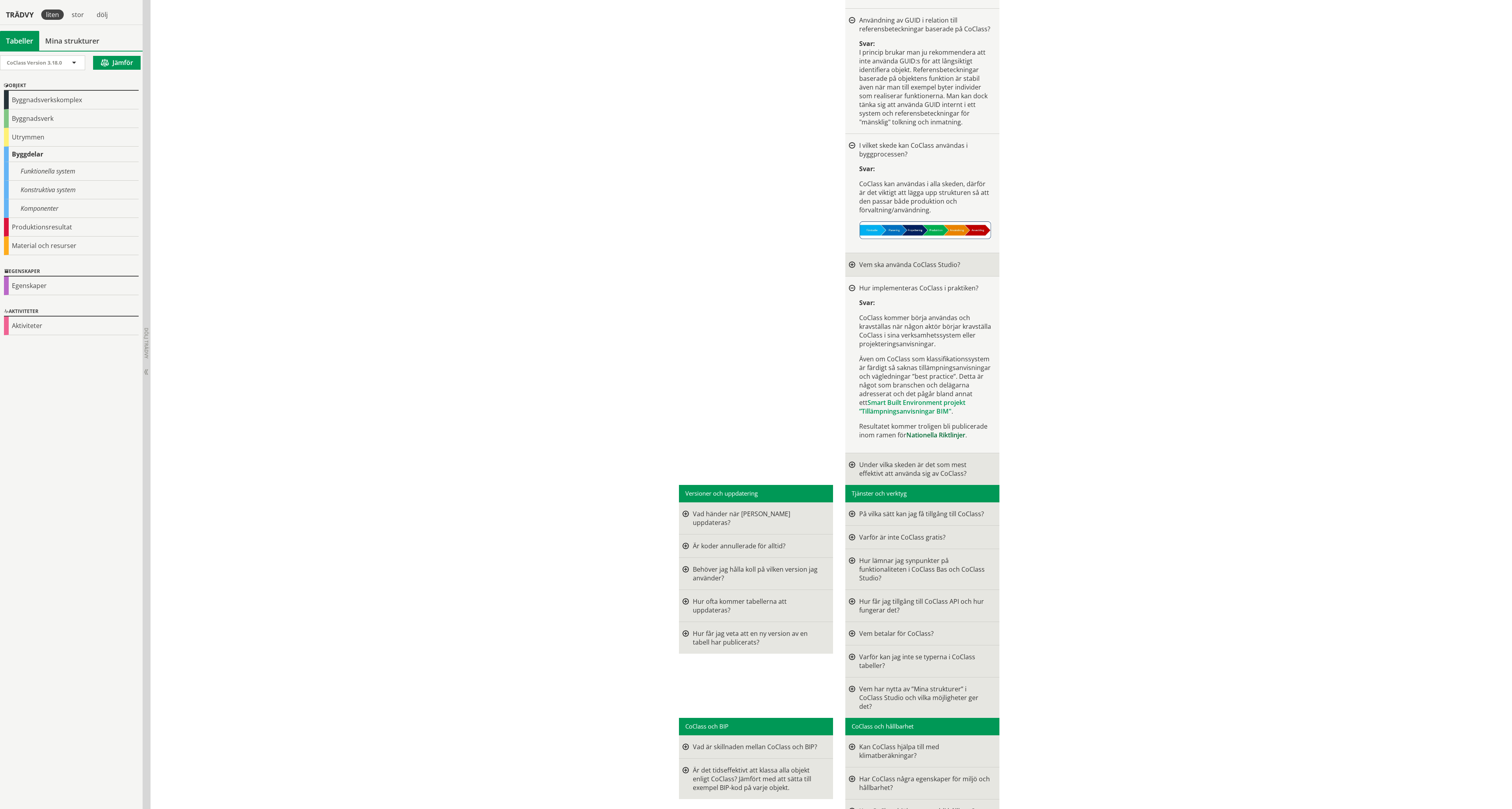
scroll to position [1506, 0]
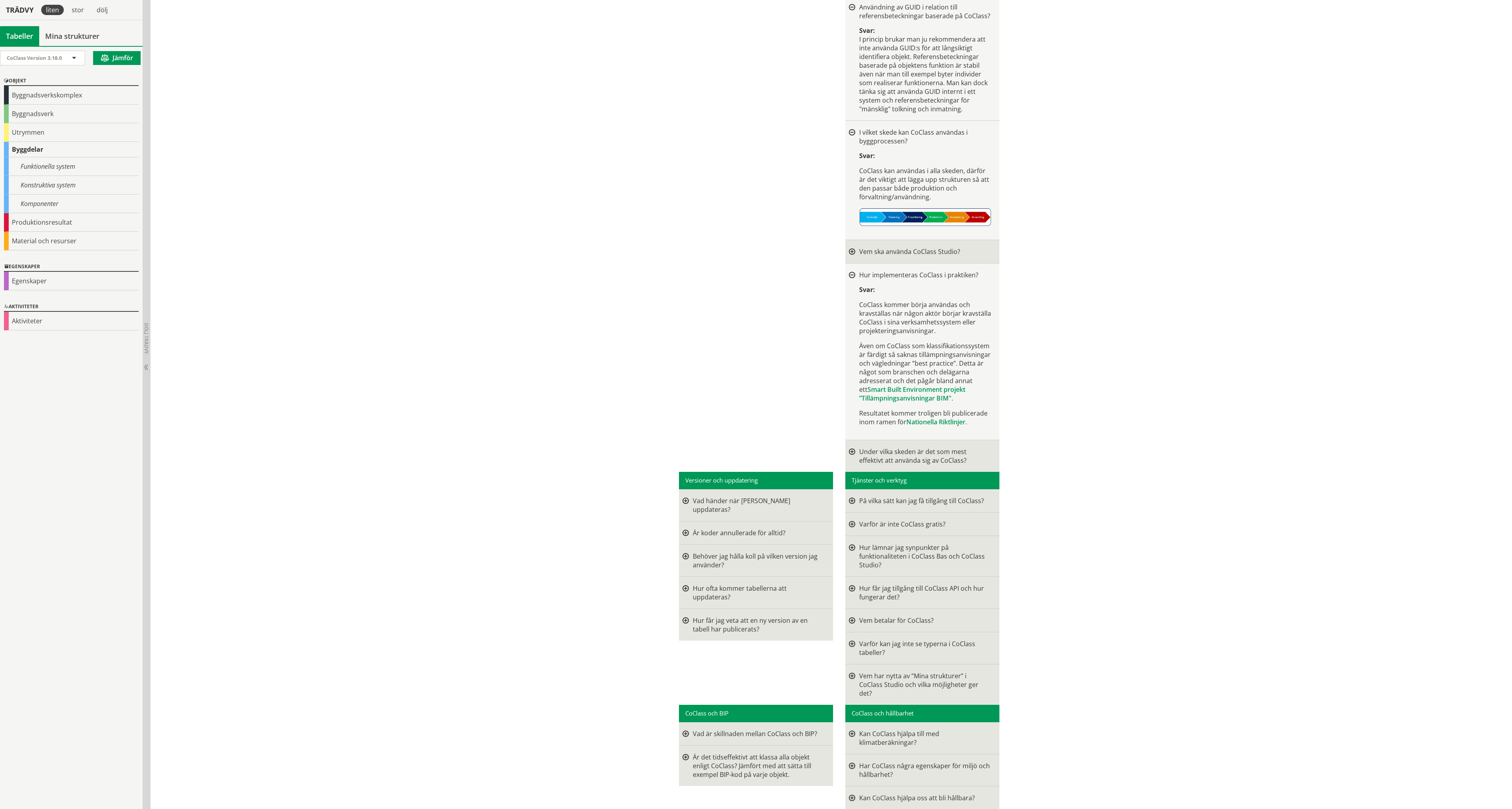
click at [851, 447] on div at bounding box center [852, 456] width 6 height 18
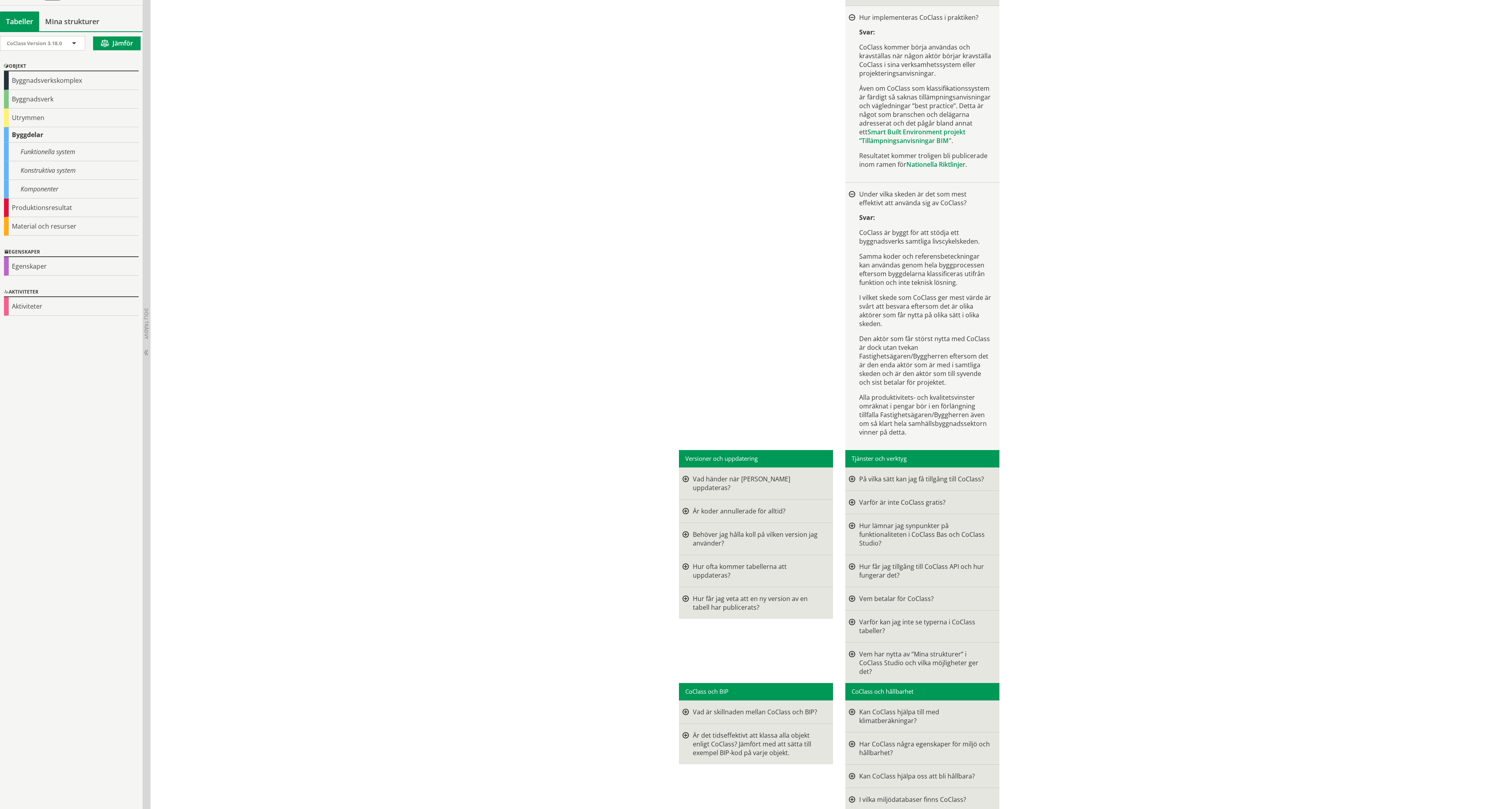
scroll to position [1783, 0]
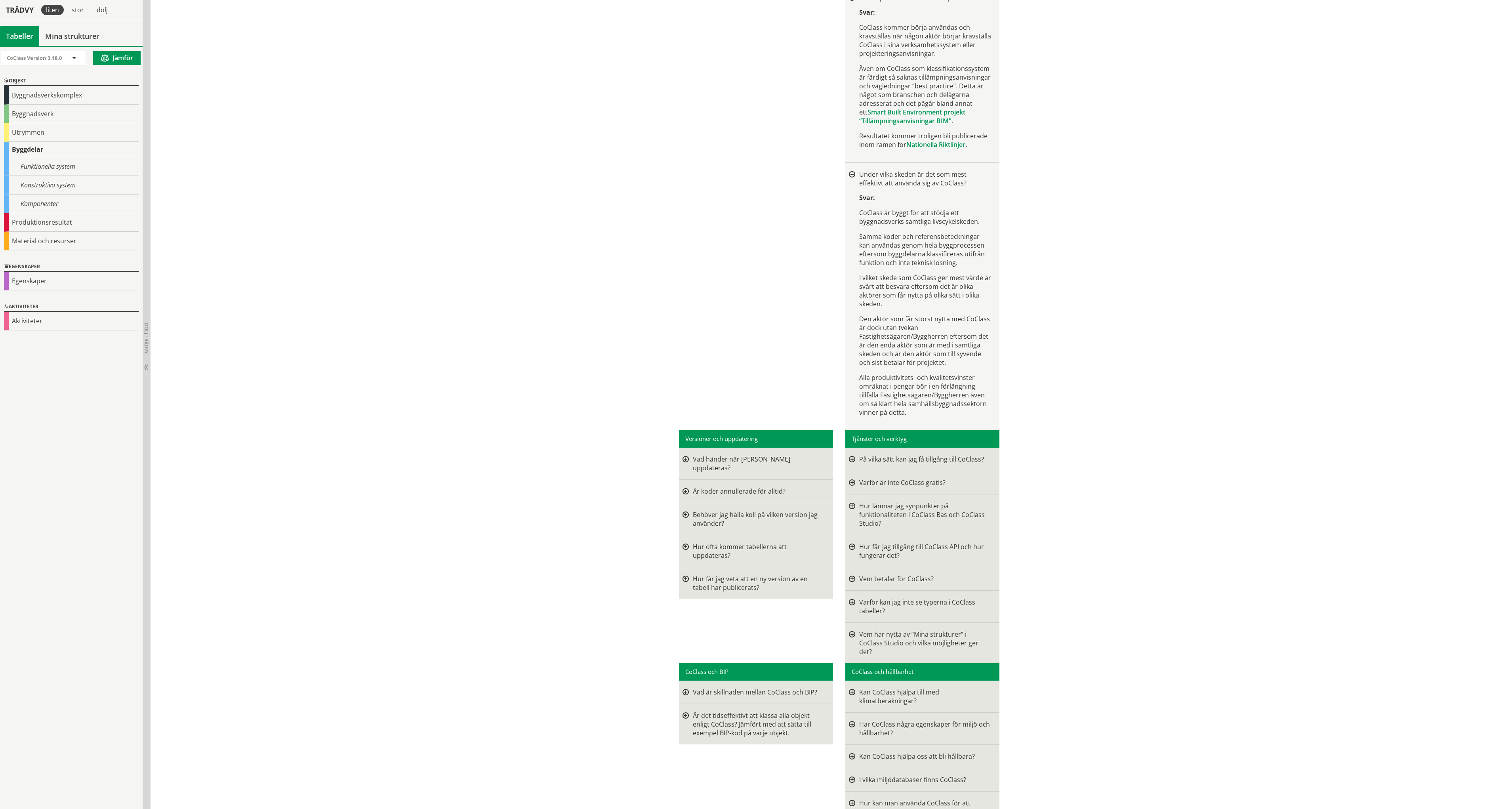
click at [852, 478] on div at bounding box center [852, 483] width 6 height 9
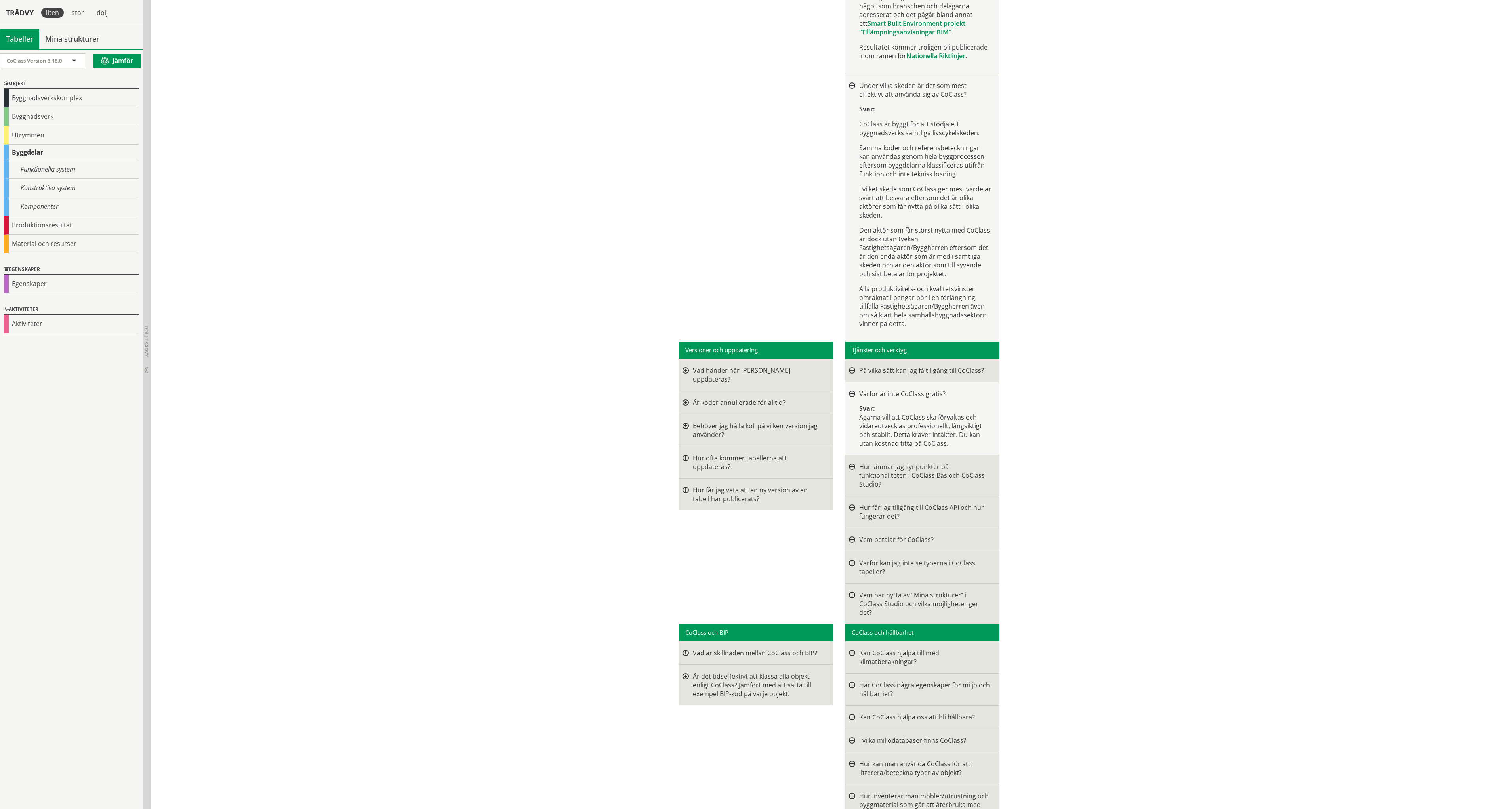
scroll to position [1875, 0]
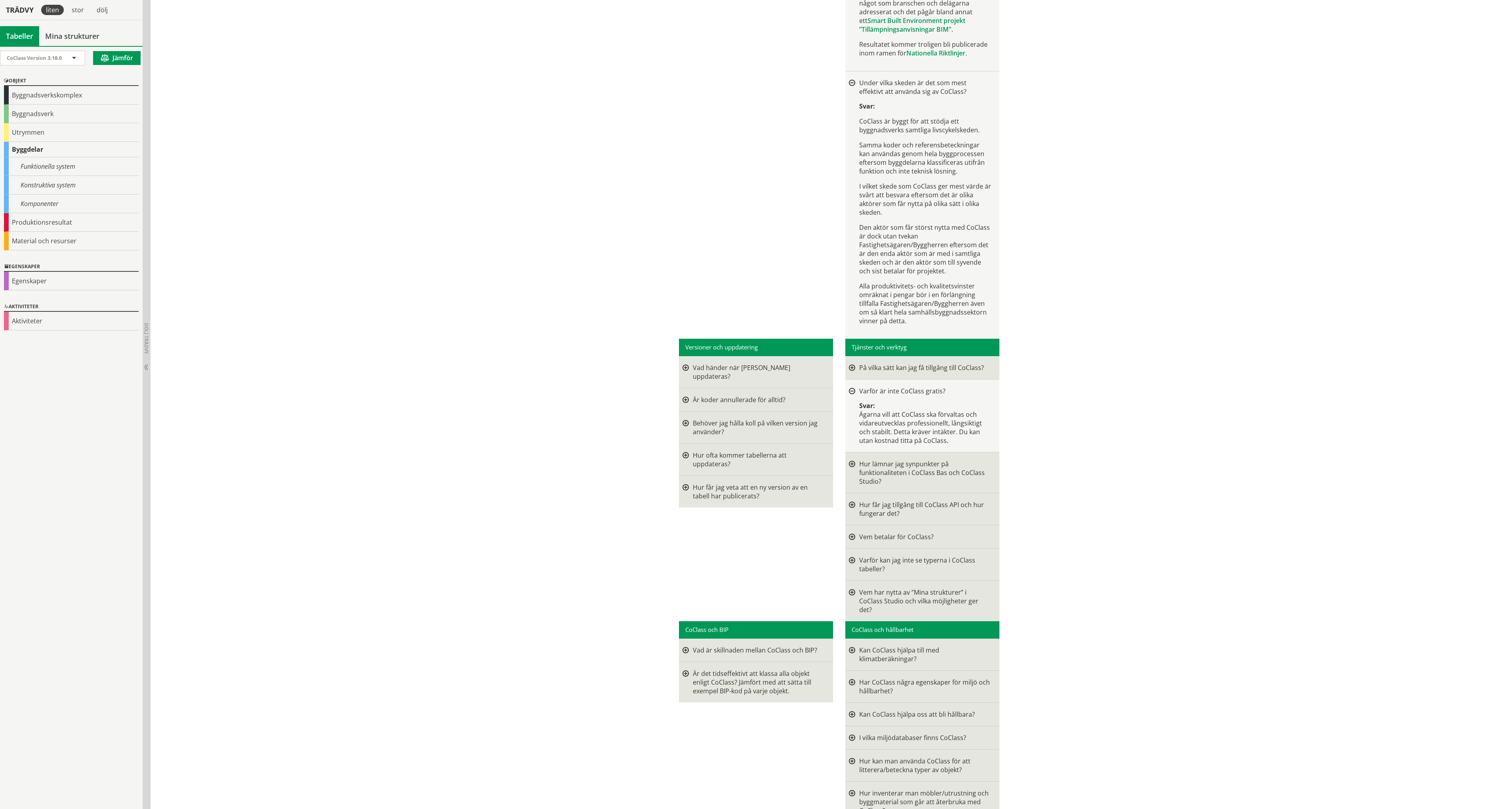
click at [713, 669] on div "Är det tidseffektivt att klassa alla objekt enligt CoClass? Jämfört med att sät…" at bounding box center [759, 682] width 132 height 26
click at [683, 646] on div at bounding box center [686, 650] width 6 height 9
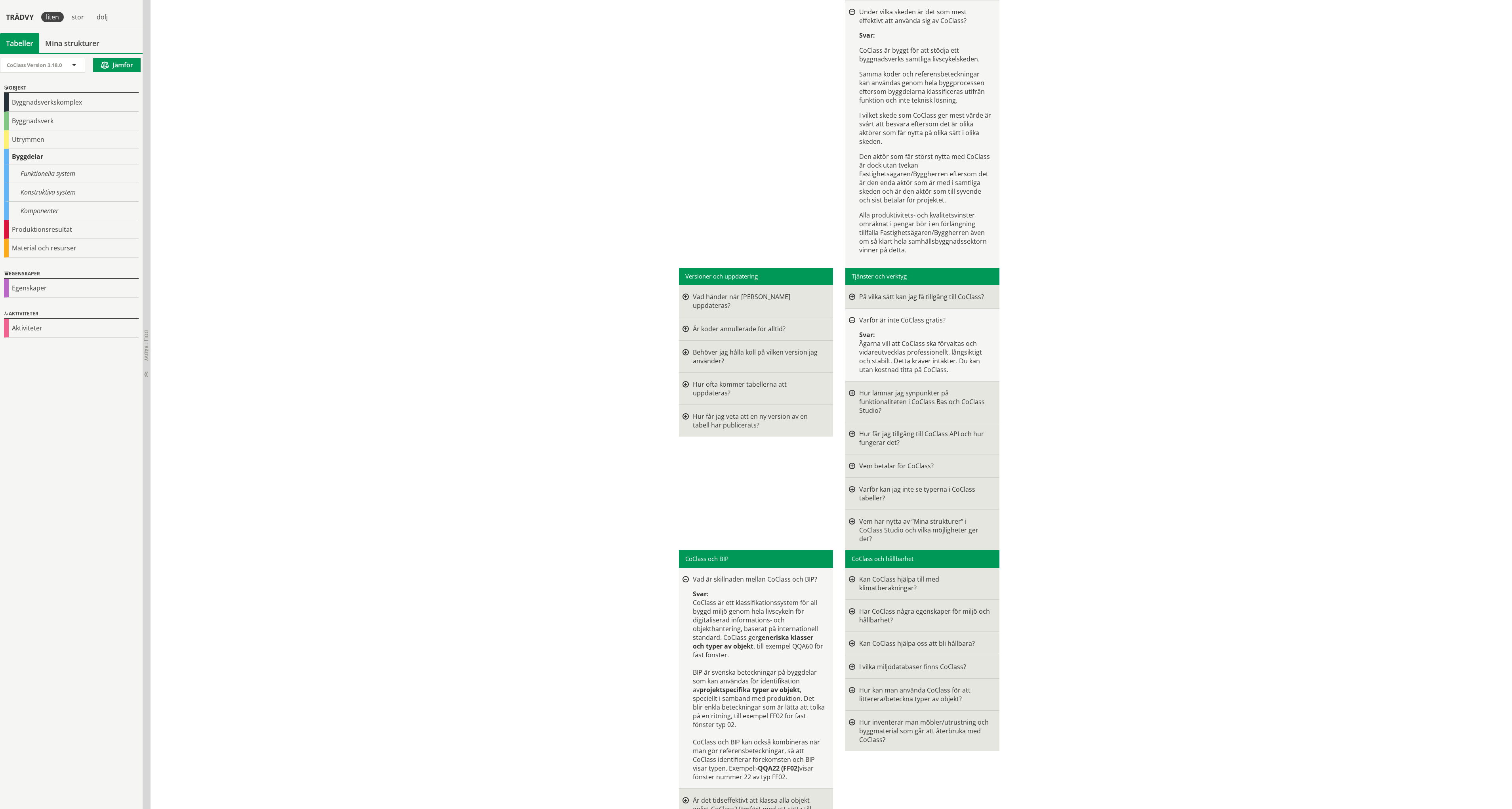
scroll to position [1953, 0]
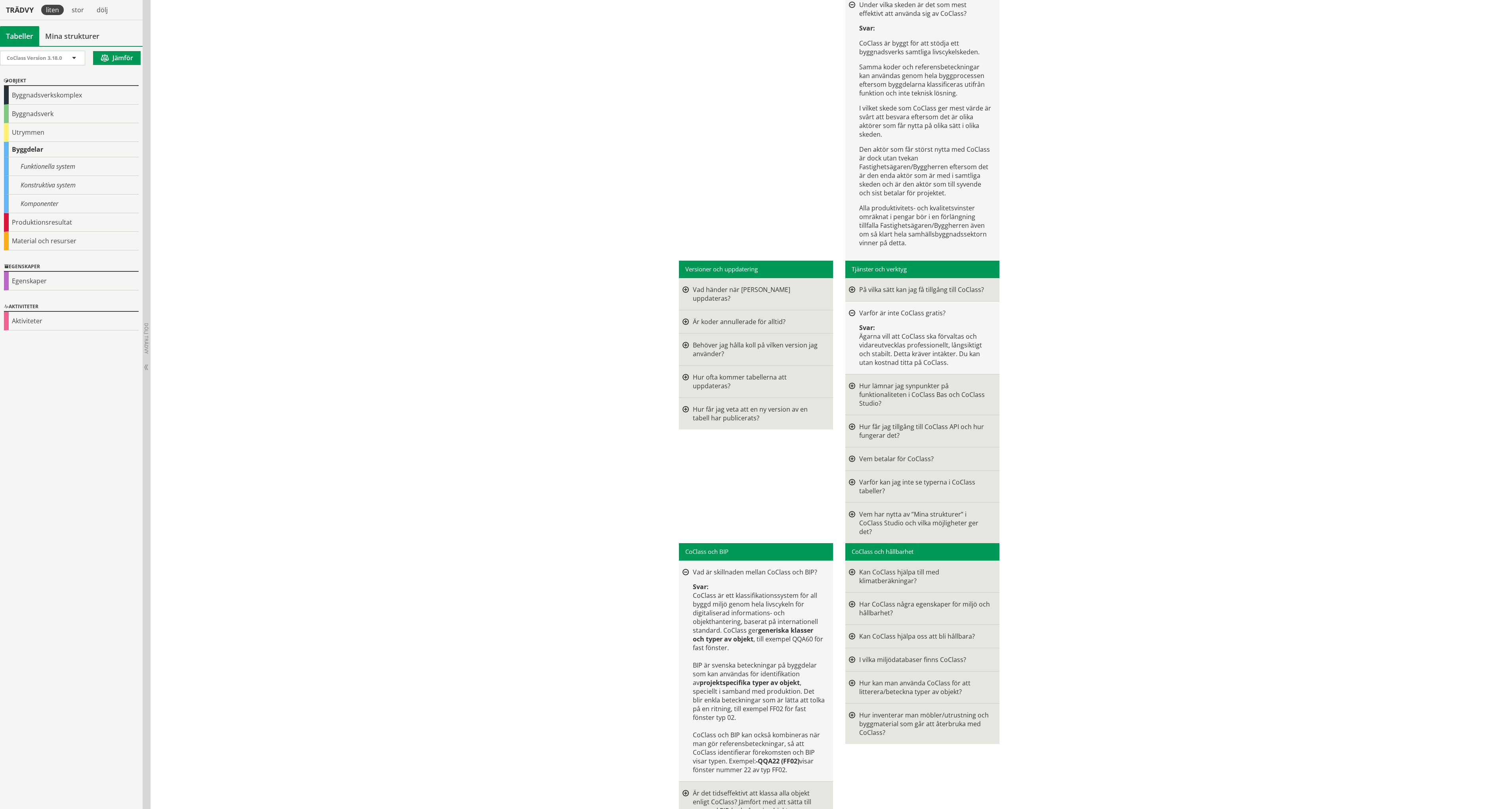
click at [683, 789] on div at bounding box center [686, 802] width 6 height 26
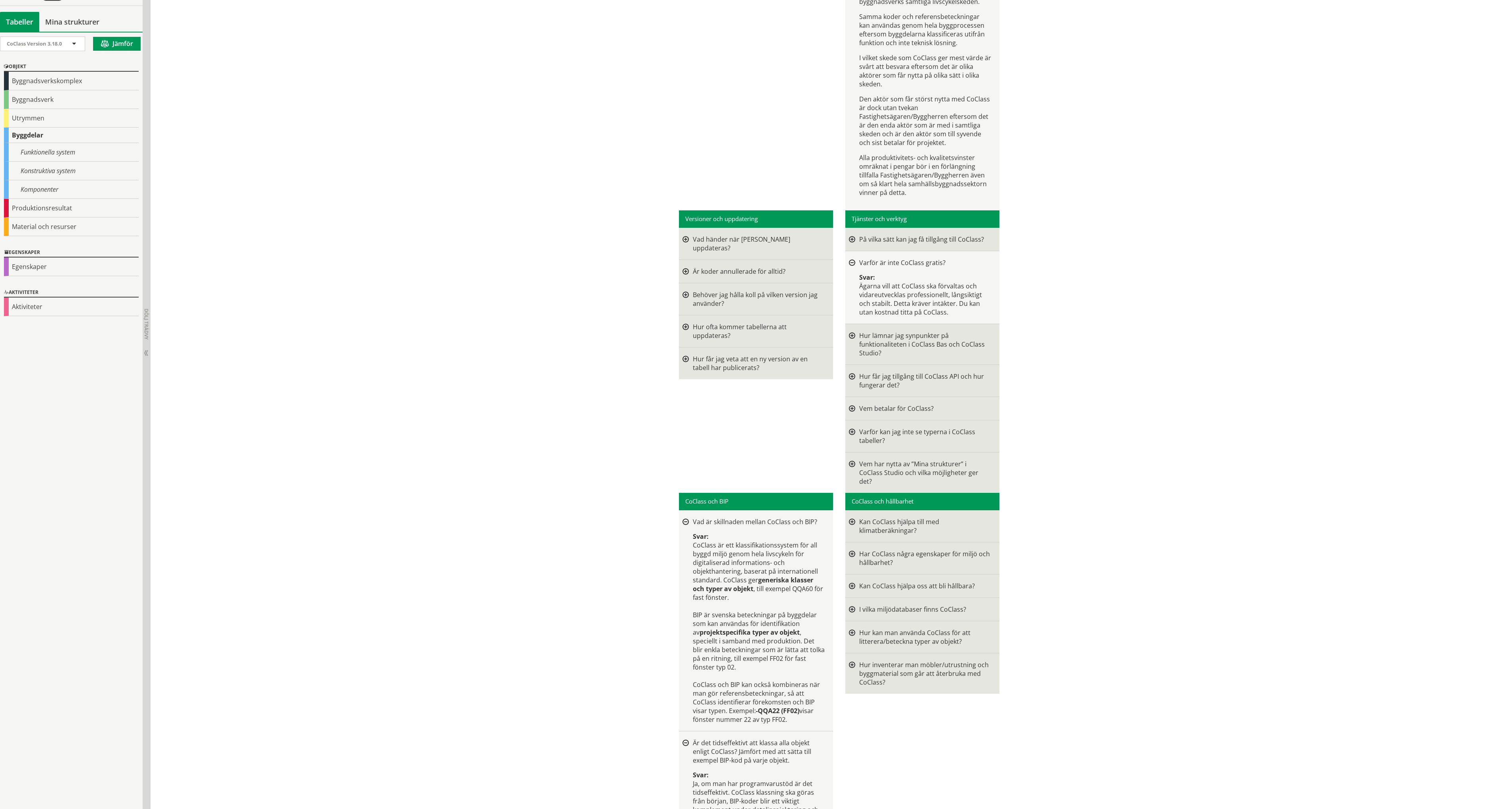
scroll to position [2011, 0]
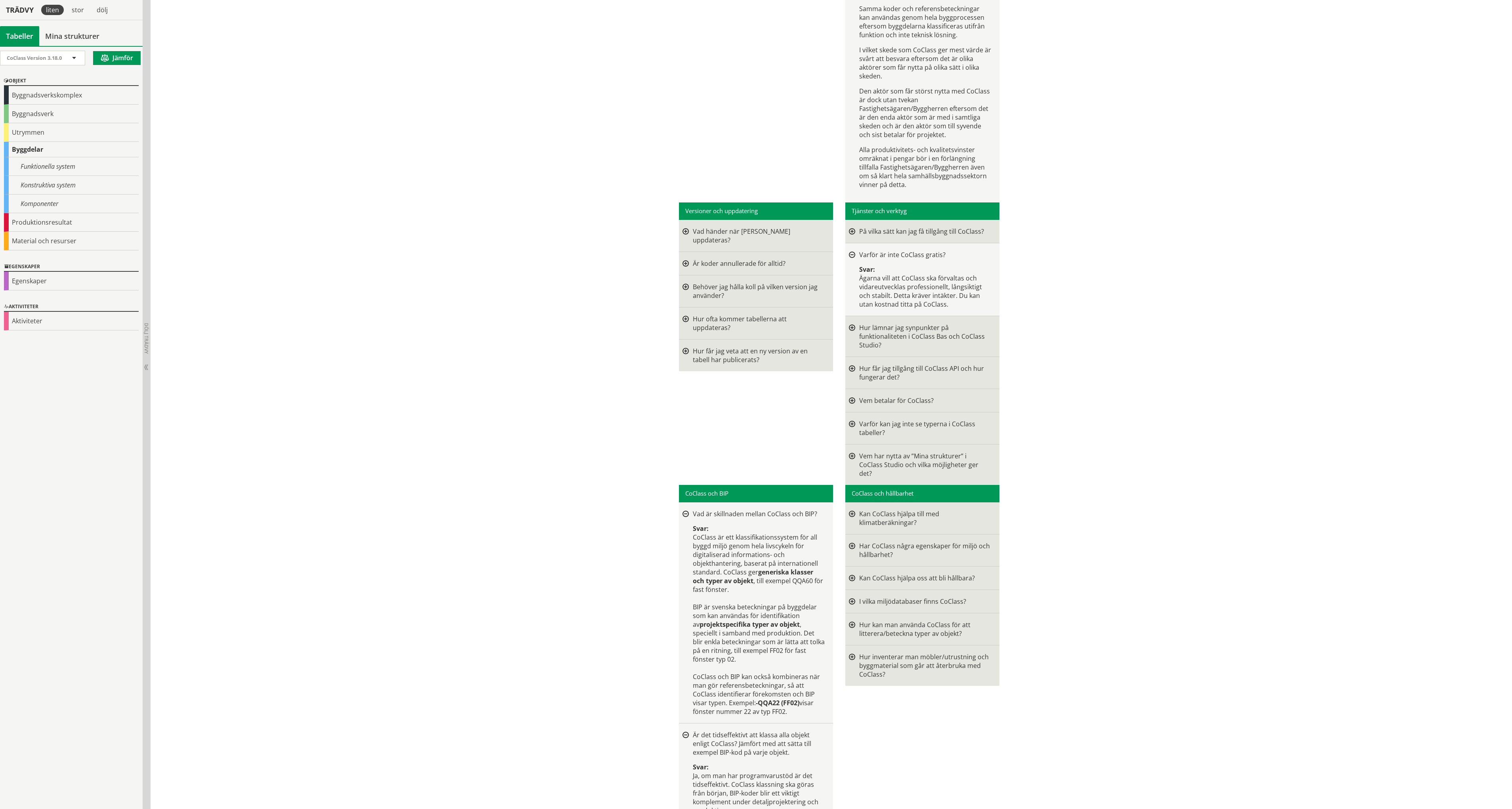
drag, startPoint x: 755, startPoint y: 686, endPoint x: 788, endPoint y: 686, distance: 33.0
click at [787, 699] on strong "-QQA22 (FF02)" at bounding box center [778, 703] width 44 height 9
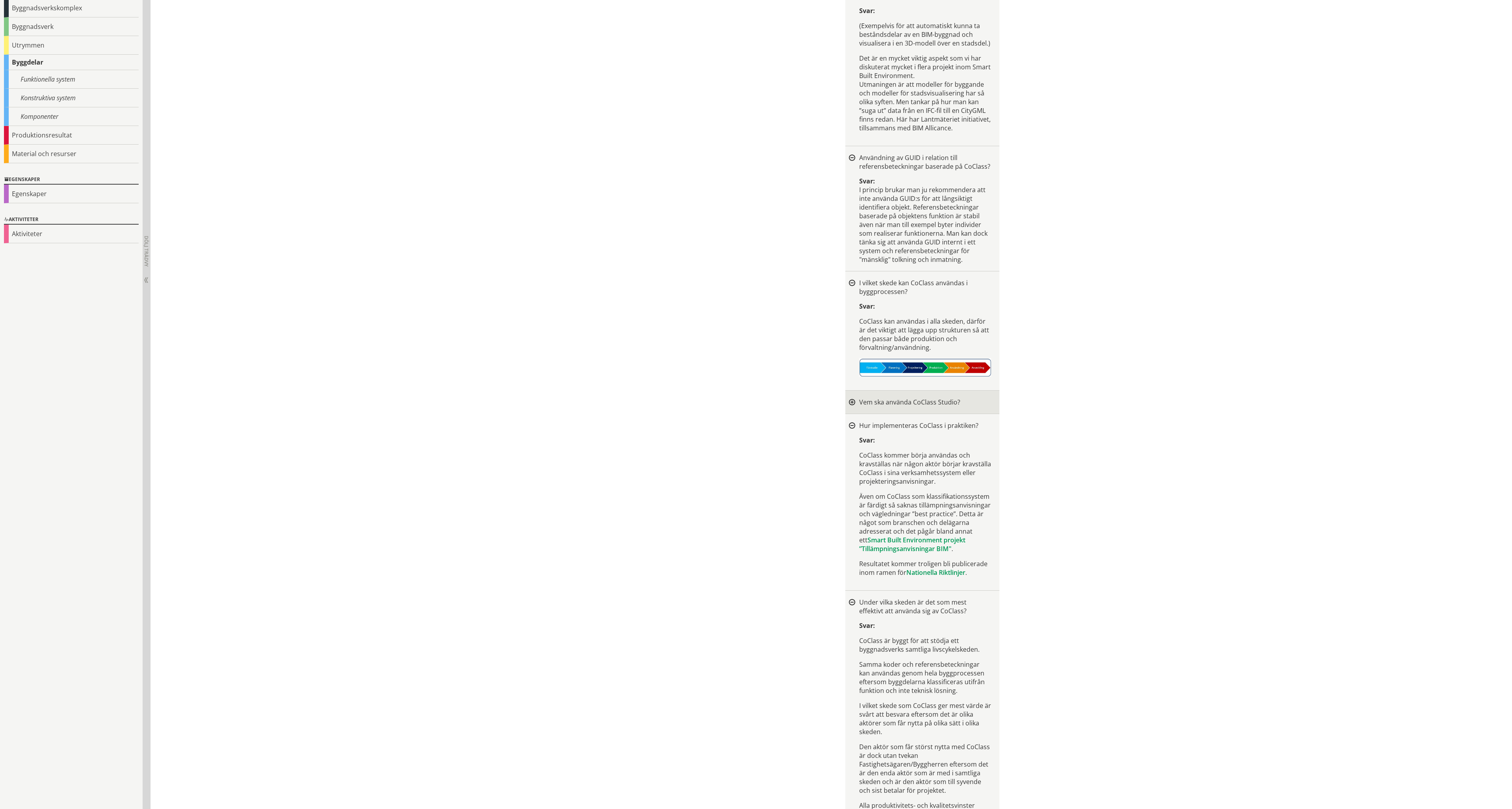
scroll to position [1258, 0]
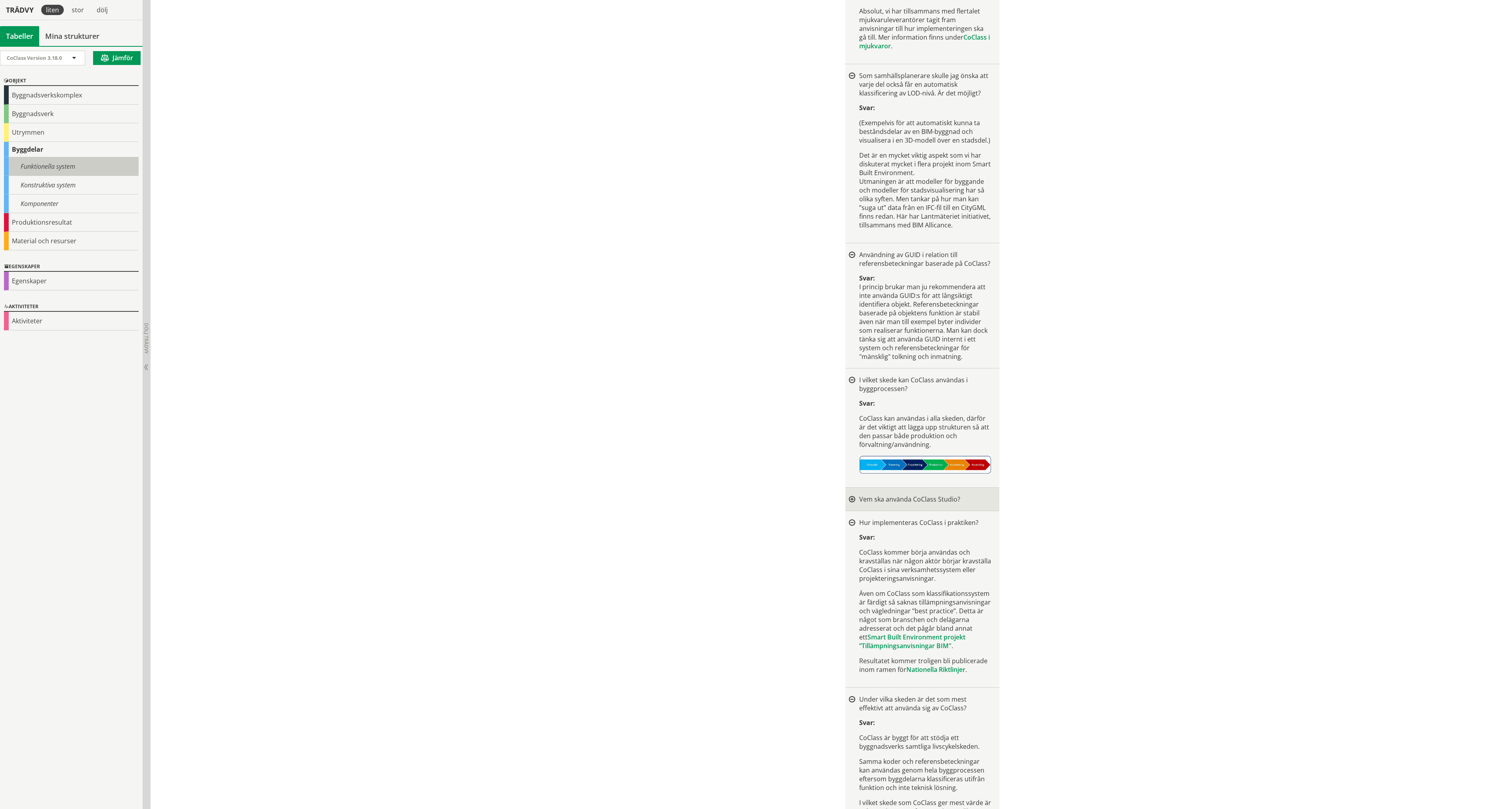
click at [54, 164] on div "Funktionella system" at bounding box center [71, 167] width 135 height 19
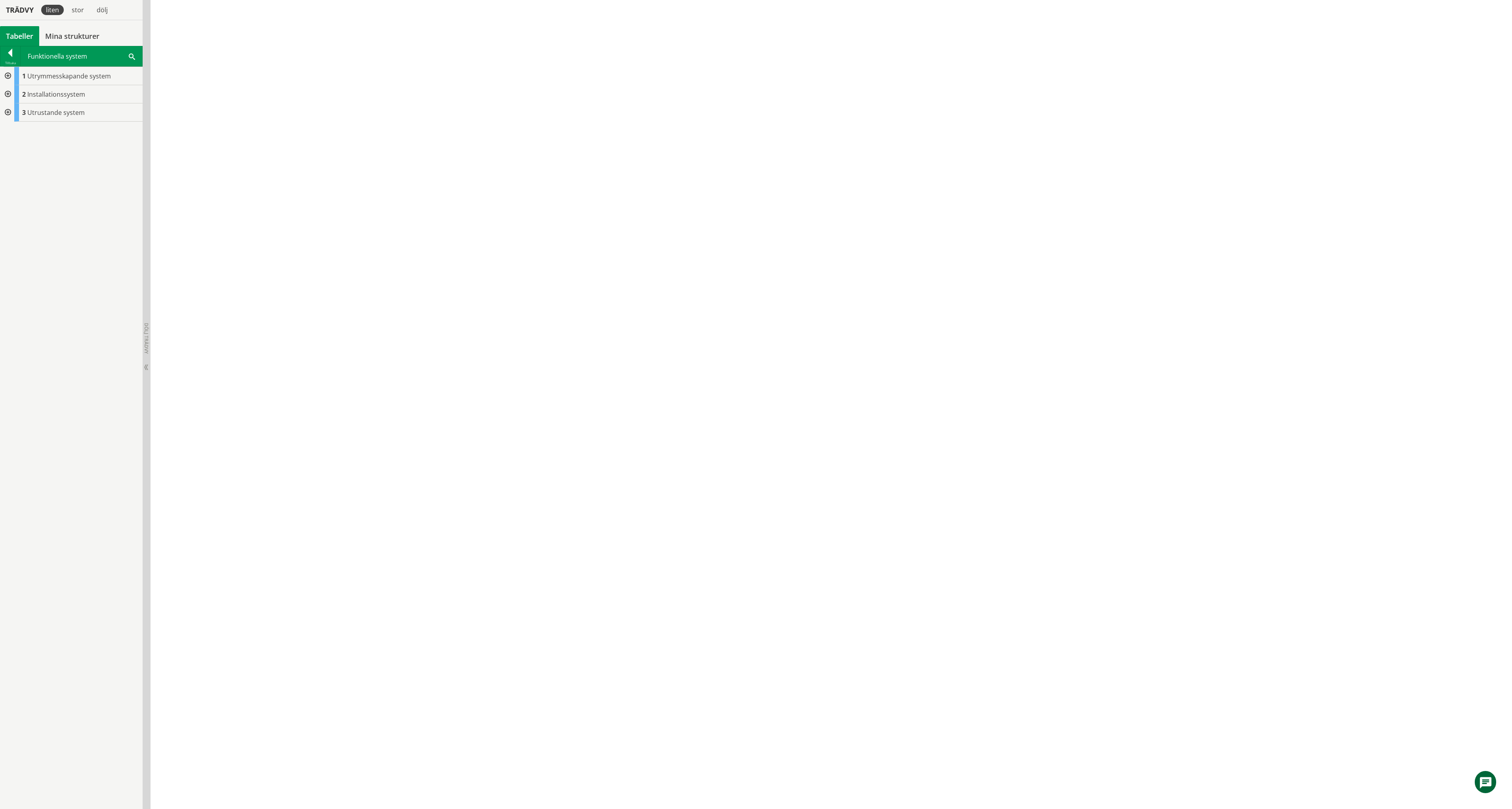
click at [8, 93] on div at bounding box center [7, 94] width 14 height 18
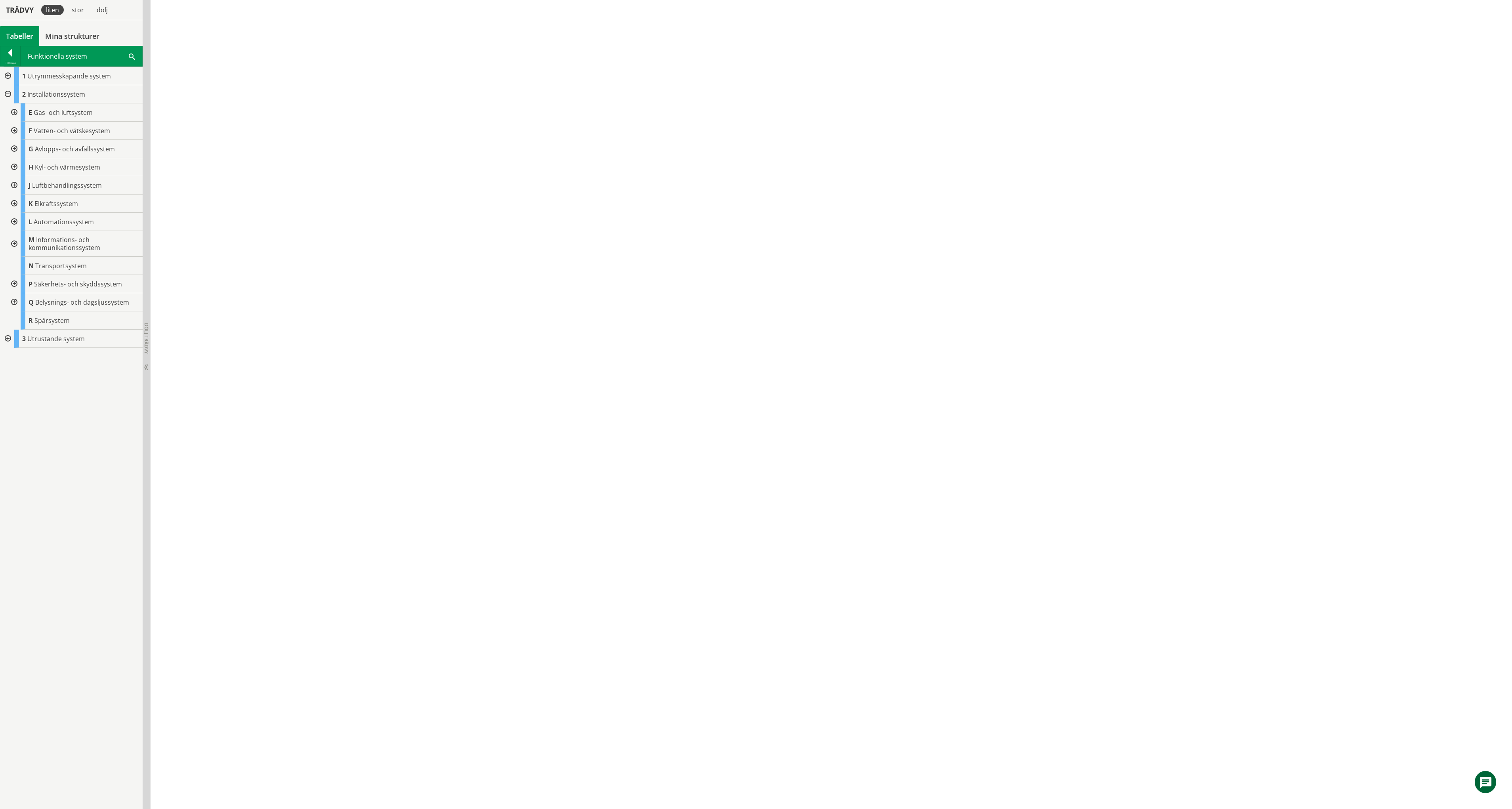
click at [4, 95] on div at bounding box center [7, 94] width 14 height 18
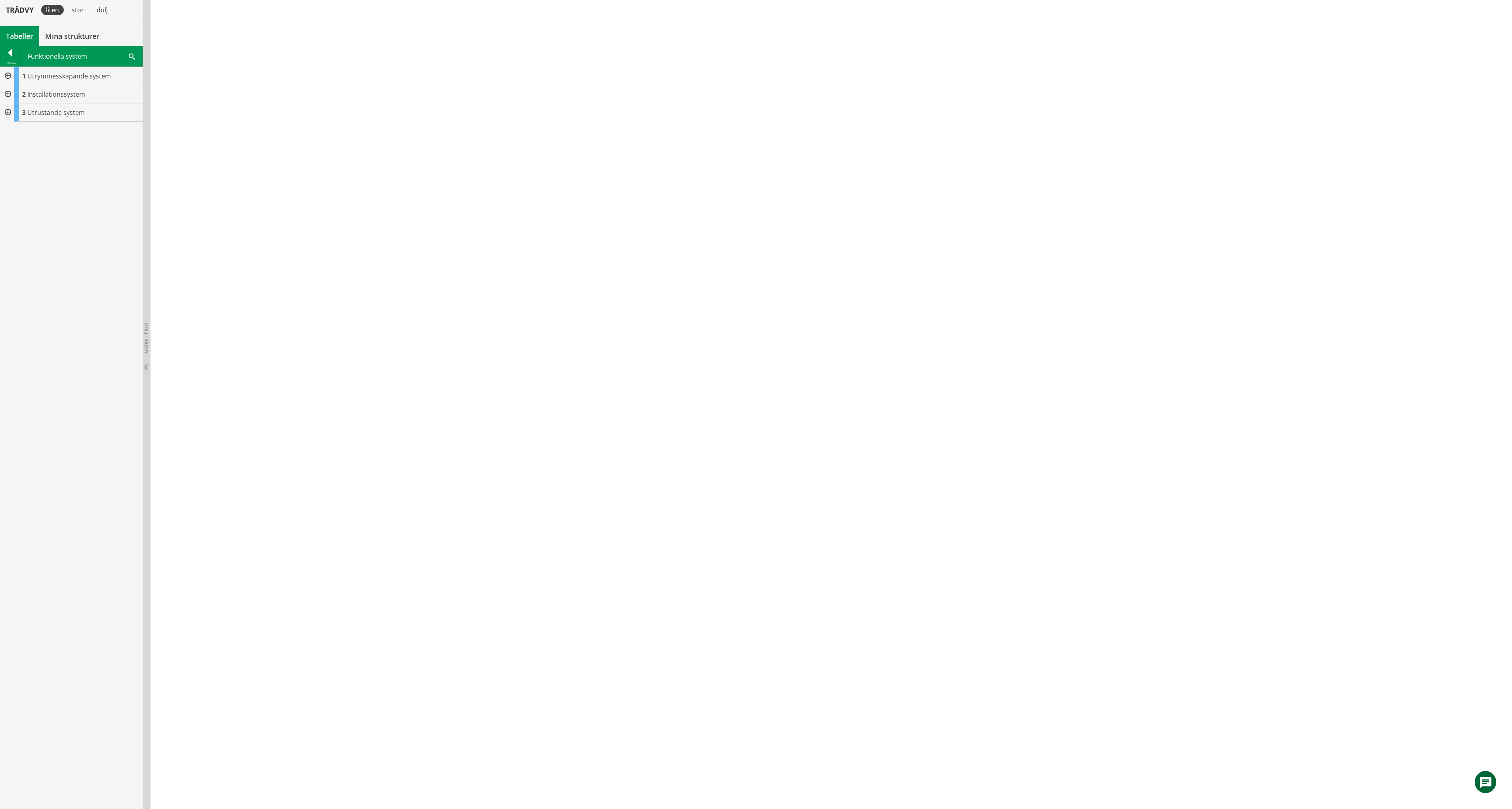
click at [11, 109] on div at bounding box center [7, 112] width 14 height 18
click at [8, 79] on div at bounding box center [7, 76] width 14 height 18
click at [13, 56] on div at bounding box center [11, 55] width 20 height 11
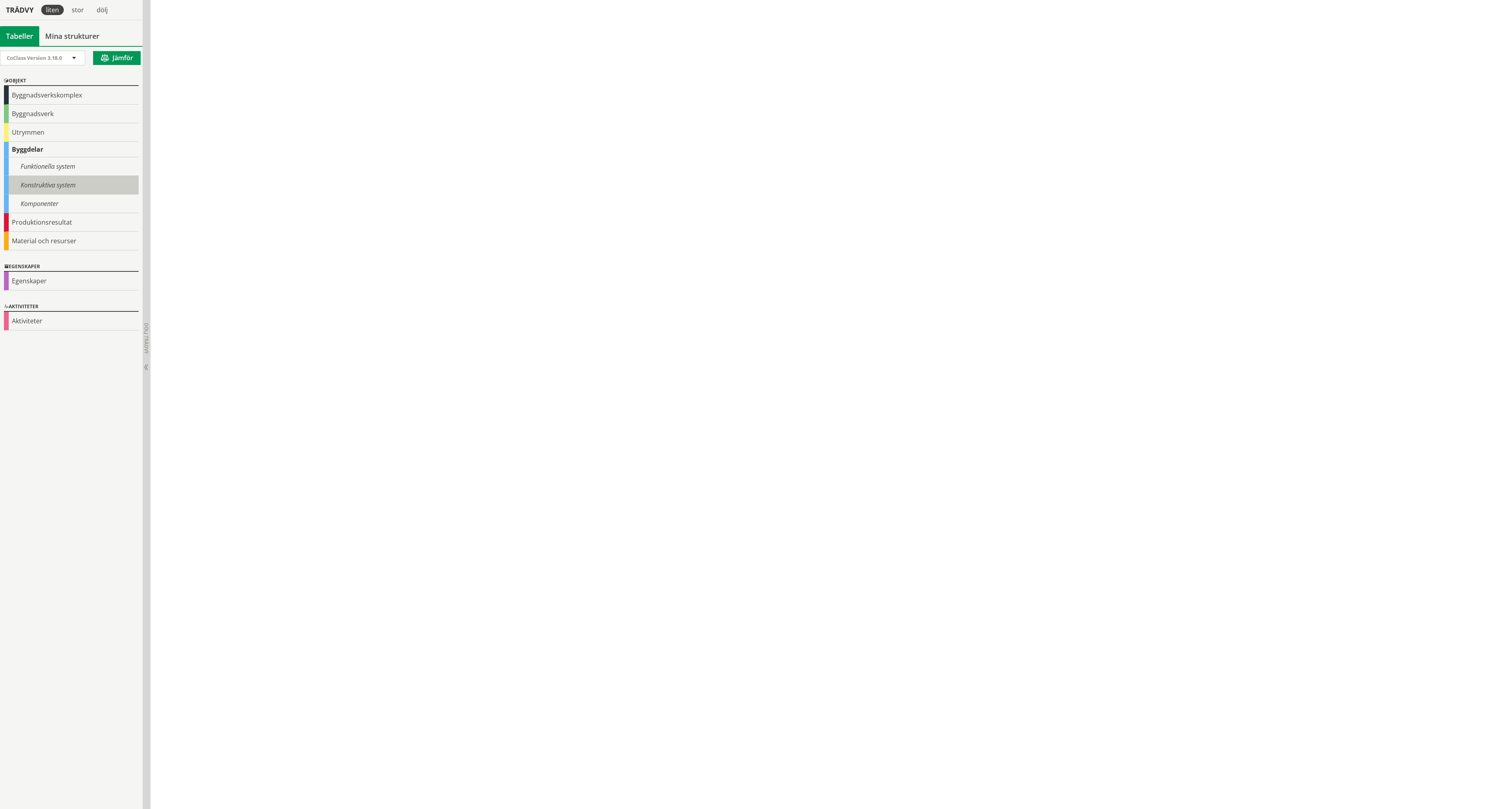
click at [52, 189] on div "Konstruktiva system" at bounding box center [71, 185] width 135 height 19
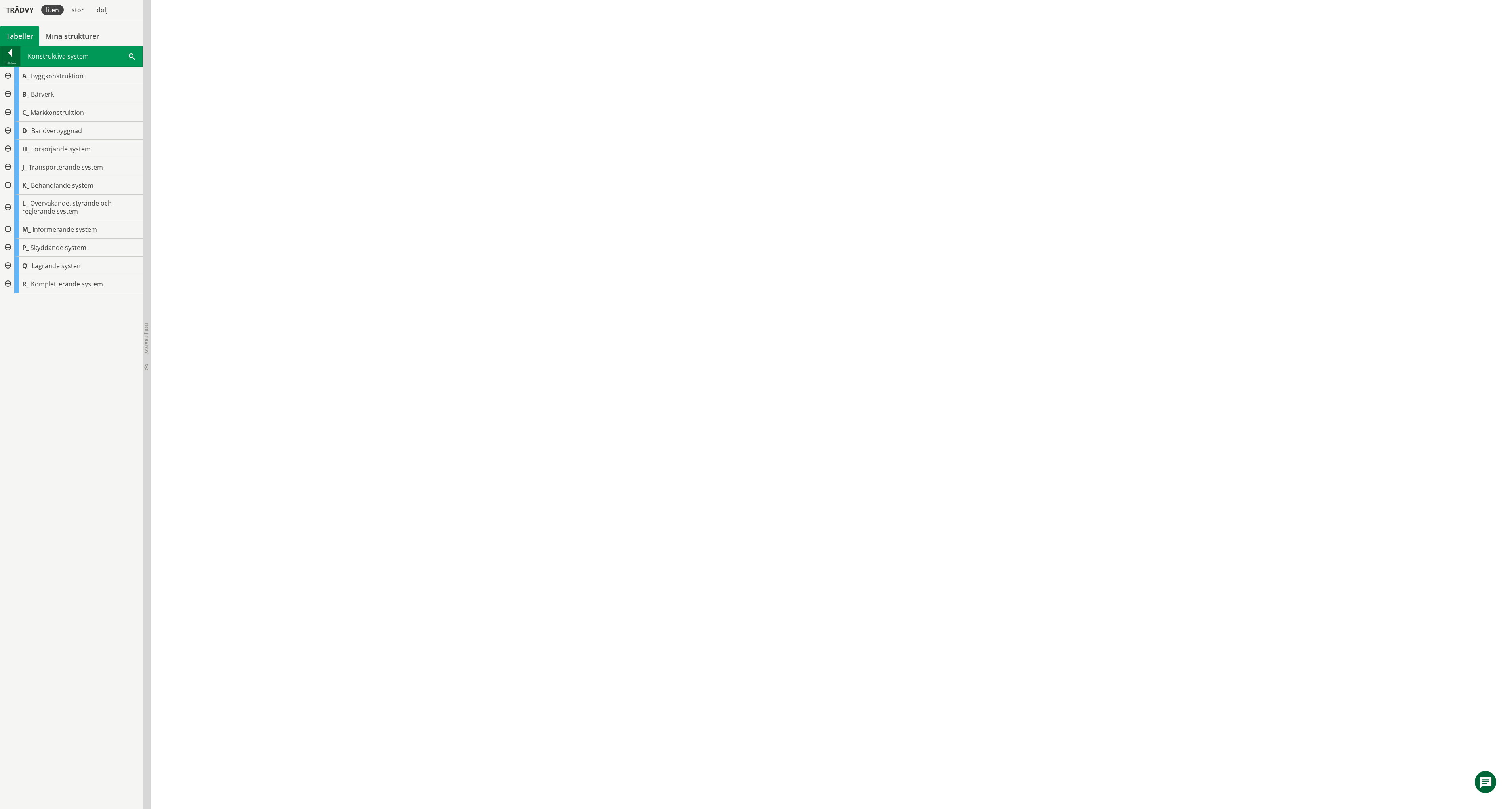
click at [4, 53] on div at bounding box center [11, 55] width 20 height 11
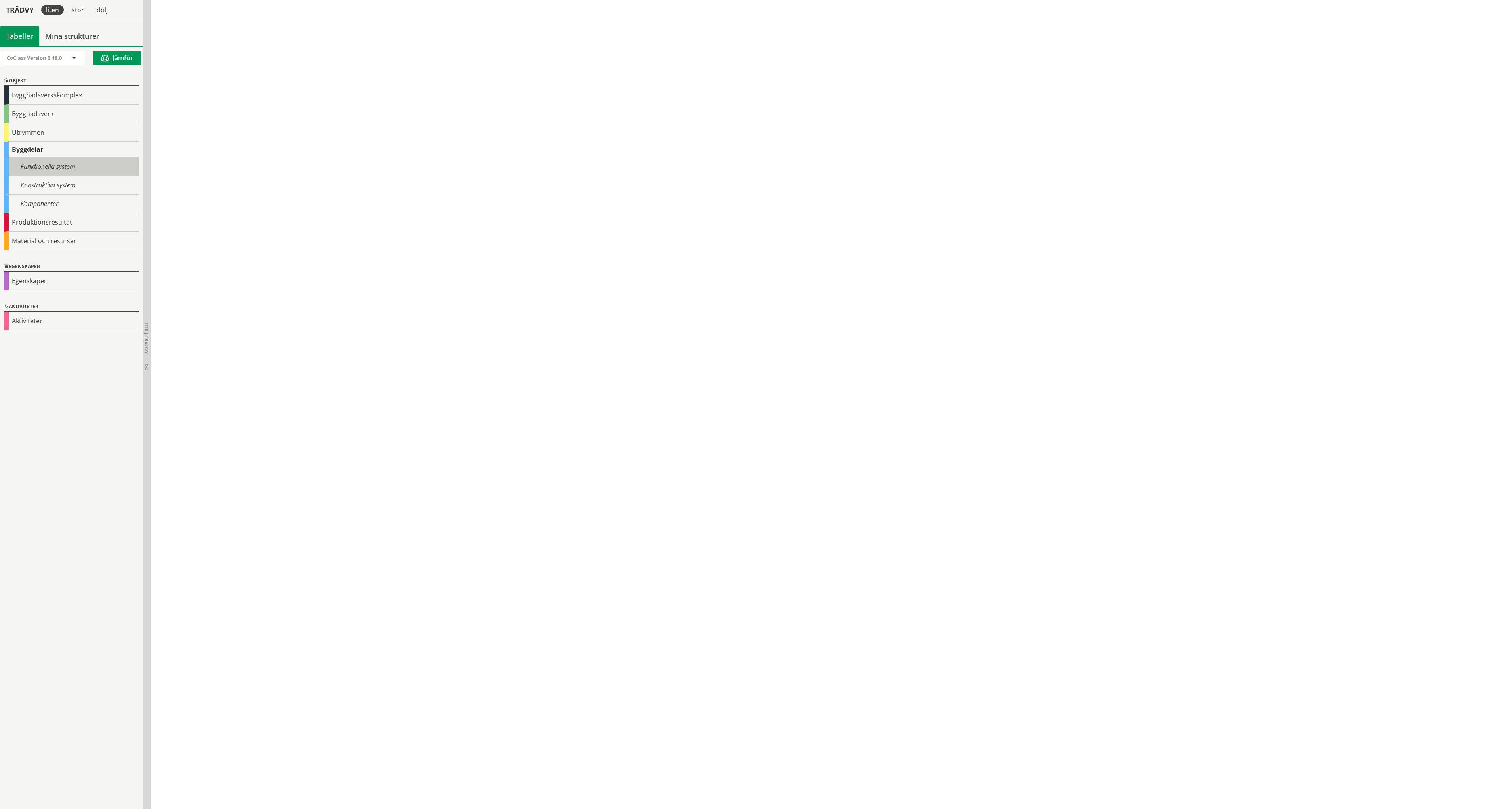
click at [34, 170] on div "Funktionella system" at bounding box center [71, 167] width 135 height 19
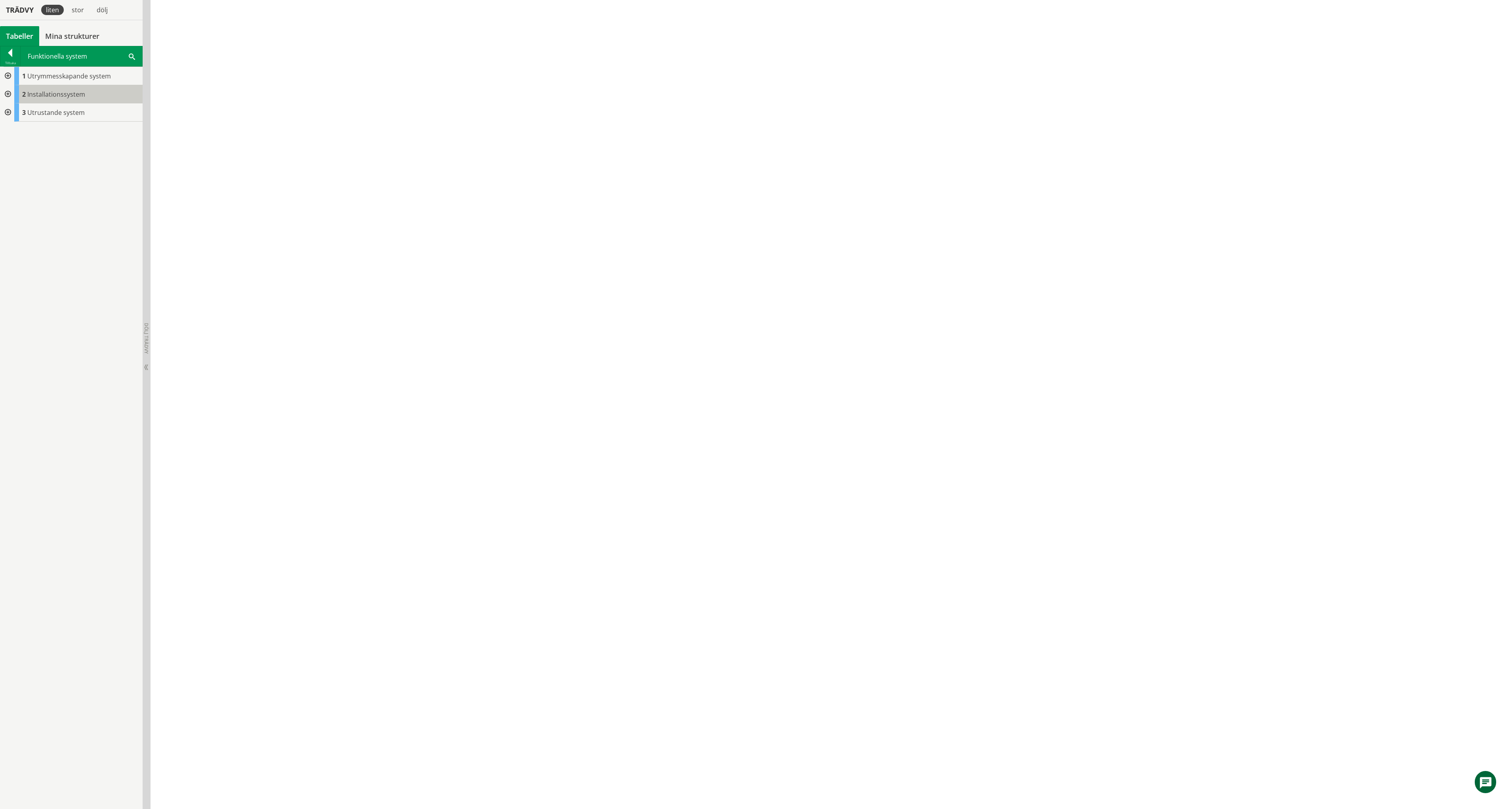
click at [48, 100] on div "2 Installationssystem" at bounding box center [78, 94] width 128 height 18
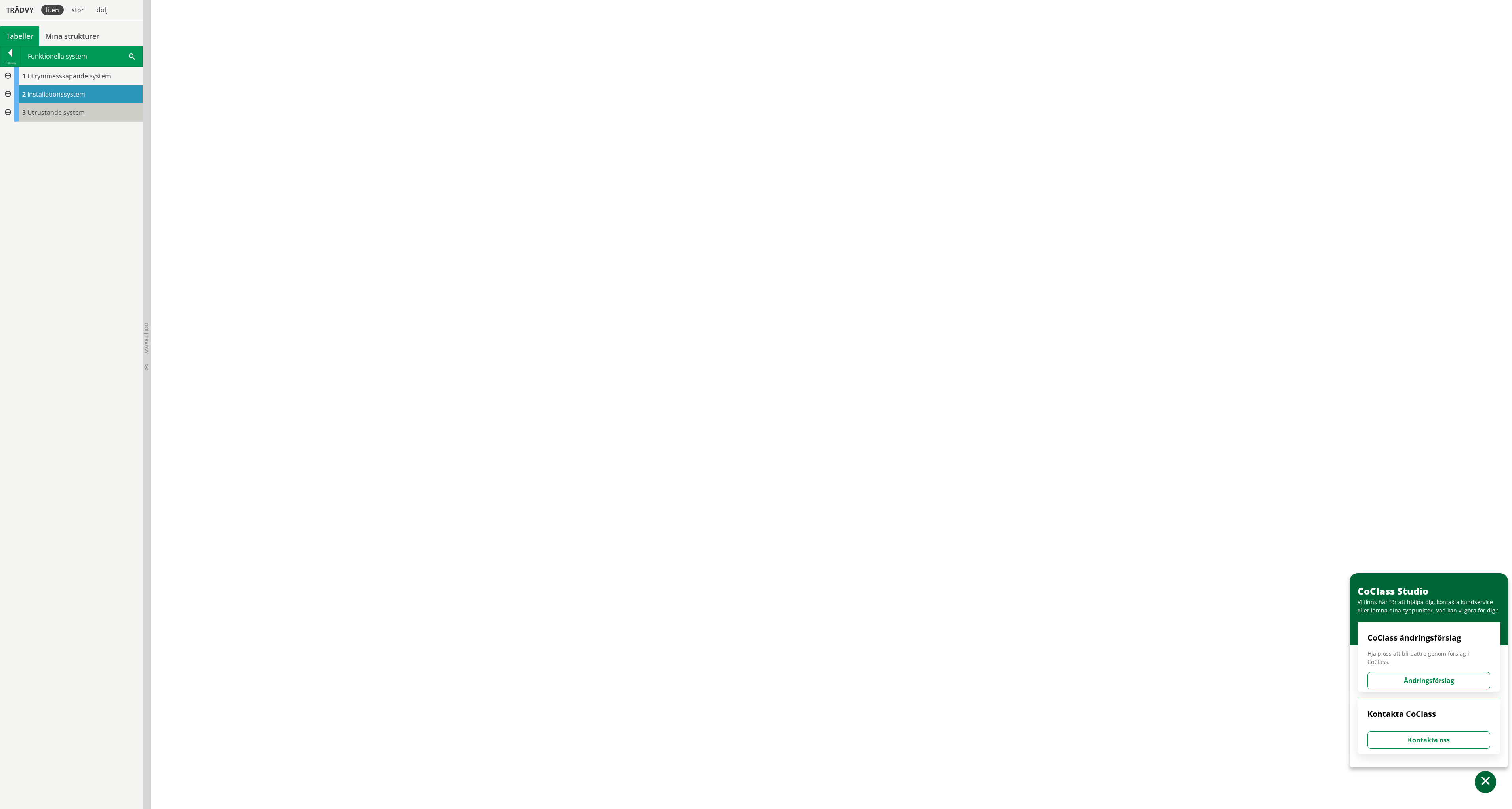
click at [48, 108] on span "Utrustande system" at bounding box center [56, 113] width 58 height 9
click at [7, 112] on div at bounding box center [7, 112] width 14 height 18
click at [6, 90] on div at bounding box center [7, 94] width 14 height 18
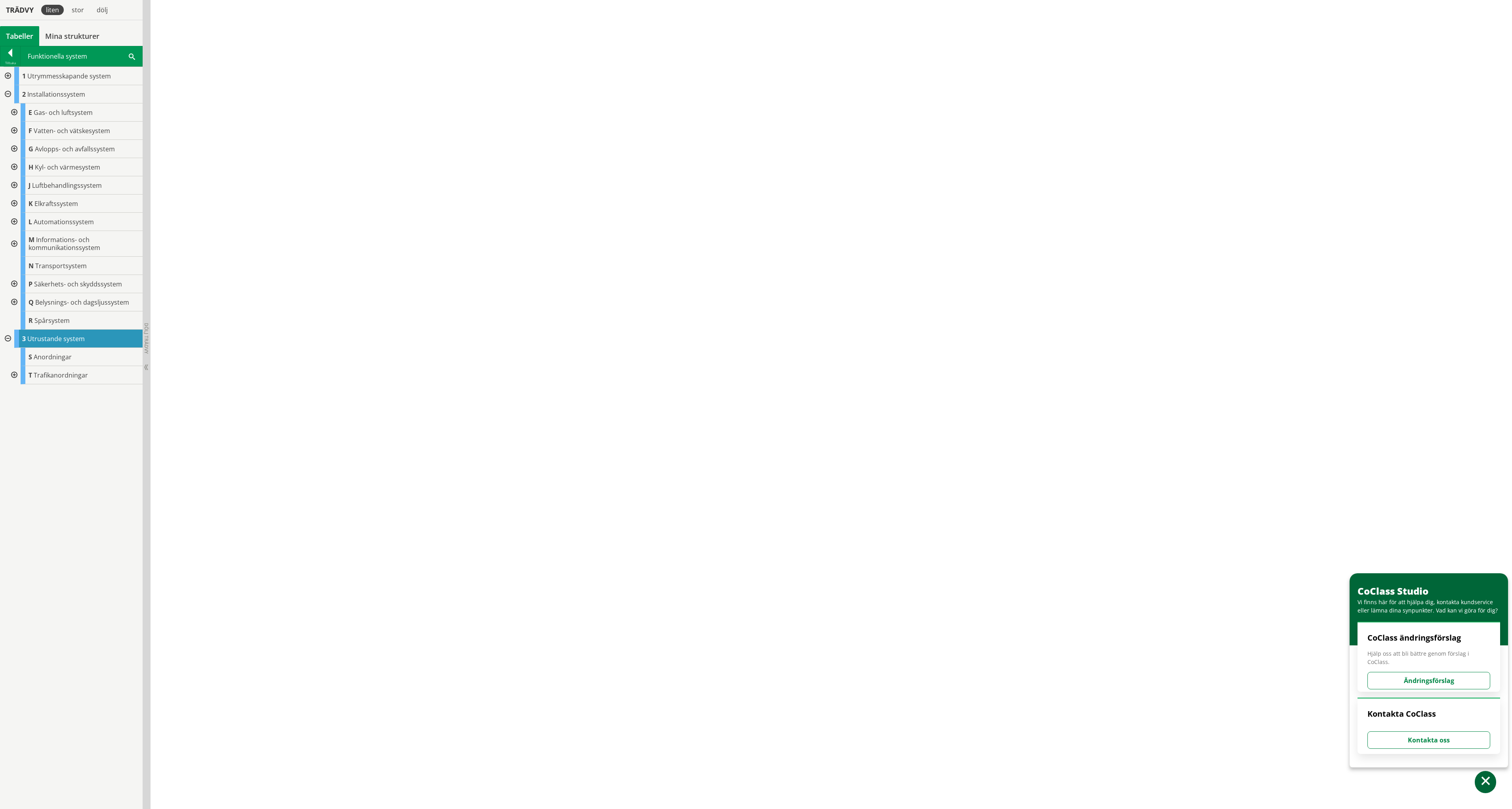
click at [6, 76] on div at bounding box center [7, 76] width 14 height 18
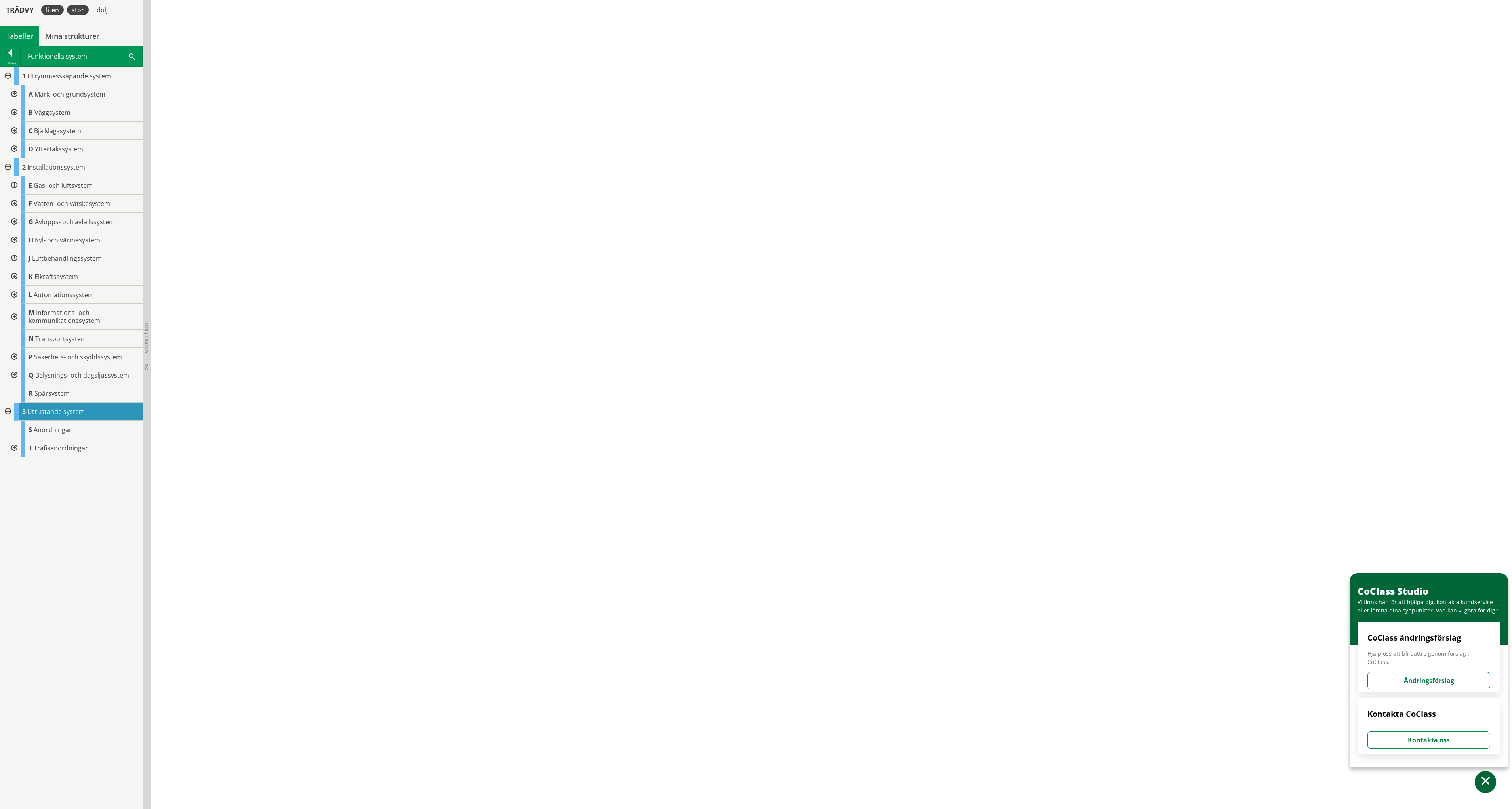
click at [80, 10] on div "stor" at bounding box center [78, 10] width 22 height 10
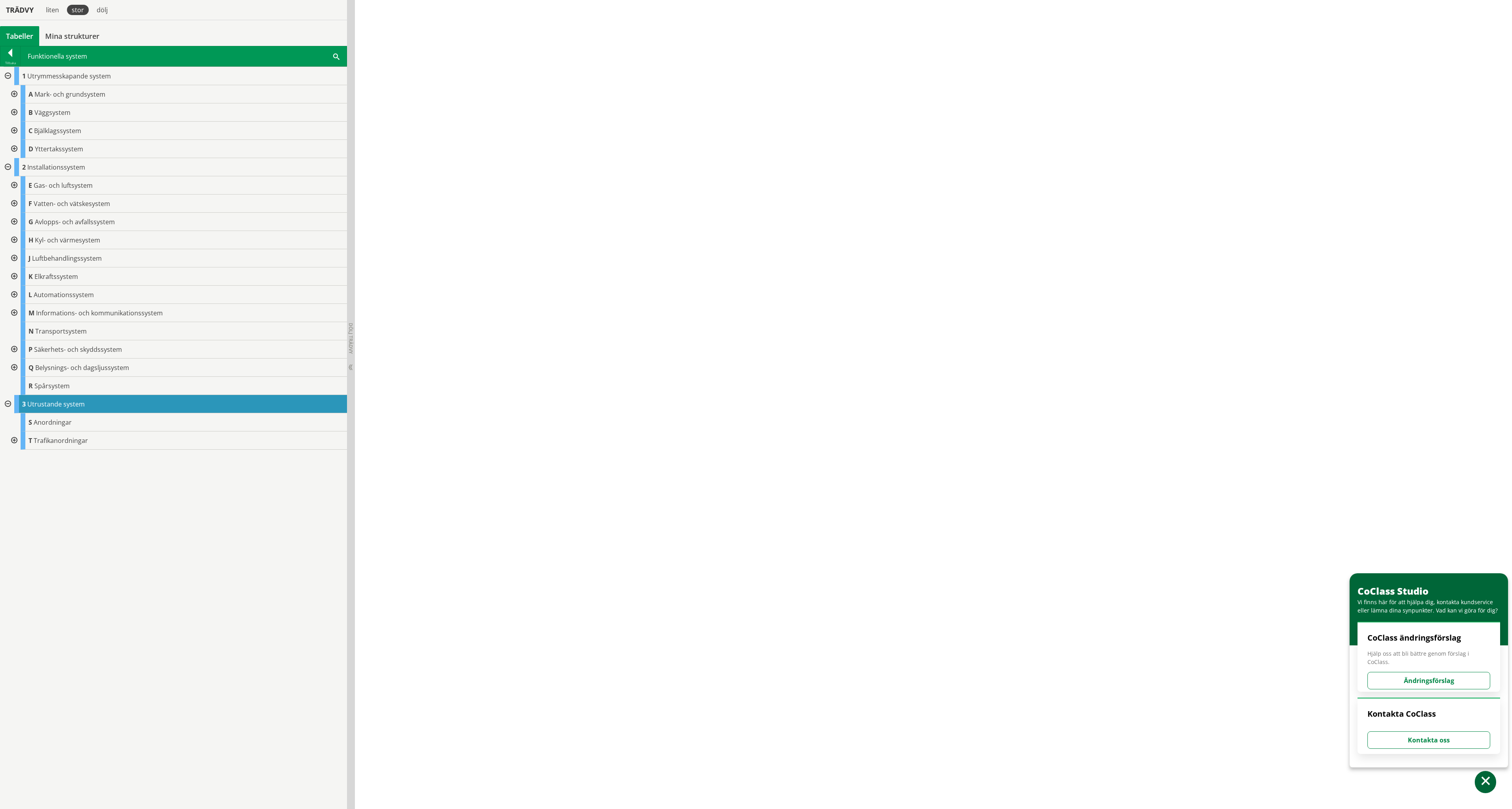
click at [338, 55] on span at bounding box center [336, 56] width 6 height 8
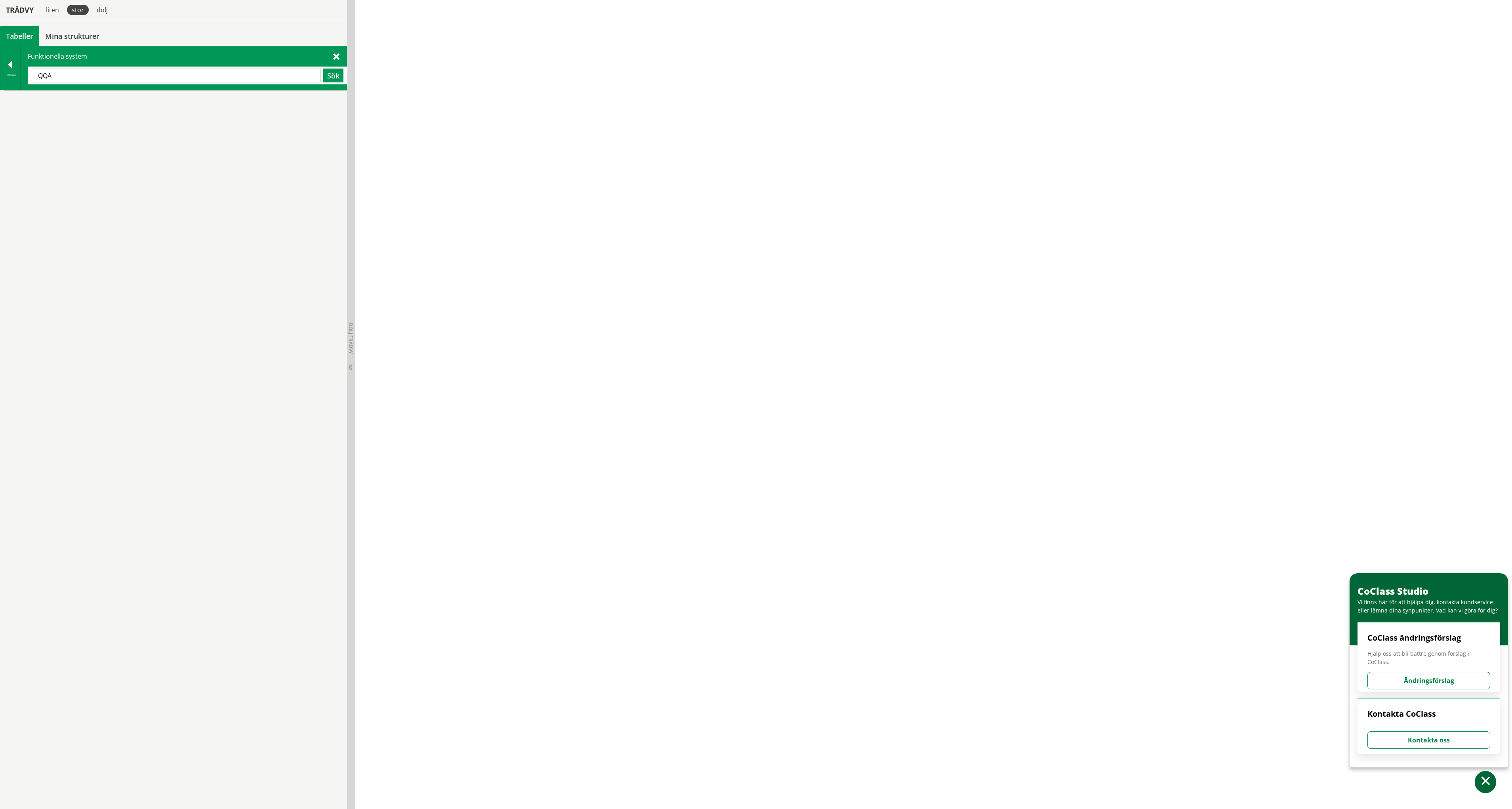
type input "QQA"
click at [130, 76] on input "QQA" at bounding box center [177, 75] width 289 height 14
click at [9, 70] on div at bounding box center [11, 66] width 20 height 11
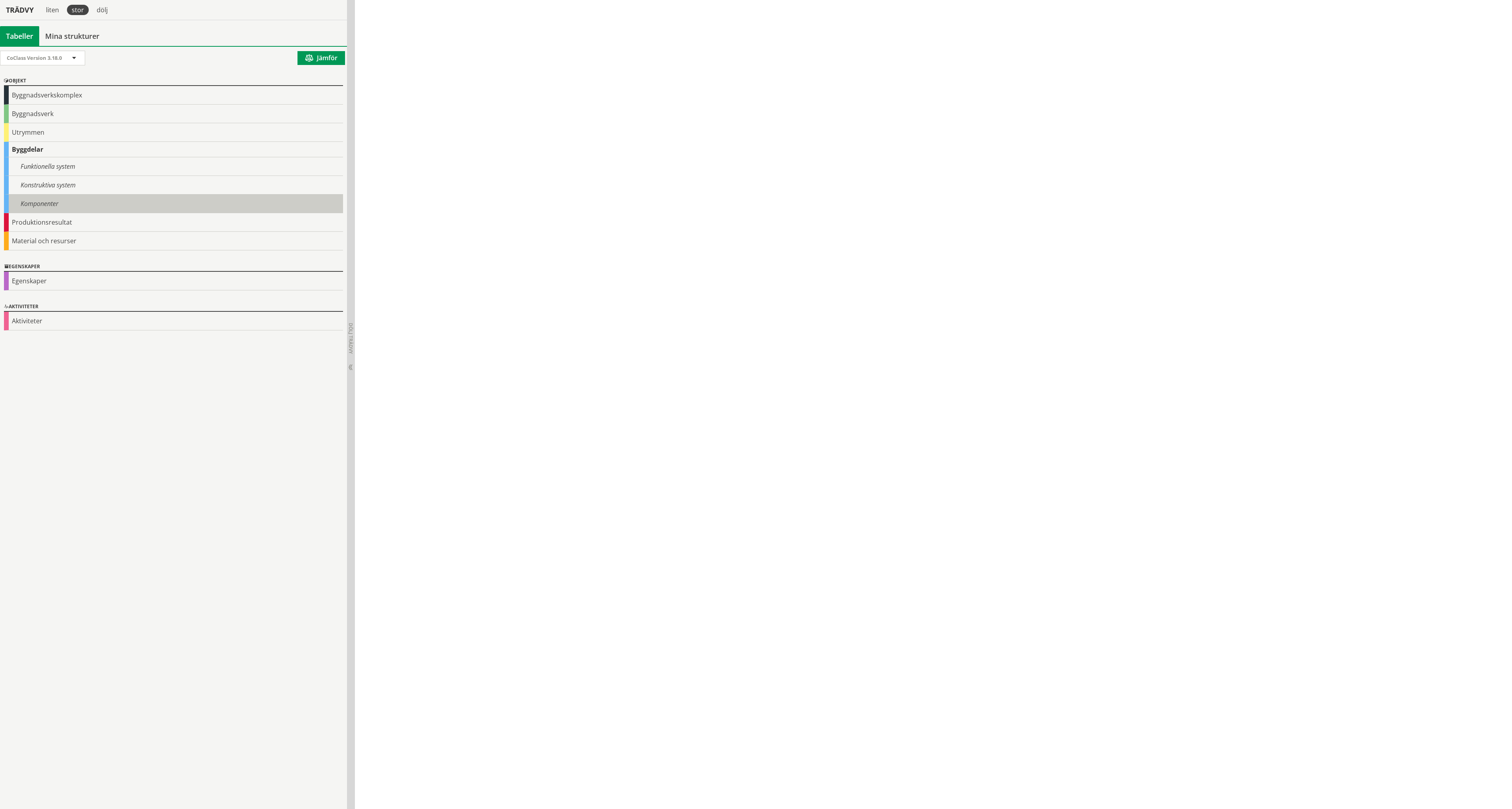
click at [47, 199] on div "Komponenter" at bounding box center [173, 204] width 339 height 19
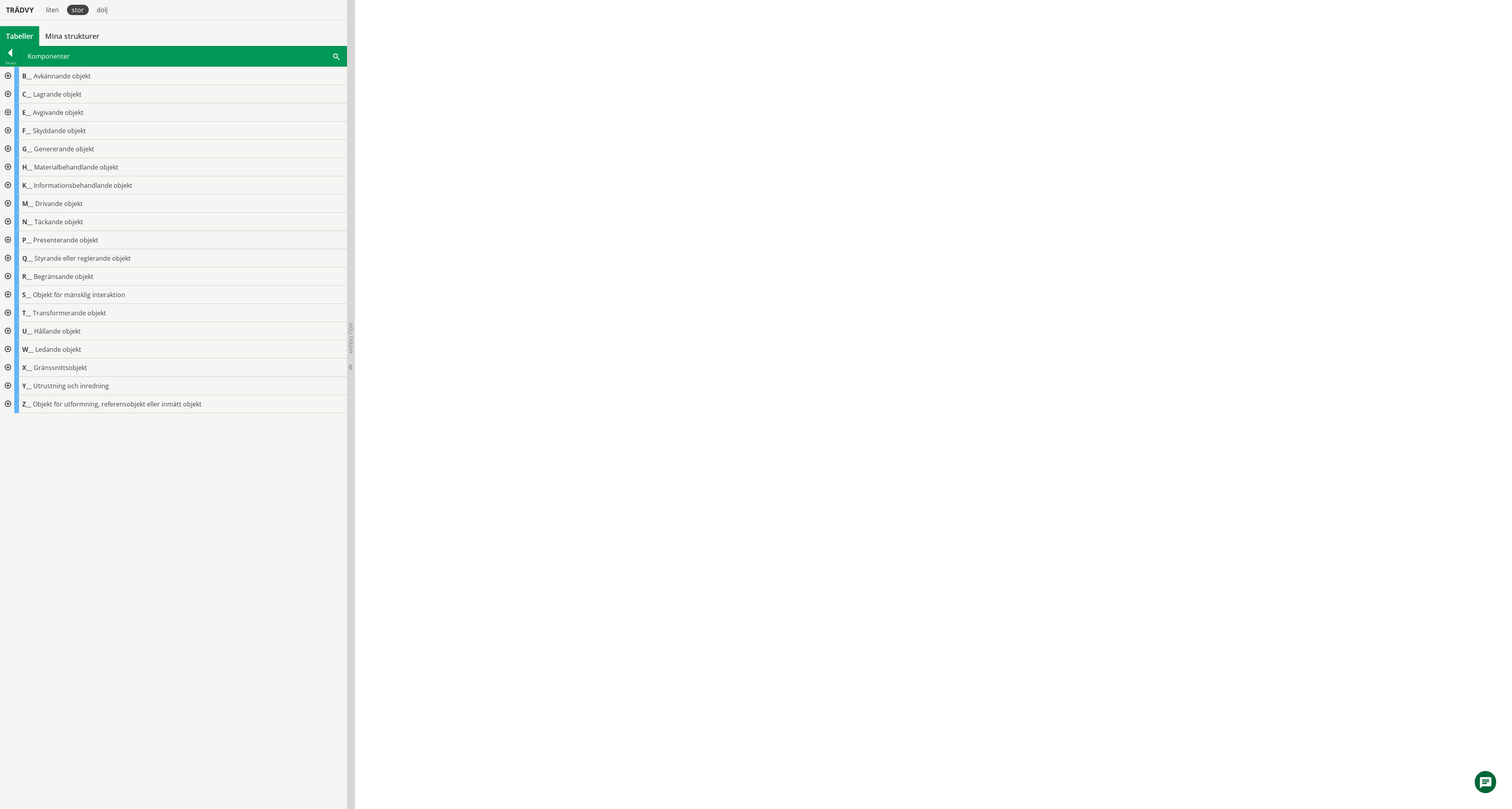
click at [338, 56] on span at bounding box center [336, 56] width 6 height 8
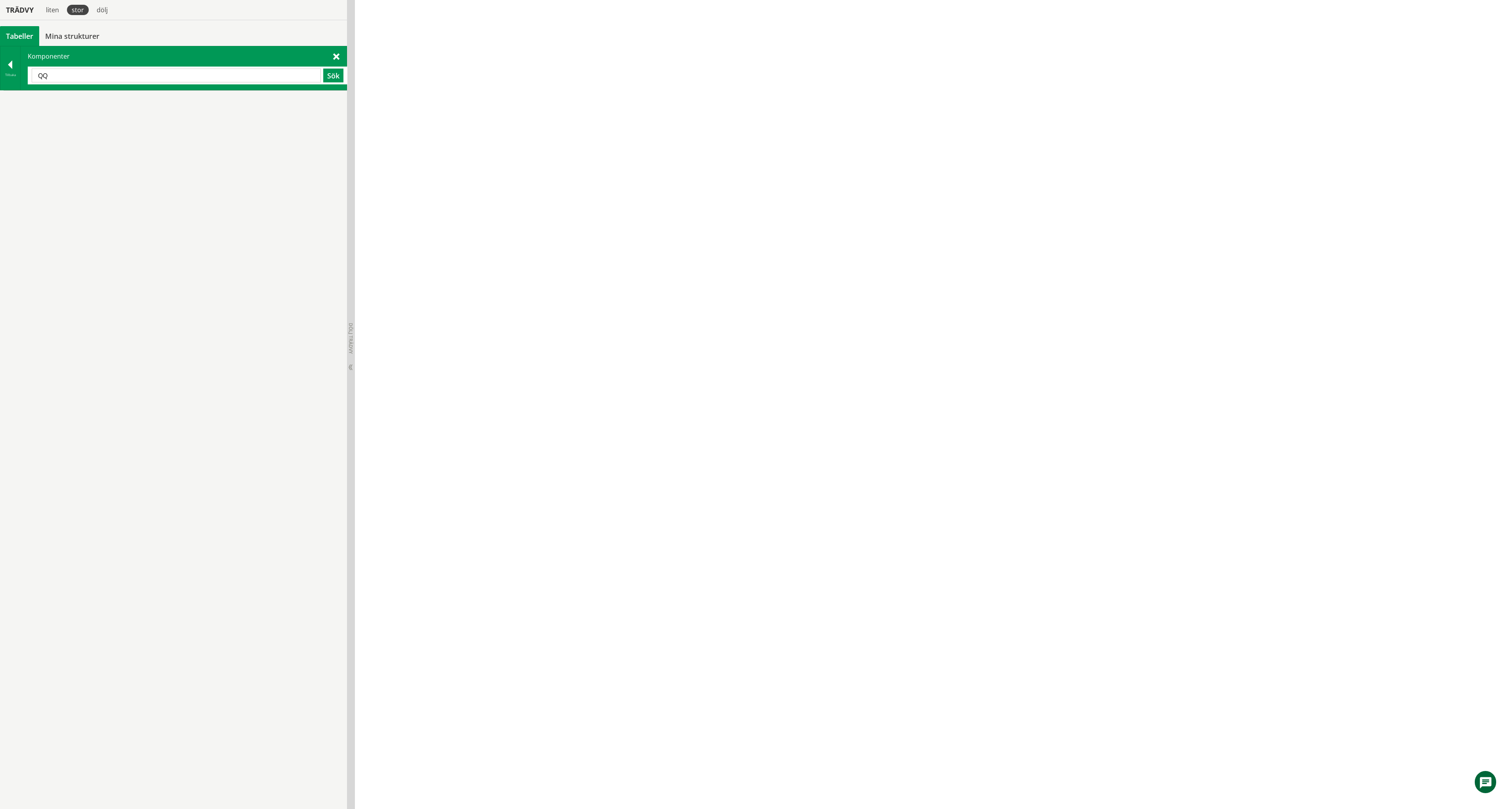
type input "QQ"
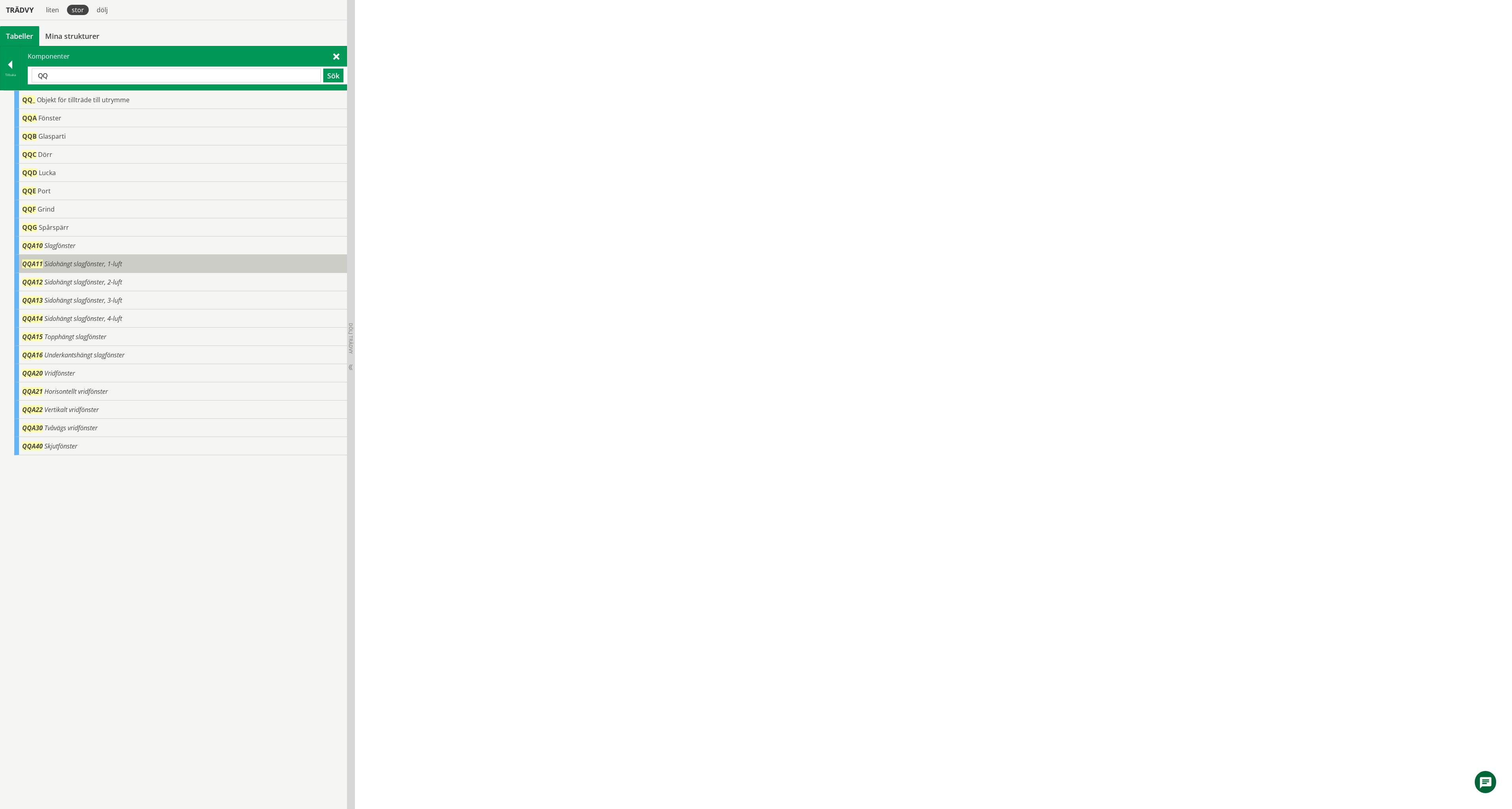
click at [63, 266] on span "Sidohängt slagfönster, 1-luft" at bounding box center [83, 264] width 78 height 9
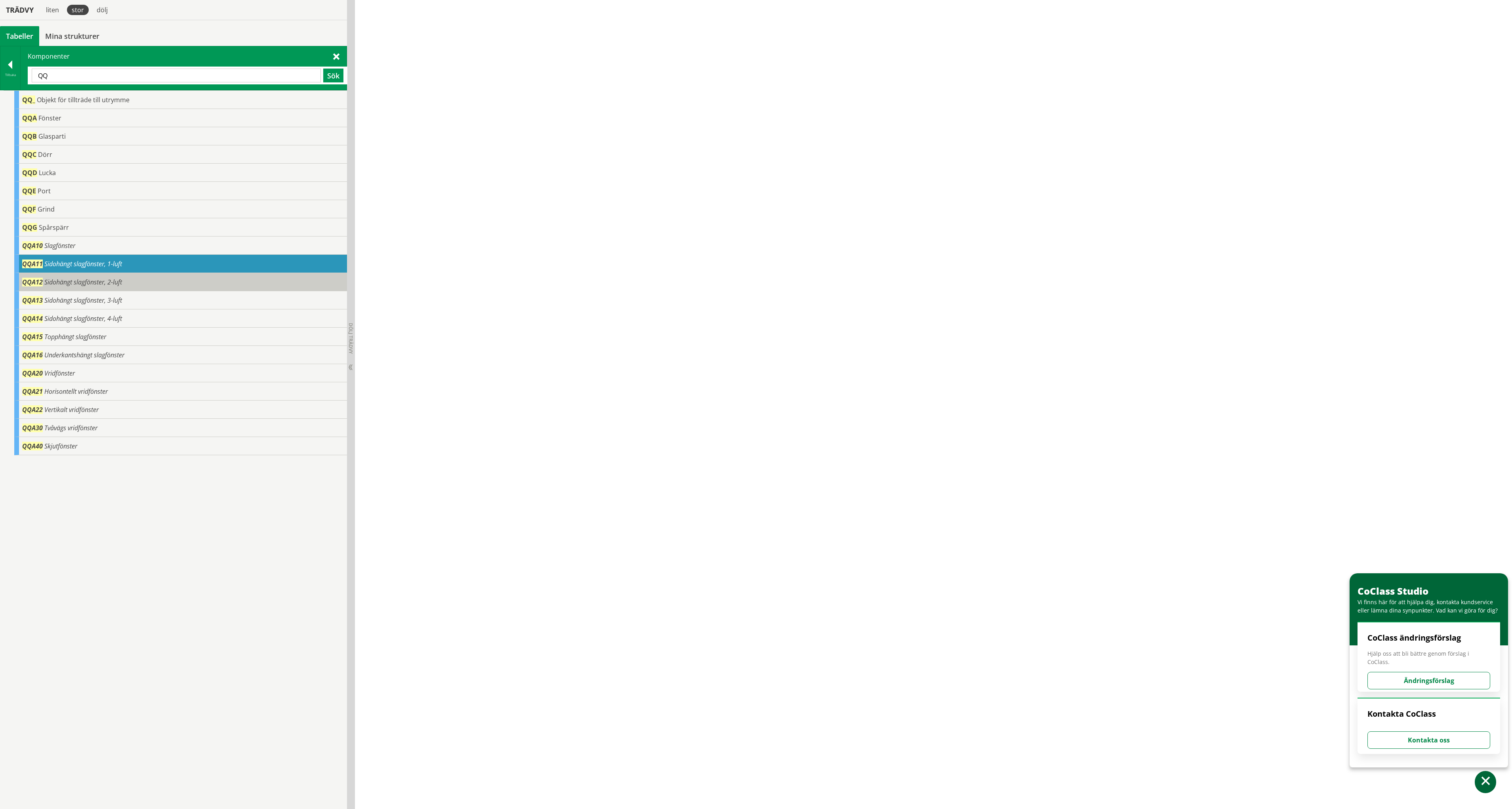
click at [61, 283] on span "Sidohängt slagfönster, 2-luft" at bounding box center [83, 282] width 78 height 9
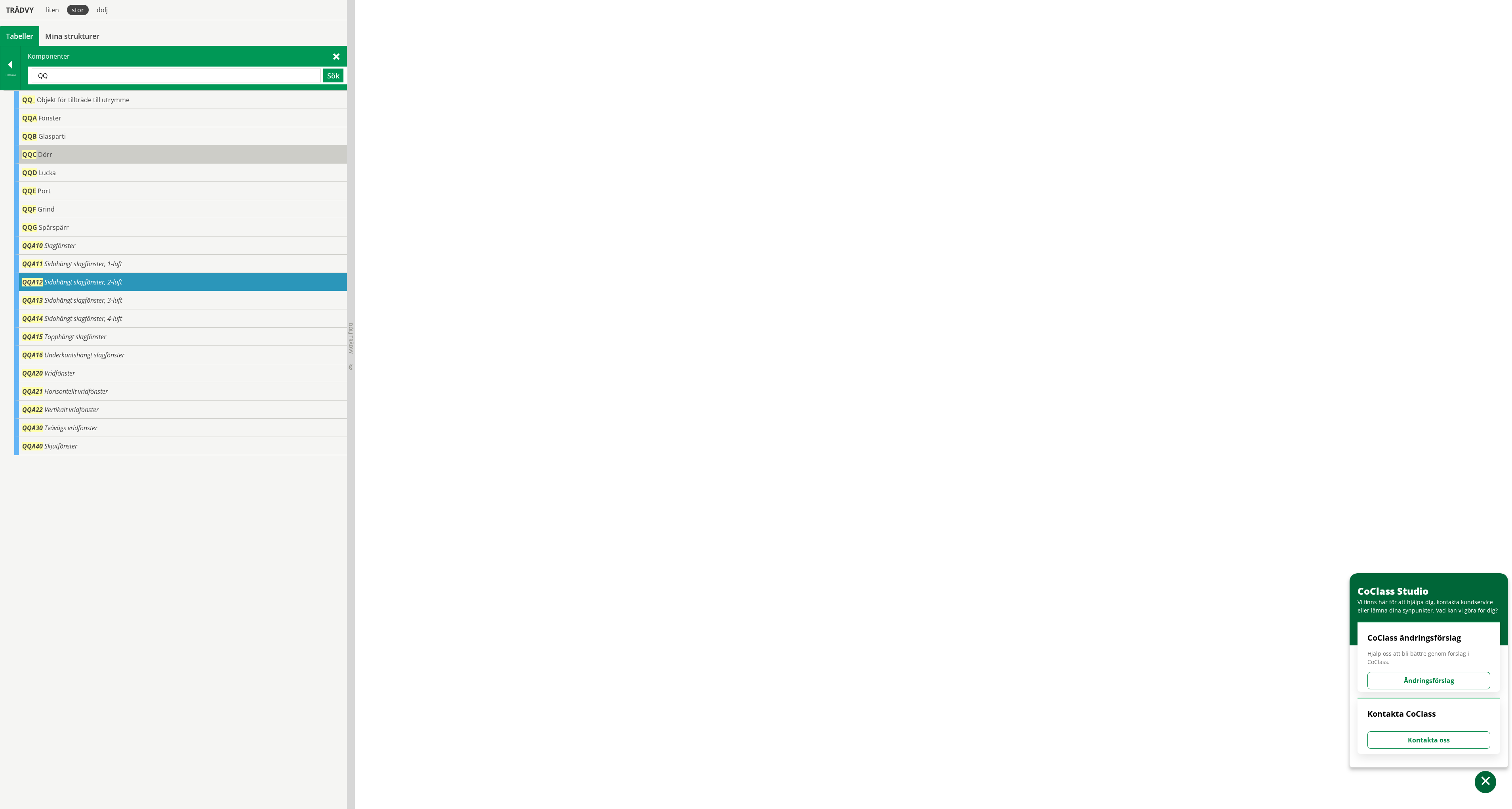
click at [54, 154] on div "QQC Dörr" at bounding box center [180, 154] width 333 height 18
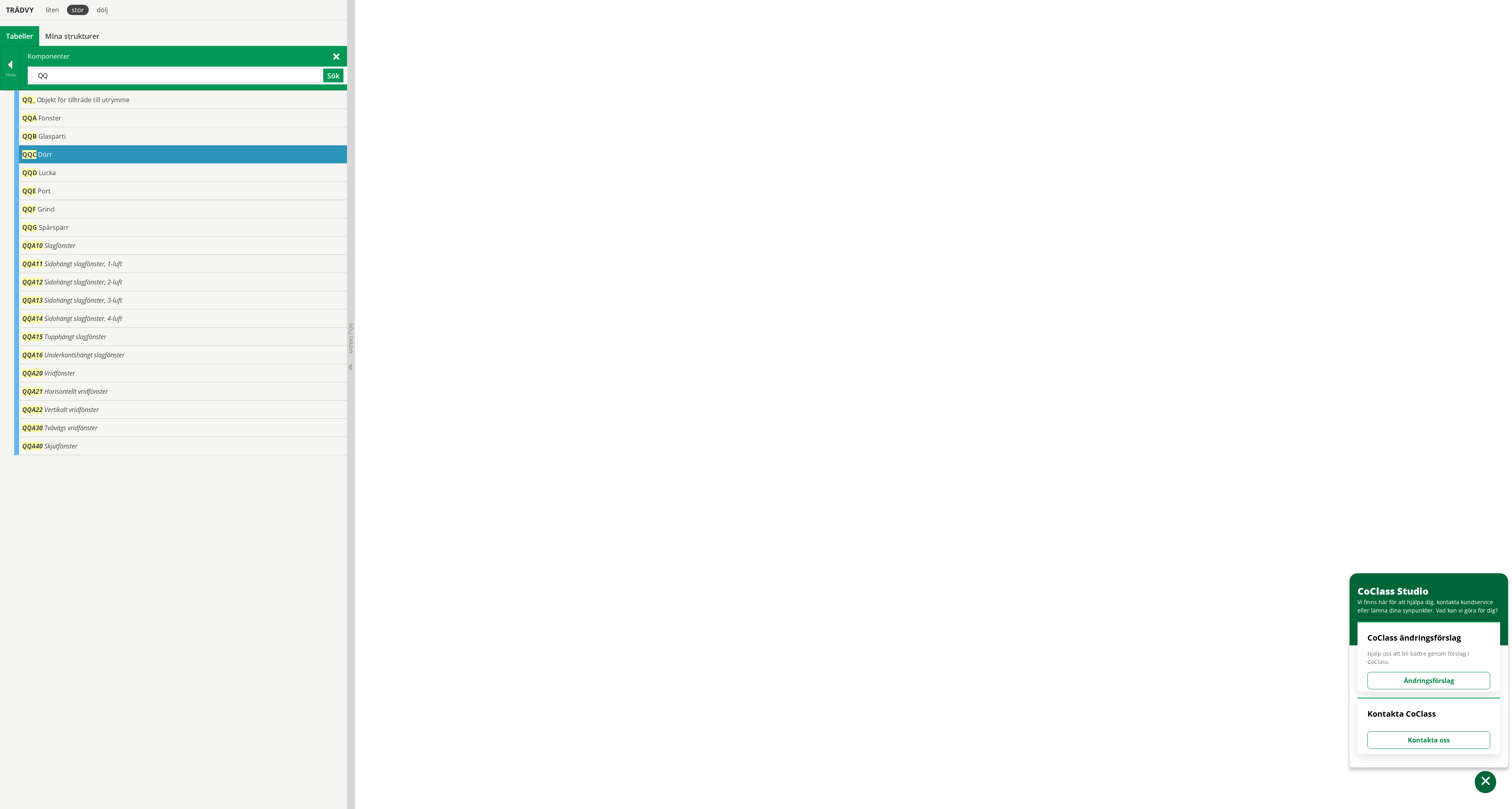
click at [35, 159] on span "QQC" at bounding box center [29, 155] width 14 height 9
drag, startPoint x: 78, startPoint y: 78, endPoint x: 3, endPoint y: 83, distance: 75.2
click at [3, 83] on div "Tillbaka Komponenter QQ Sök" at bounding box center [173, 68] width 347 height 44
click at [76, 173] on div "QQD Lucka" at bounding box center [180, 172] width 333 height 18
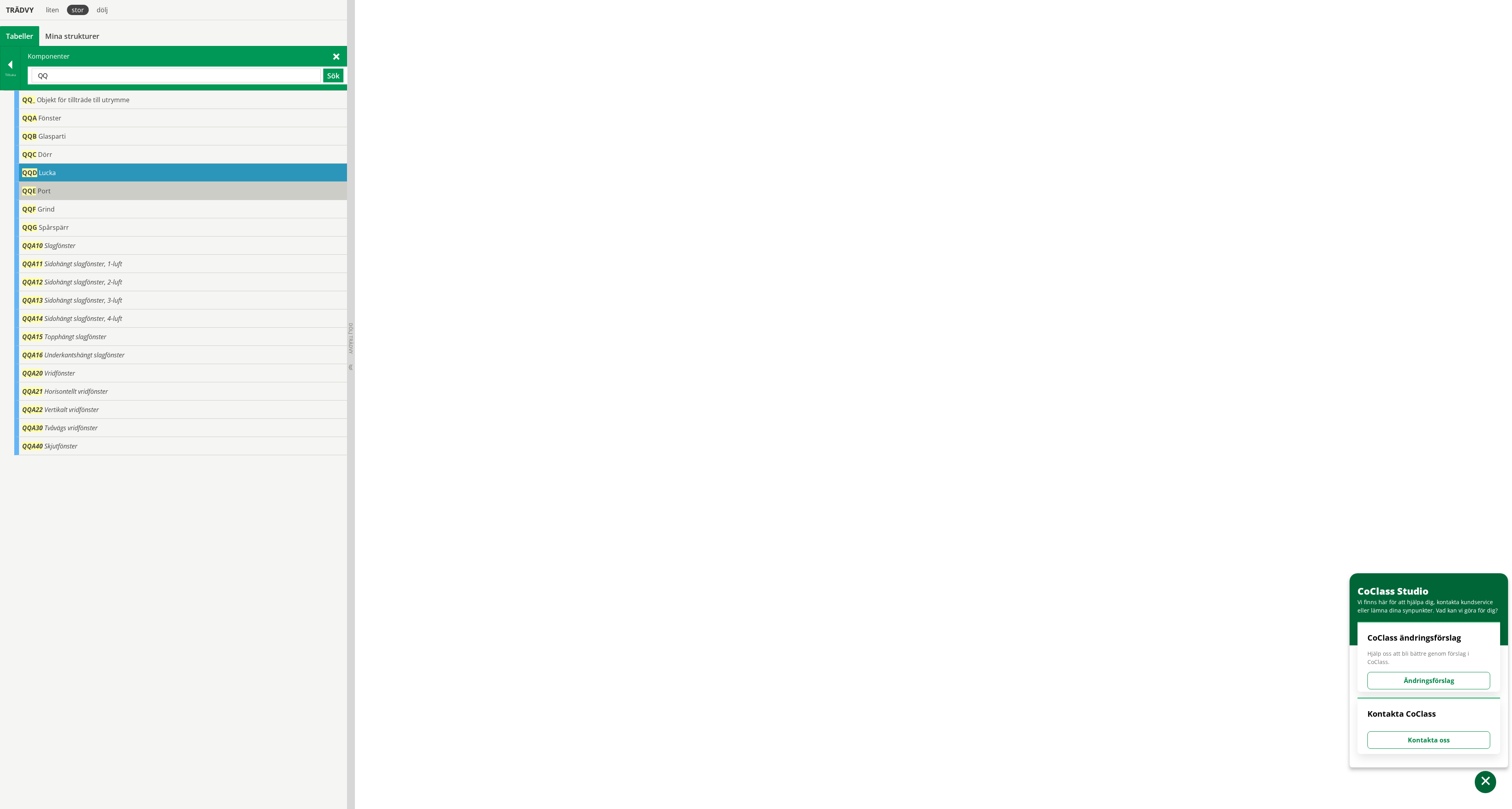
click at [36, 191] on div "QQE Port" at bounding box center [180, 191] width 333 height 18
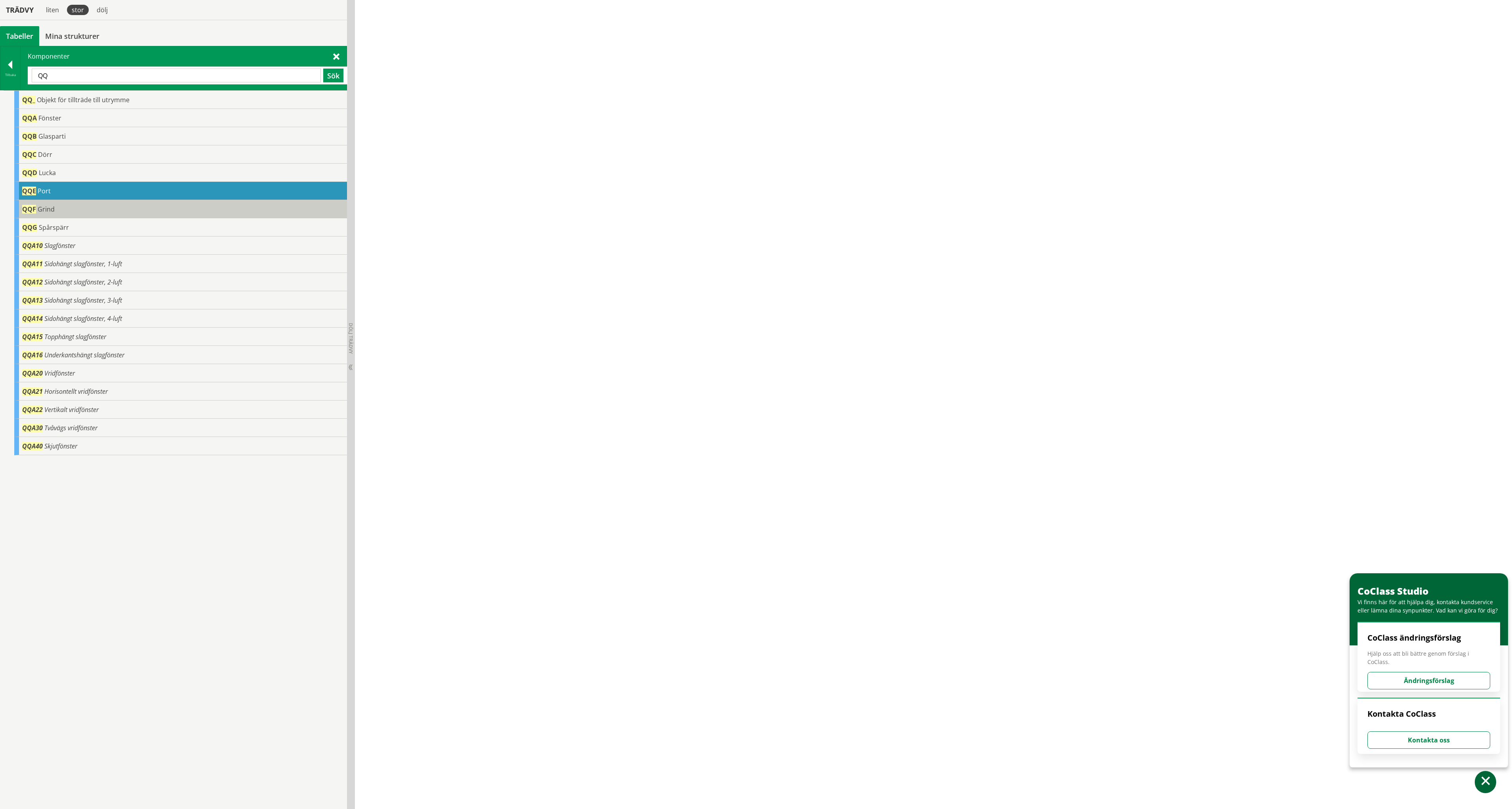
click at [43, 207] on span "Grind" at bounding box center [46, 209] width 17 height 9
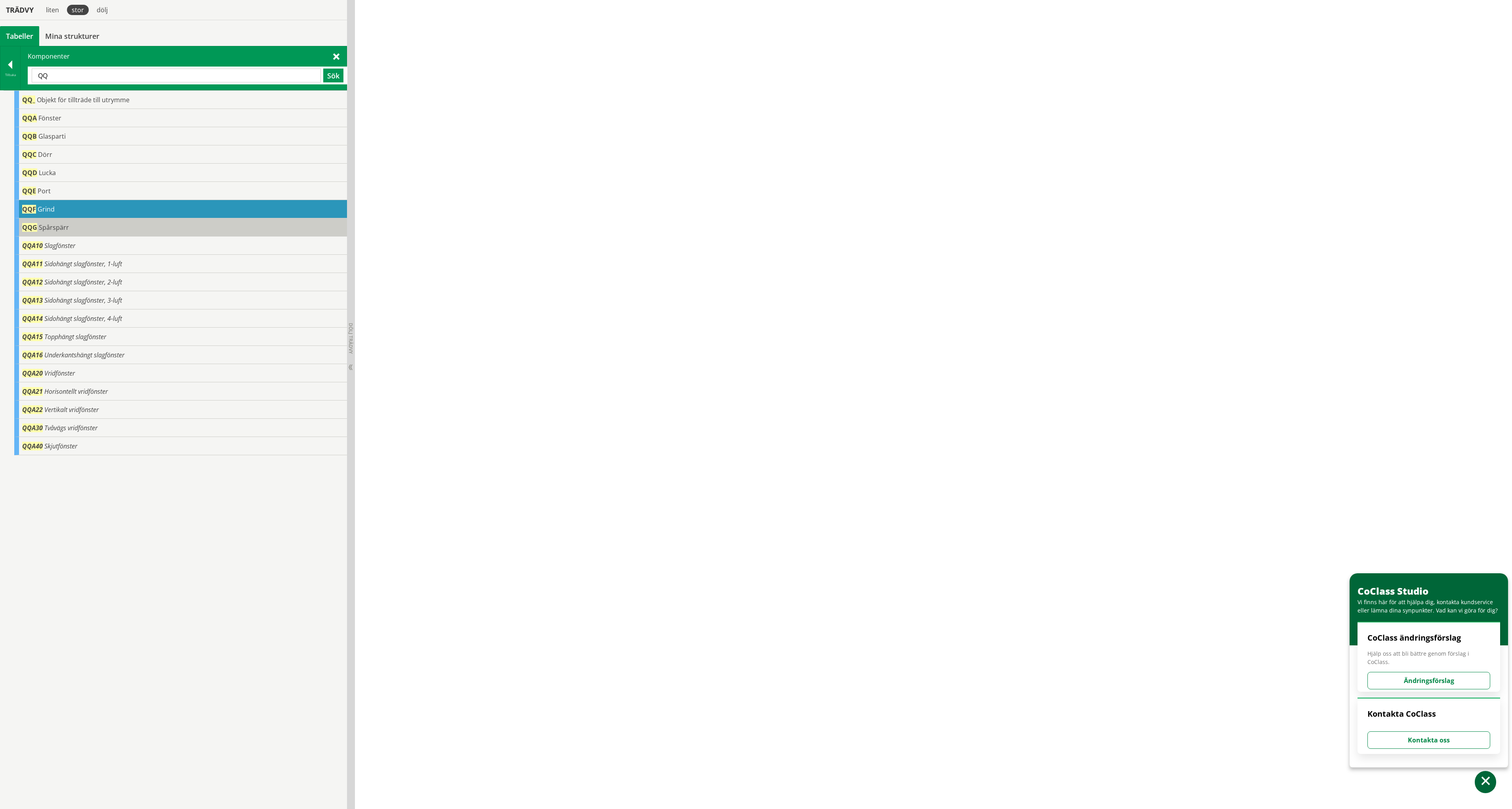
click at [49, 227] on span "Spårspärr" at bounding box center [54, 227] width 30 height 9
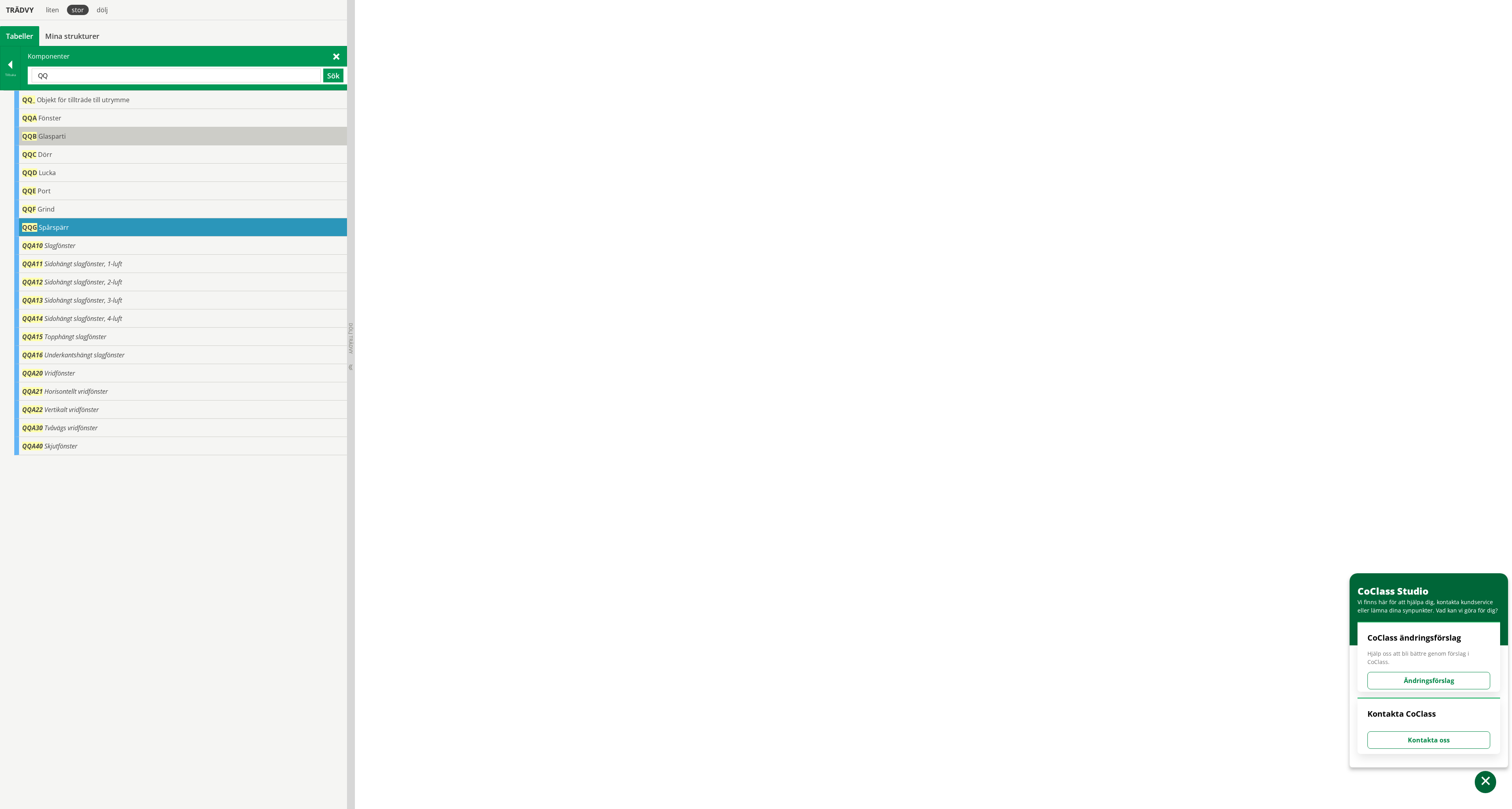
click at [48, 135] on span "Glasparti" at bounding box center [52, 137] width 28 height 9
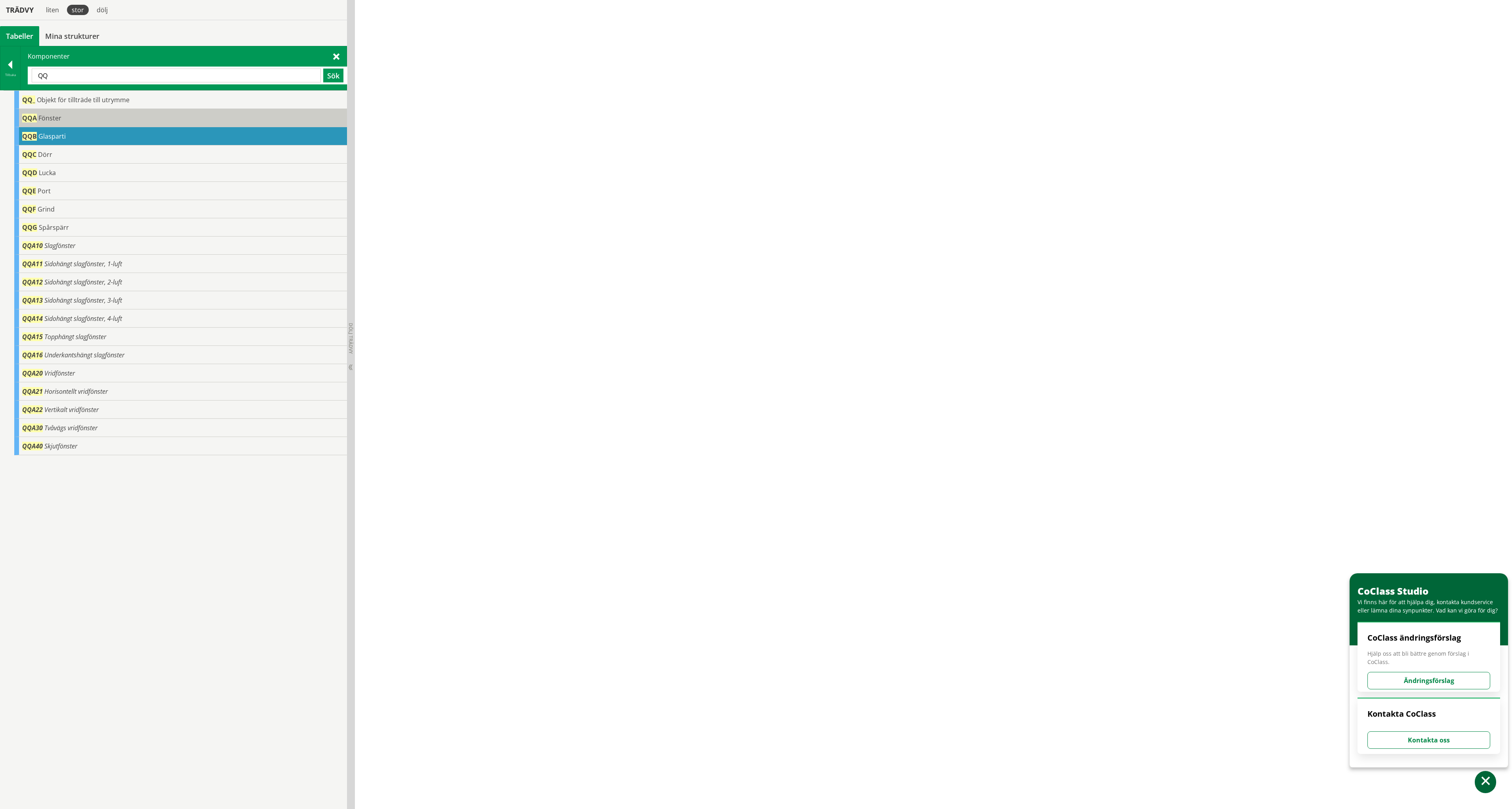
click at [47, 120] on span "Fönster" at bounding box center [49, 118] width 23 height 9
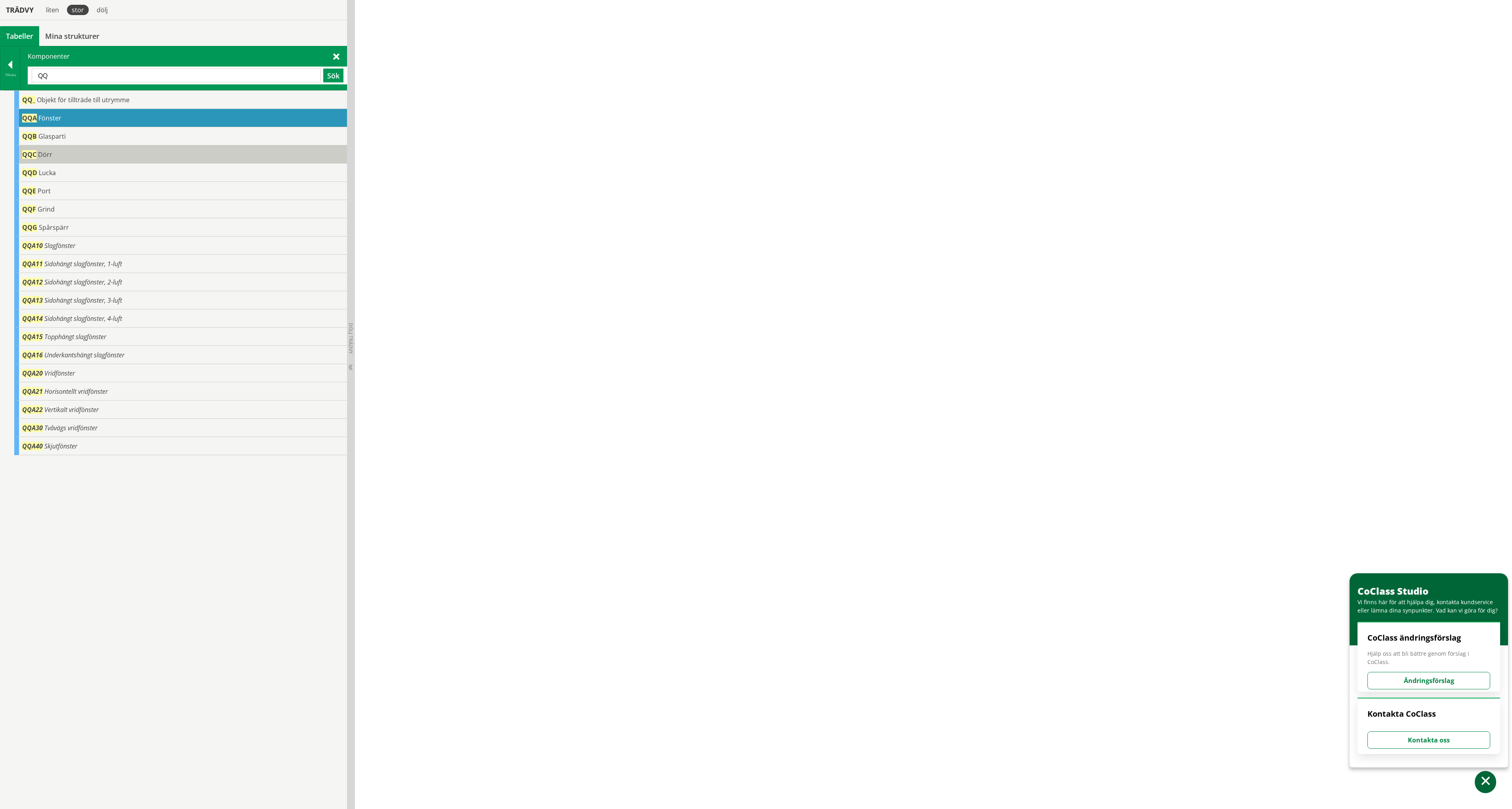
click at [48, 148] on div "QQC Dörr" at bounding box center [180, 154] width 333 height 18
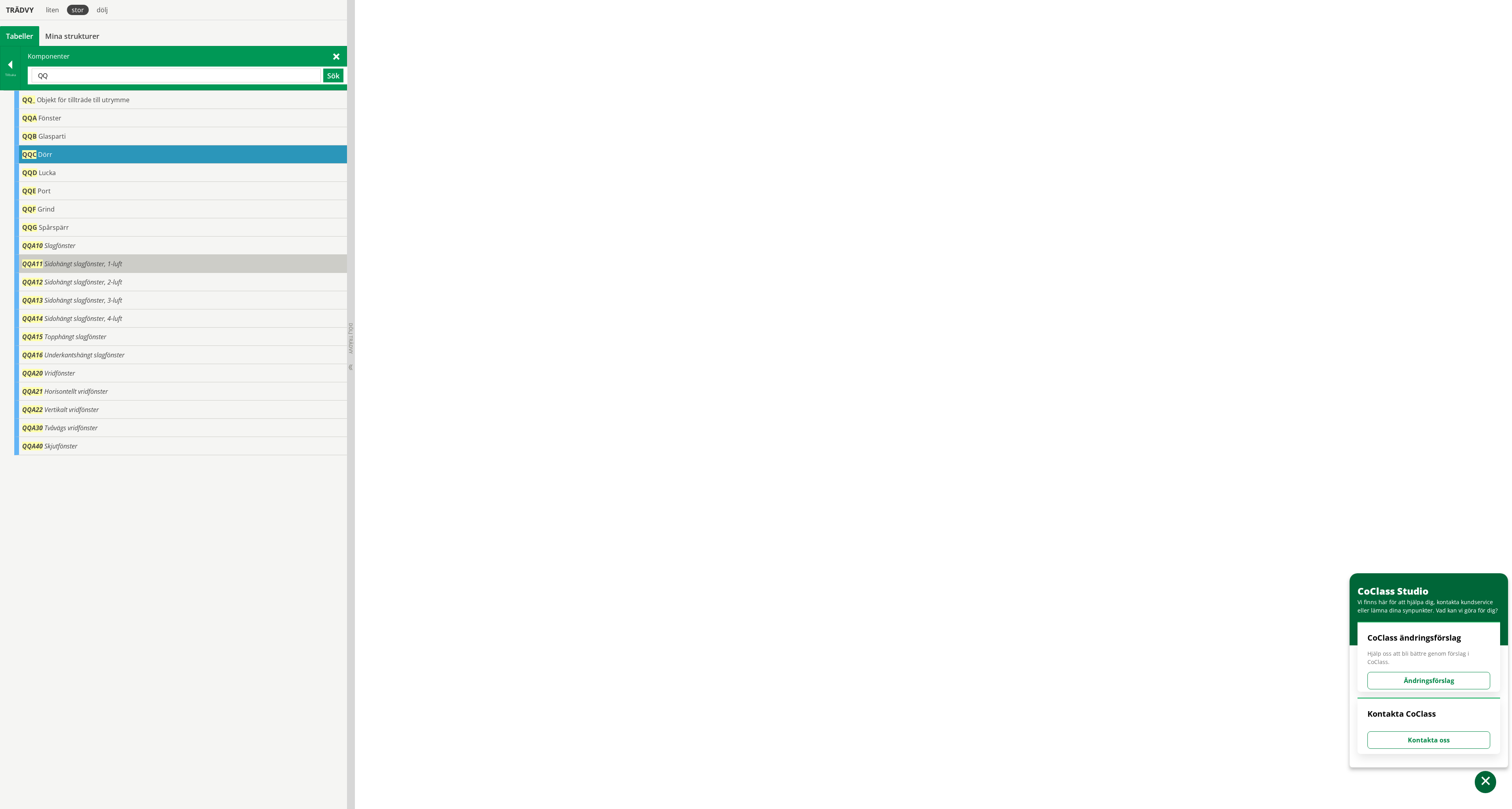
click at [60, 263] on span "Sidohängt slagfönster, 1-luft" at bounding box center [83, 264] width 78 height 9
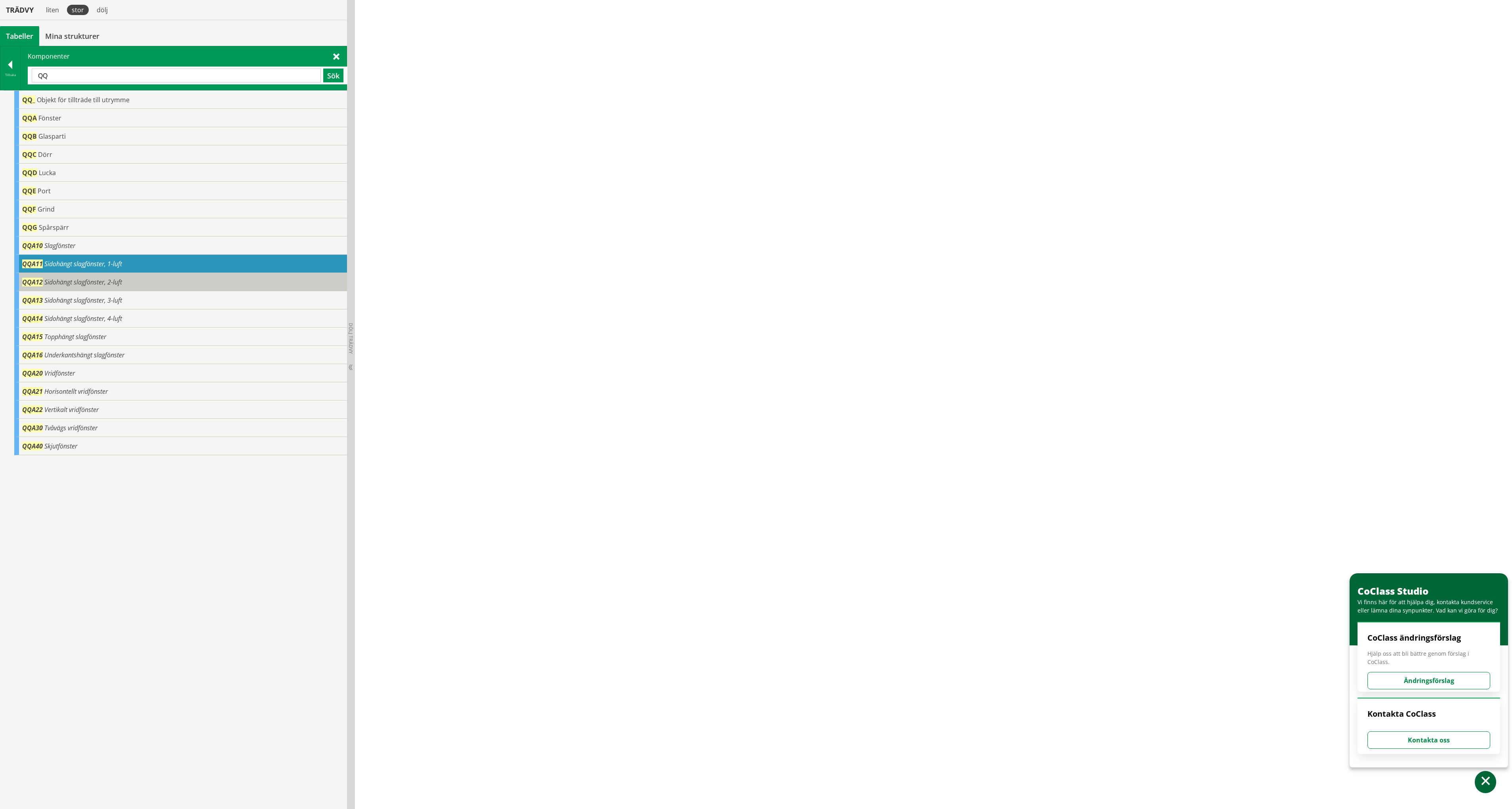
click at [56, 279] on span "Sidohängt slagfönster, 2-luft" at bounding box center [83, 282] width 78 height 9
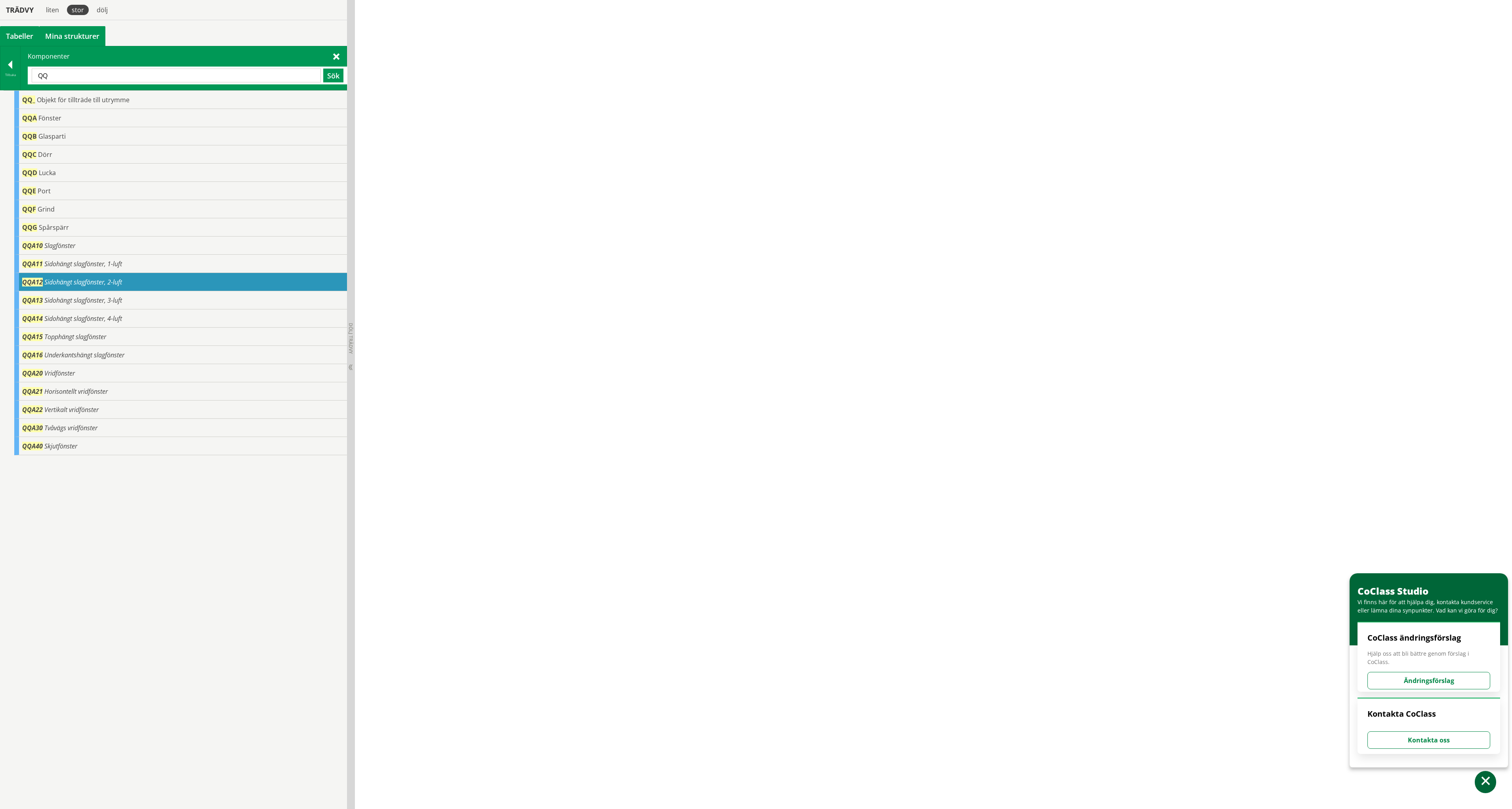
click at [71, 38] on link "Mina strukturer" at bounding box center [73, 36] width 66 height 20
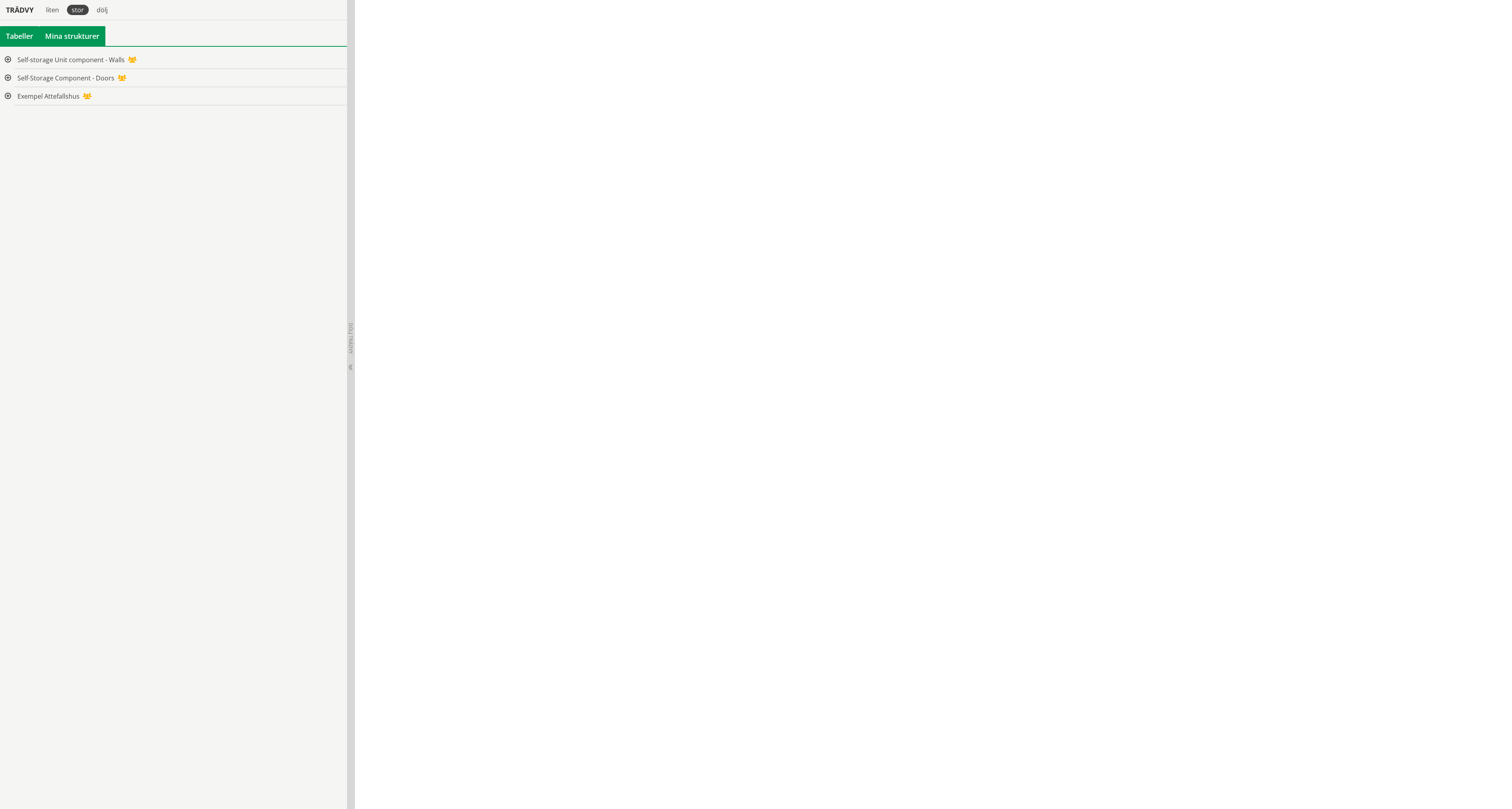
click at [31, 38] on div "Tabeller" at bounding box center [19, 36] width 39 height 20
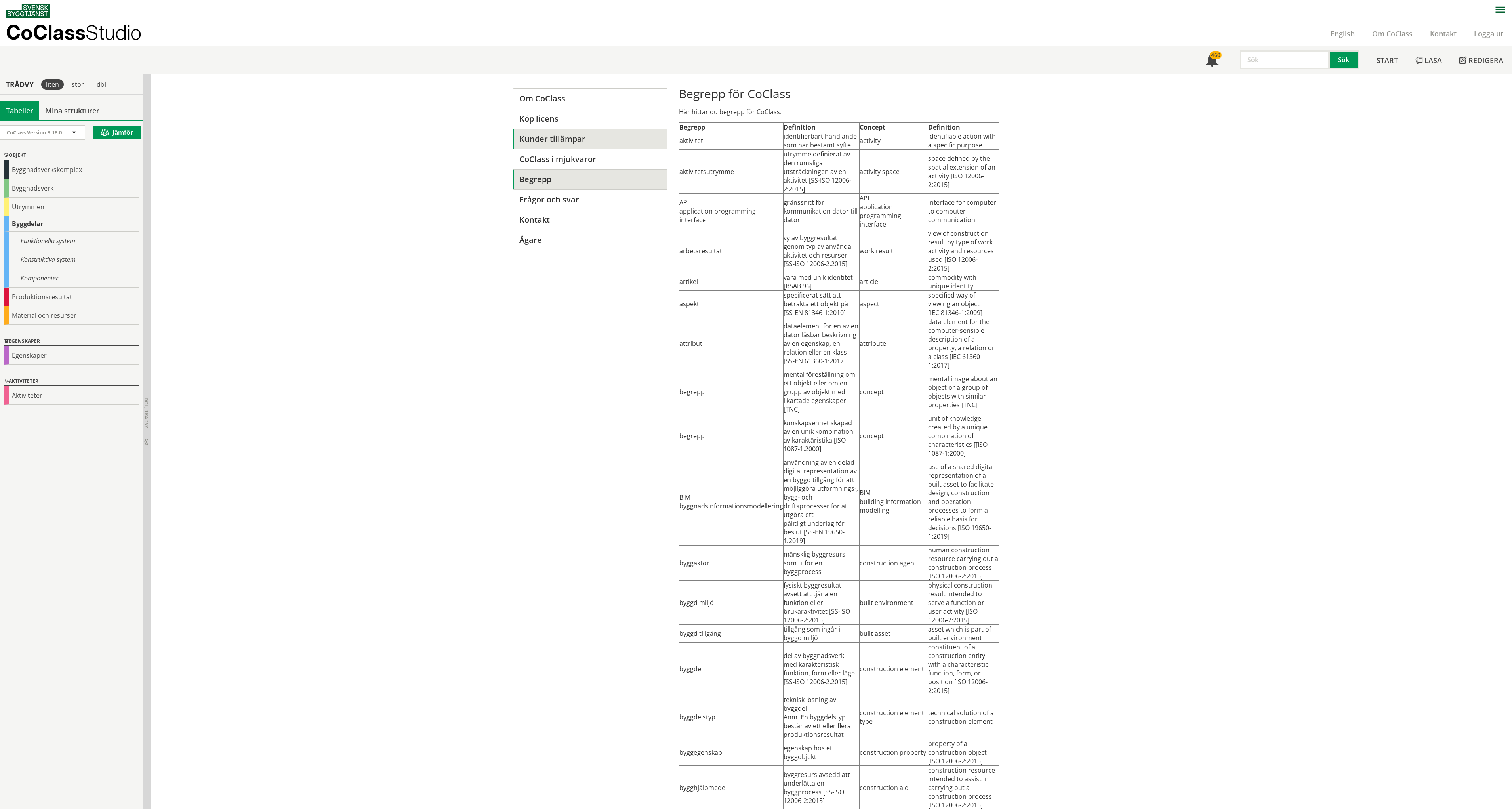
click at [555, 143] on link "Kunder tillämpar" at bounding box center [589, 139] width 154 height 20
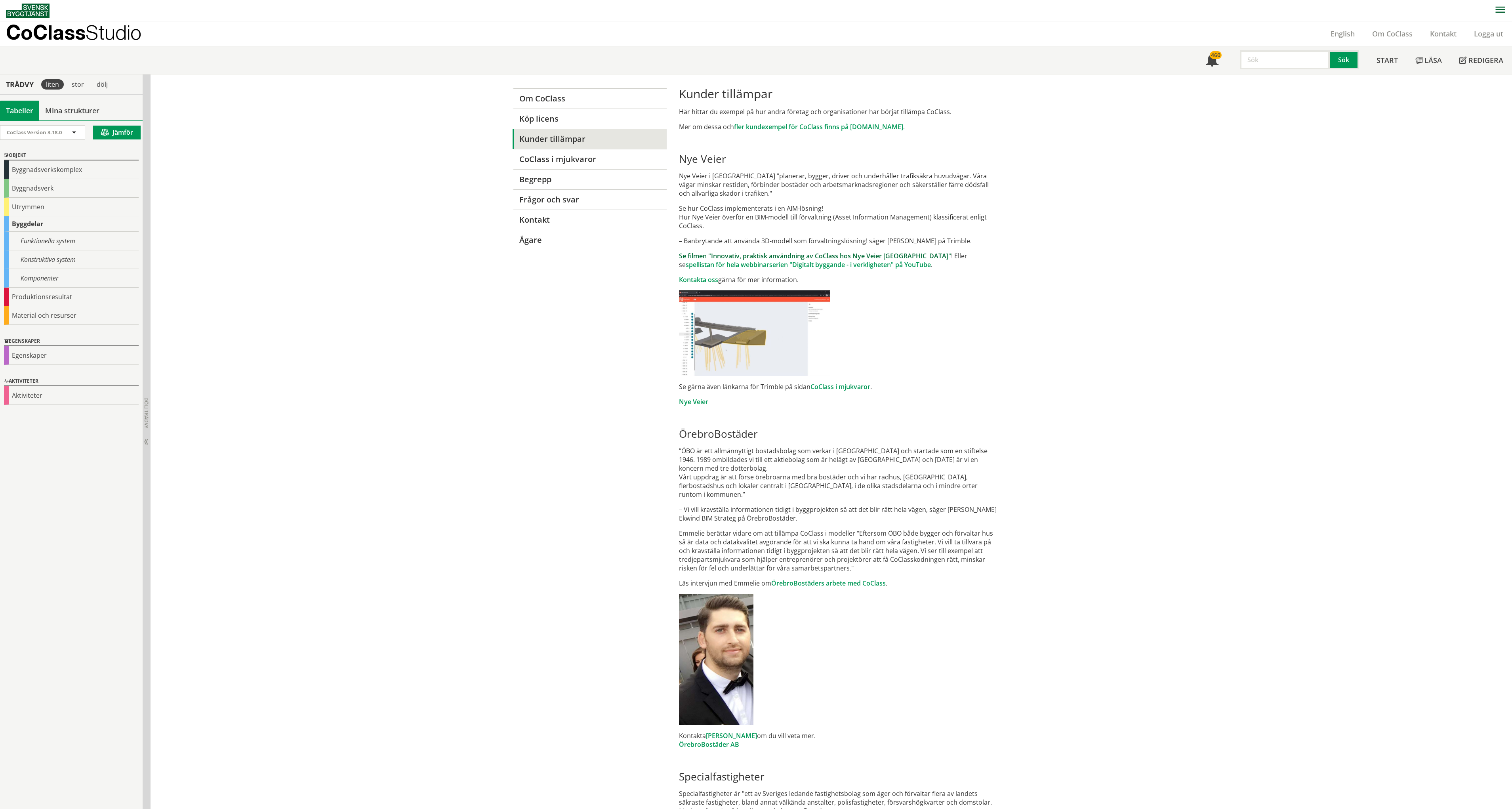
click at [778, 257] on link "Se filmen "Innovativ, praktisk användning av CoClass hos Nye Veier [GEOGRAPHIC_…" at bounding box center [815, 256] width 272 height 9
